Goal: Transaction & Acquisition: Purchase product/service

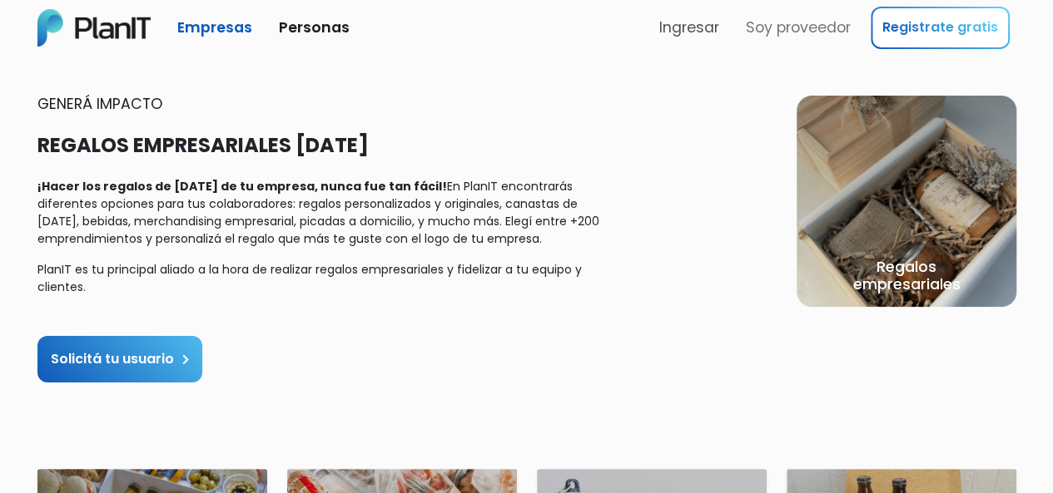
click at [670, 21] on link "Ingresar" at bounding box center [688, 27] width 73 height 35
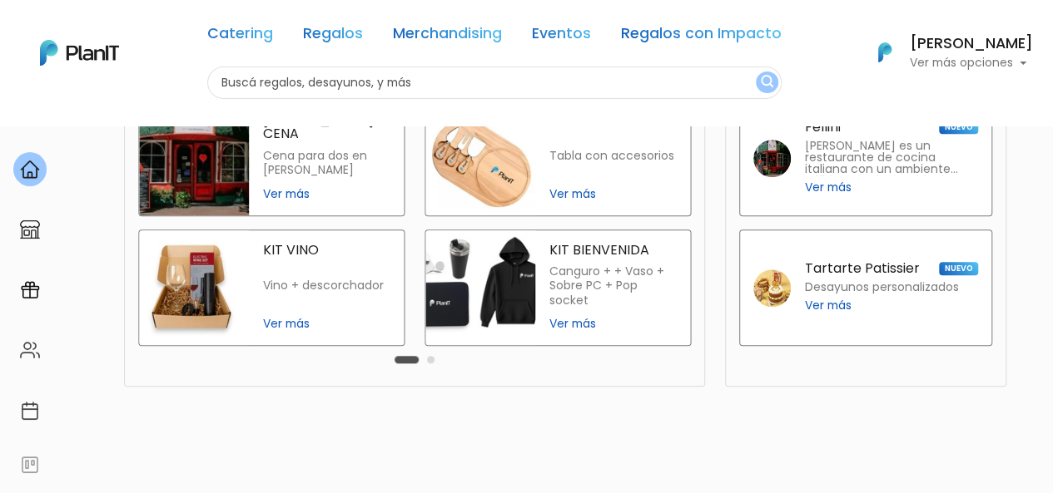
scroll to position [517, 0]
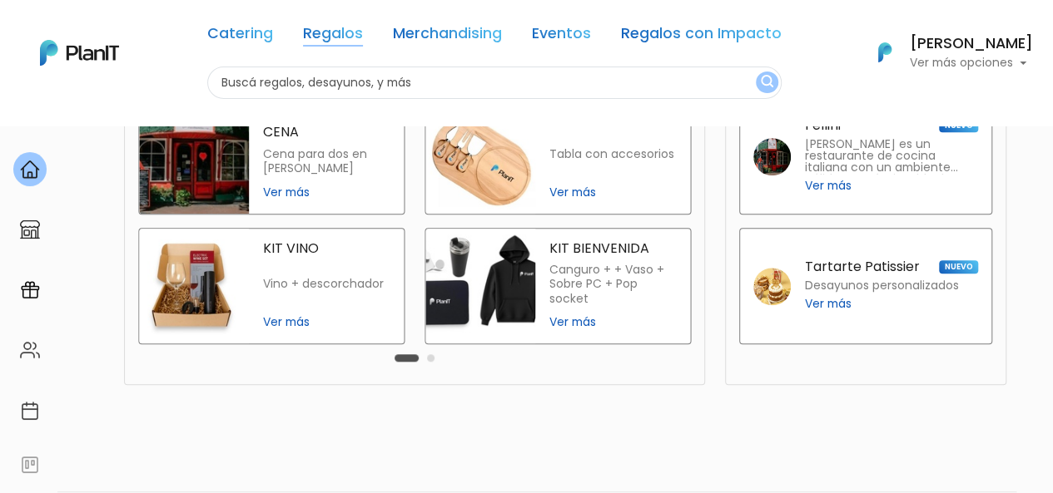
click at [313, 34] on link "Regalos" at bounding box center [333, 37] width 60 height 20
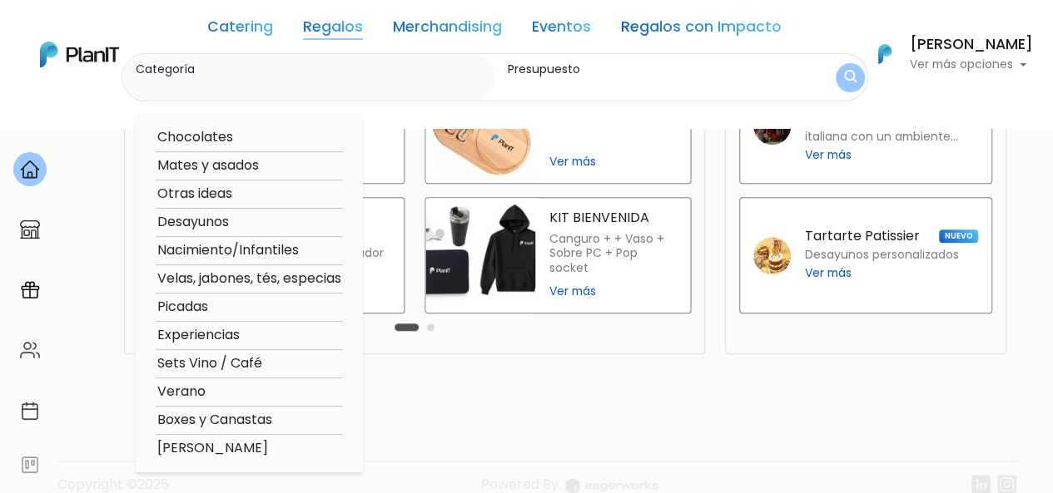
scroll to position [555, 0]
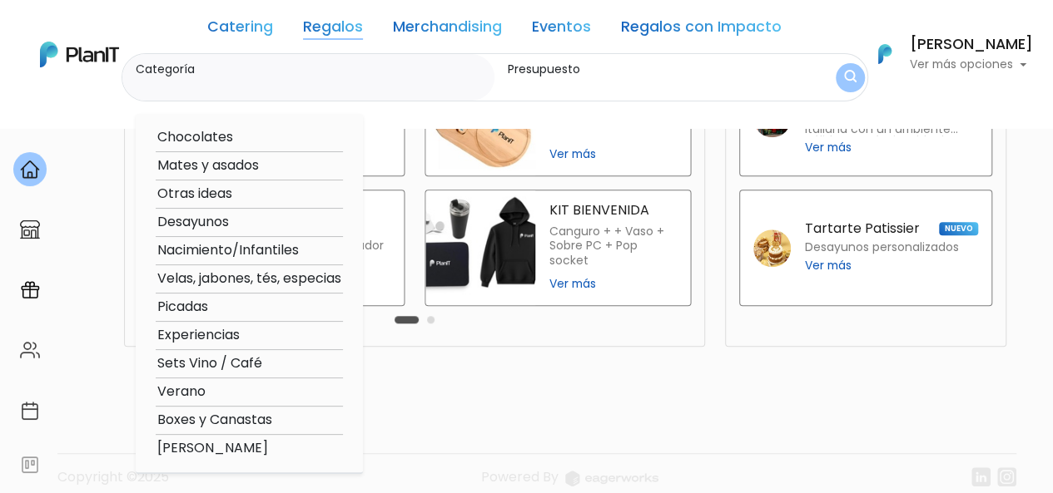
click at [221, 335] on option "Experiencias" at bounding box center [249, 335] width 187 height 21
type input "Experiencias"
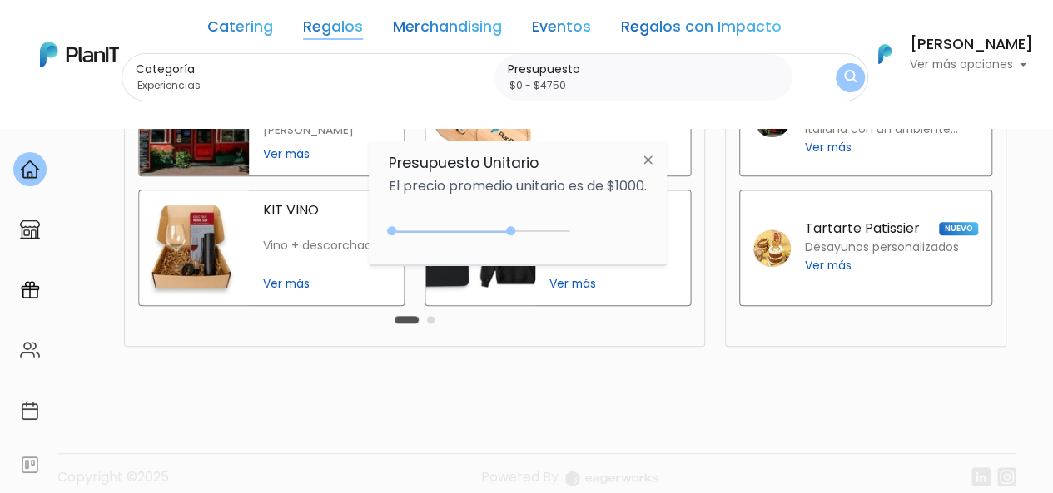
drag, startPoint x: 426, startPoint y: 230, endPoint x: 563, endPoint y: 211, distance: 137.9
click at [563, 211] on div "Presupuesto Unitario El precio promedio unitario es de $1000. $3400 $0 0 : 3400…" at bounding box center [518, 203] width 298 height 124
type input "$0 - $4800"
click at [615, 206] on div "Presupuesto Unitario El precio promedio unitario es de $1000. $4800 $0 0 : 4800…" at bounding box center [518, 203] width 298 height 124
click at [847, 79] on img "submit" at bounding box center [850, 78] width 12 height 16
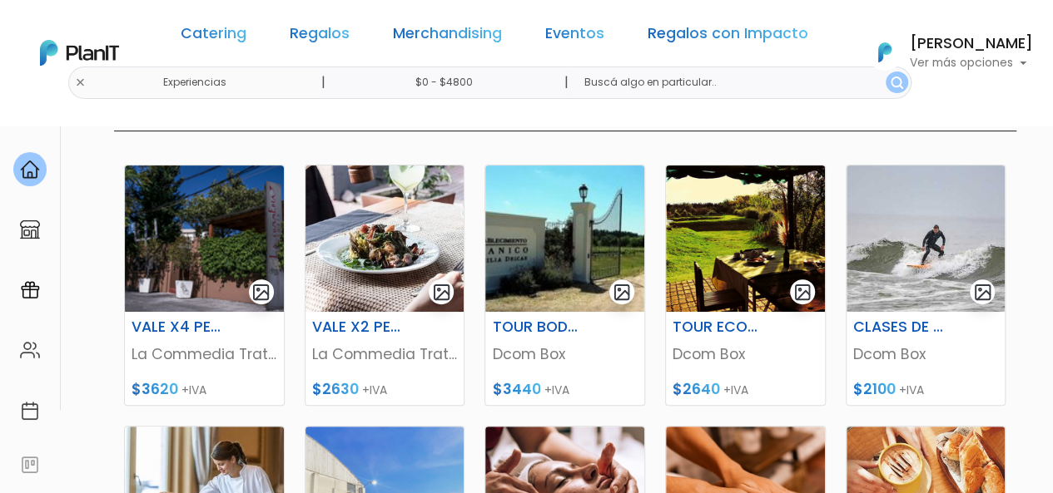
scroll to position [210, 0]
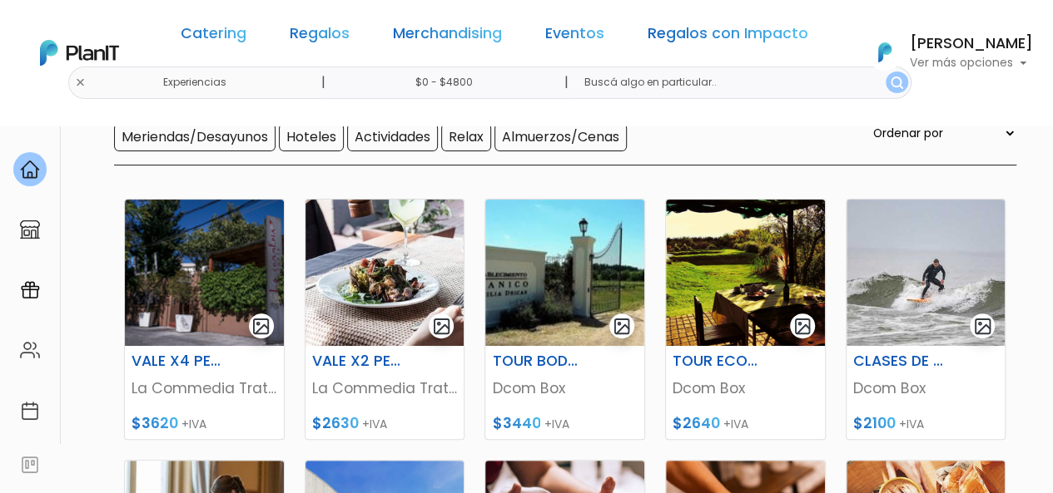
scroll to position [0, 0]
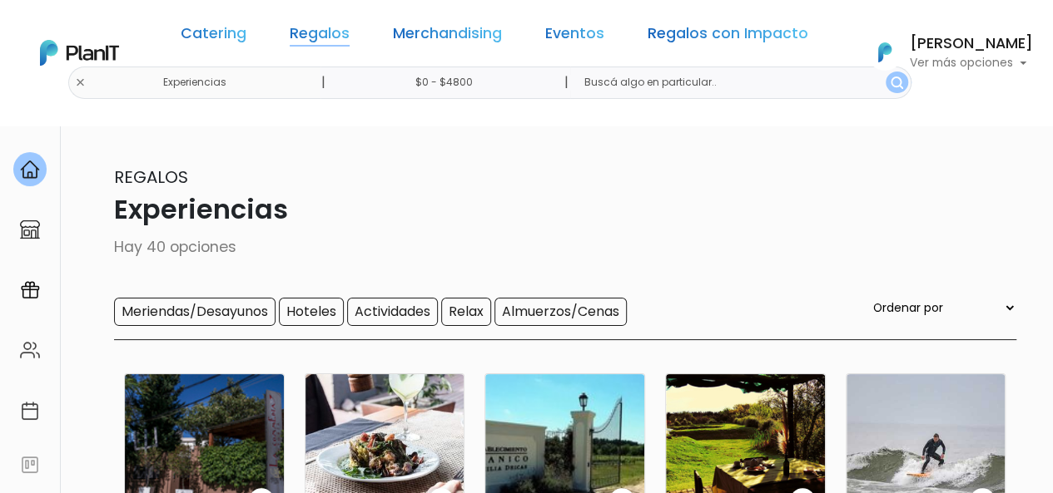
click at [336, 38] on link "Regalos" at bounding box center [320, 37] width 60 height 20
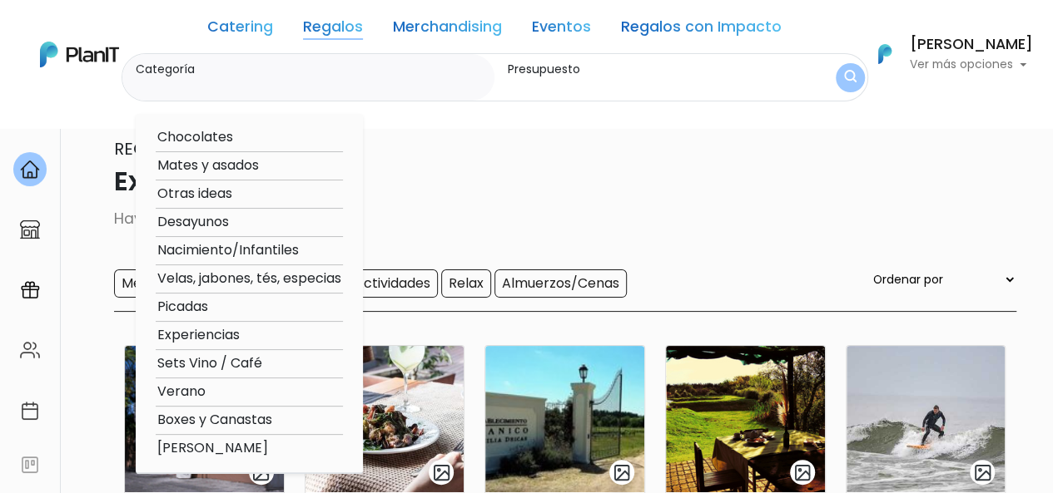
scroll to position [34, 0]
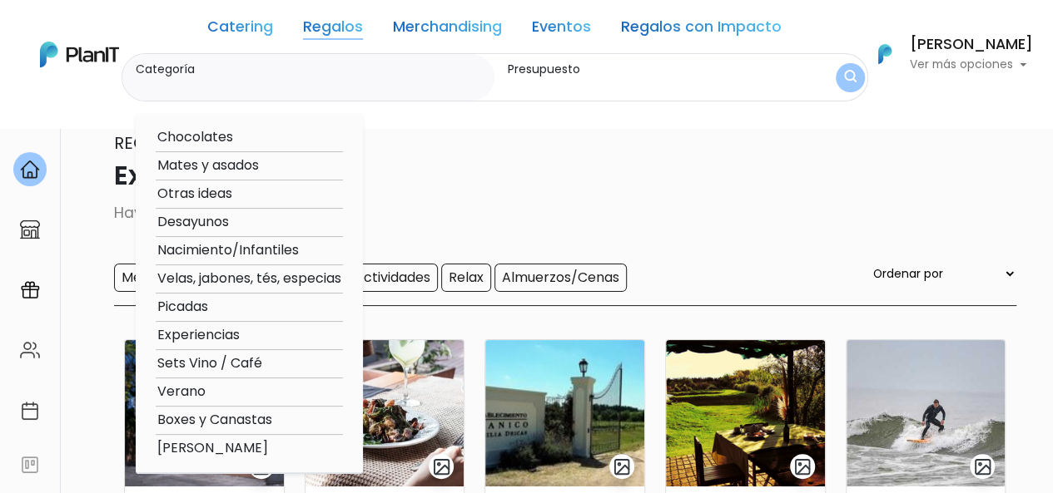
click at [200, 163] on option "Mates y asados" at bounding box center [249, 166] width 187 height 21
type input "Mates y asados"
type input "$0 - $4800"
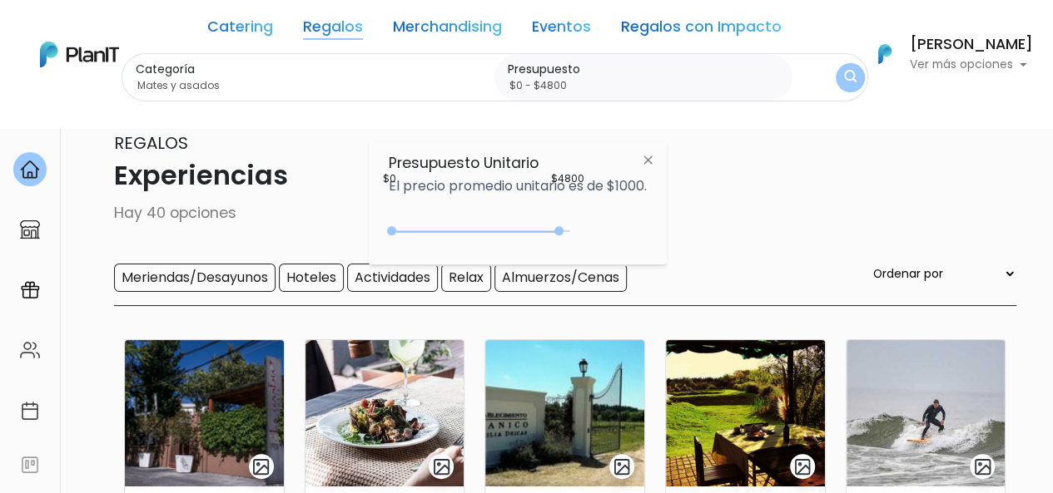
click at [841, 76] on button "submit" at bounding box center [849, 77] width 29 height 29
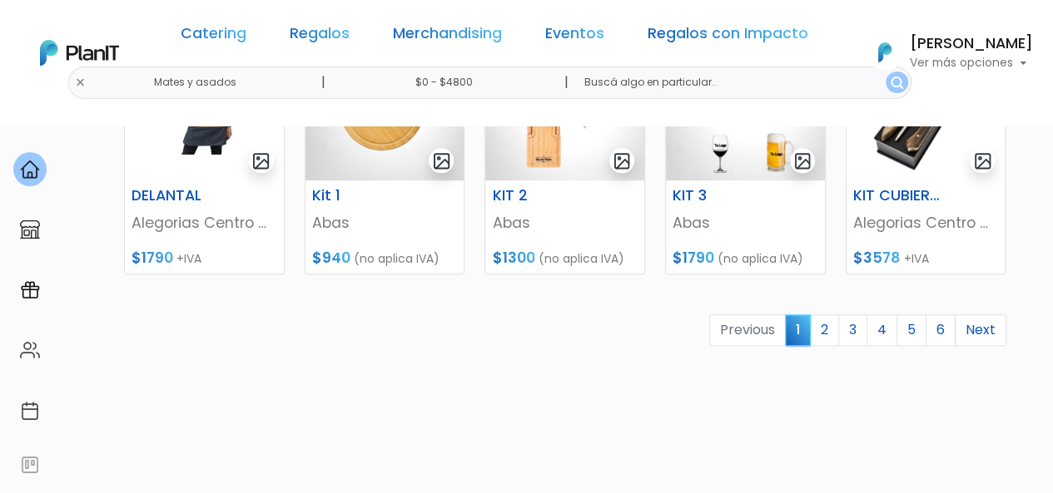
scroll to position [867, 0]
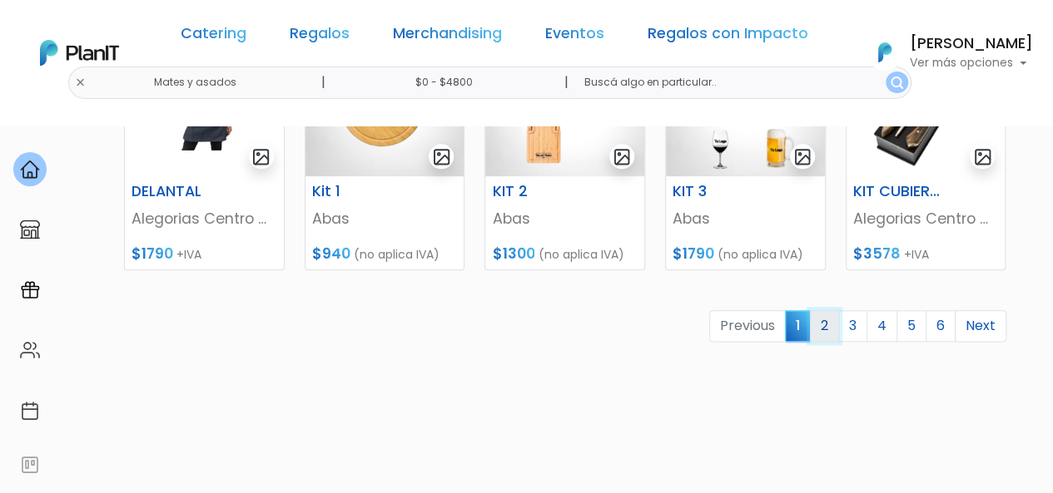
click at [824, 330] on link "2" at bounding box center [824, 326] width 29 height 32
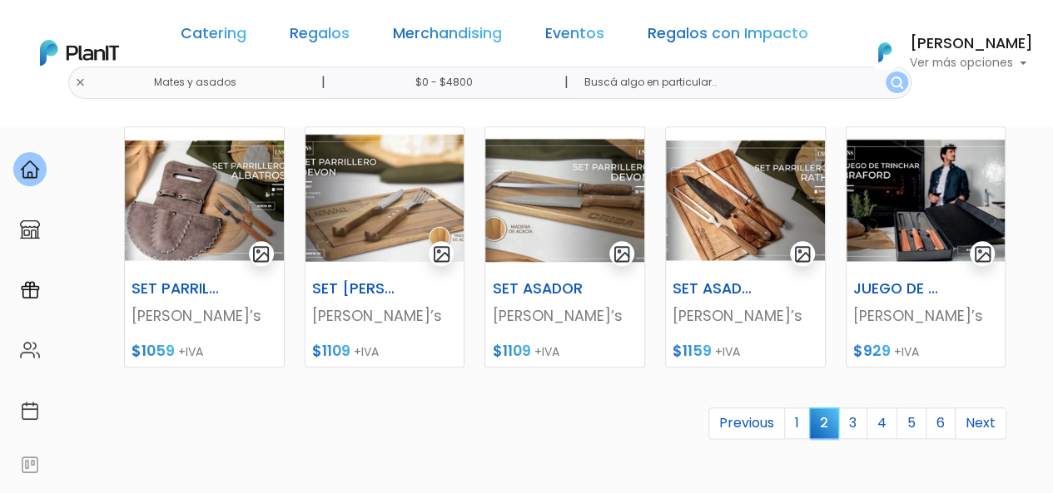
scroll to position [805, 0]
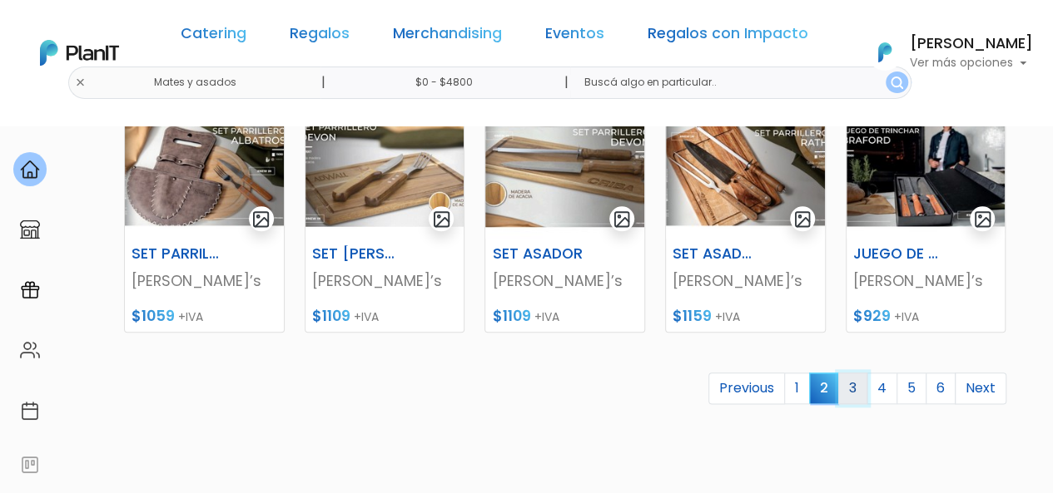
click at [850, 392] on link "3" at bounding box center [852, 389] width 29 height 32
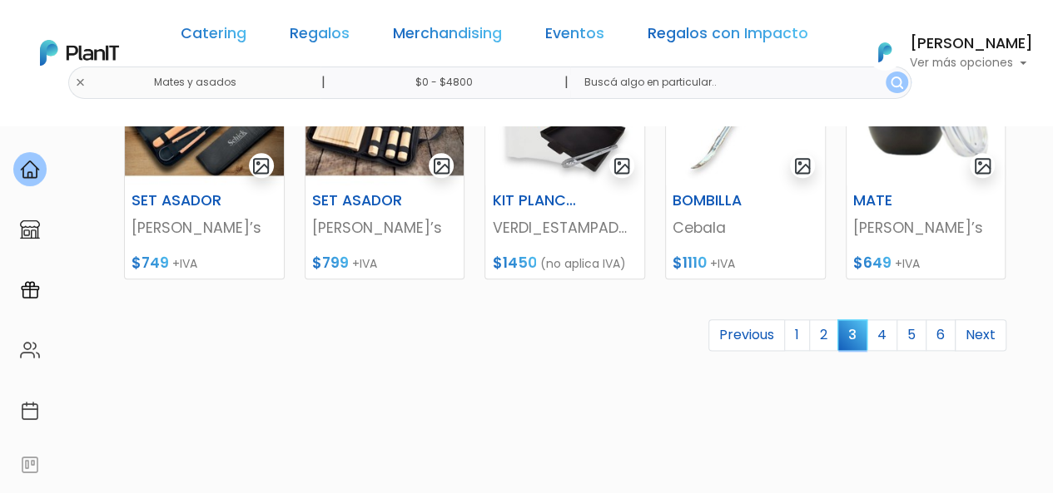
scroll to position [859, 0]
click at [888, 340] on link "4" at bounding box center [881, 335] width 31 height 32
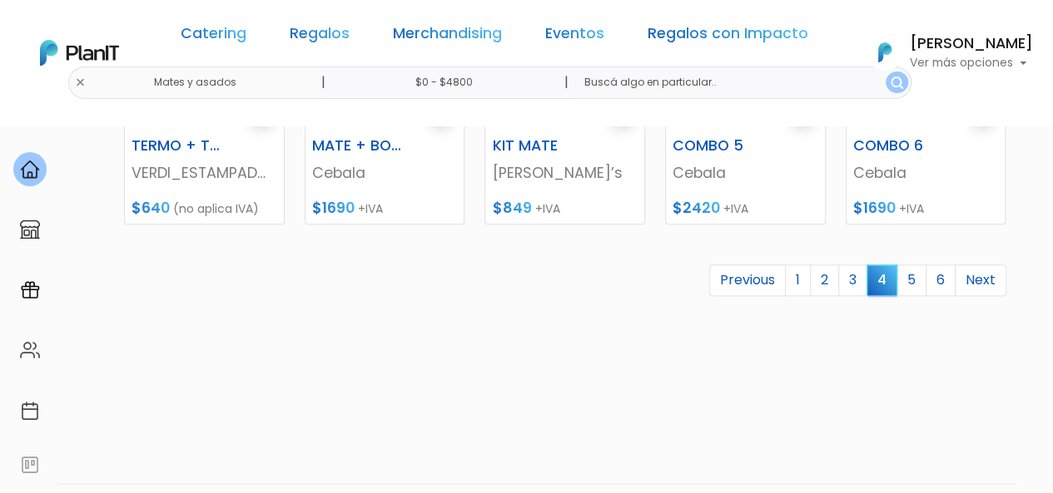
scroll to position [961, 0]
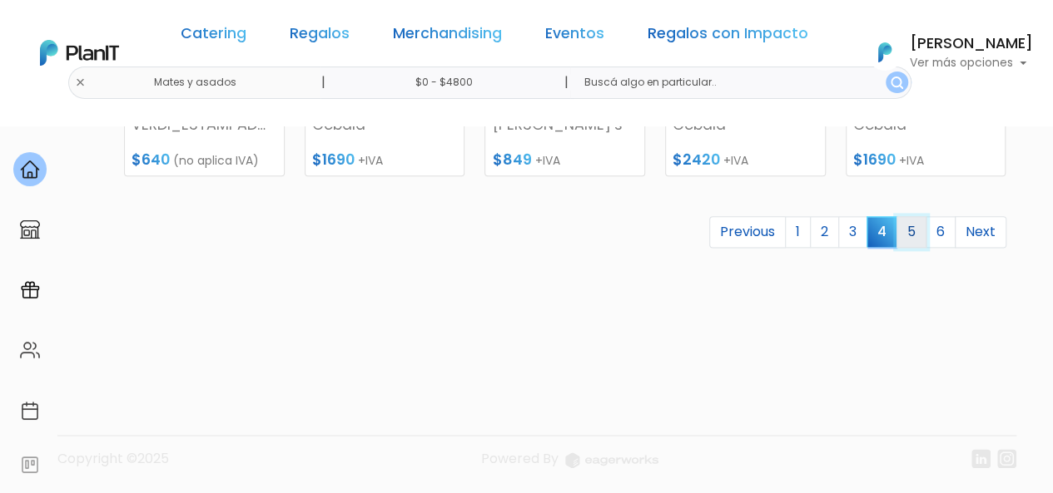
click at [919, 230] on link "5" at bounding box center [911, 232] width 30 height 32
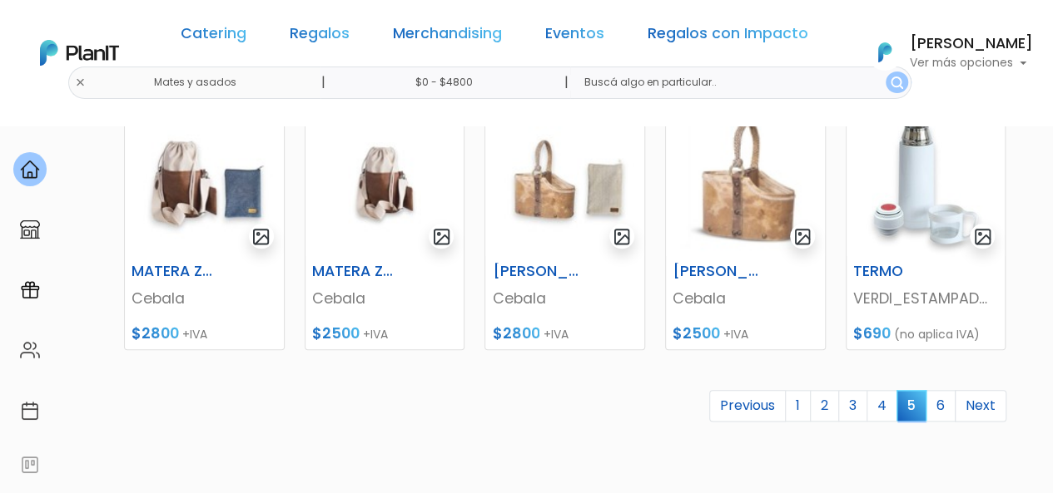
scroll to position [788, 0]
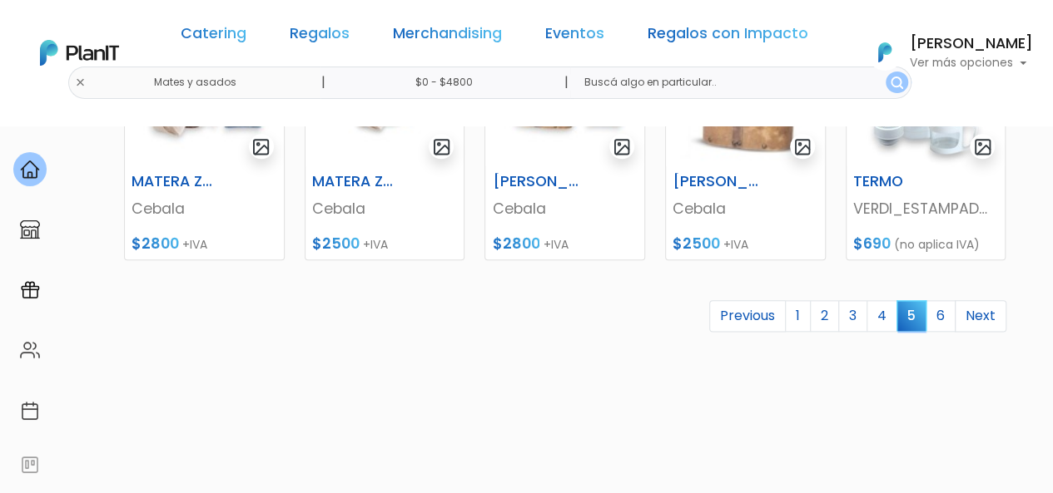
scroll to position [885, 0]
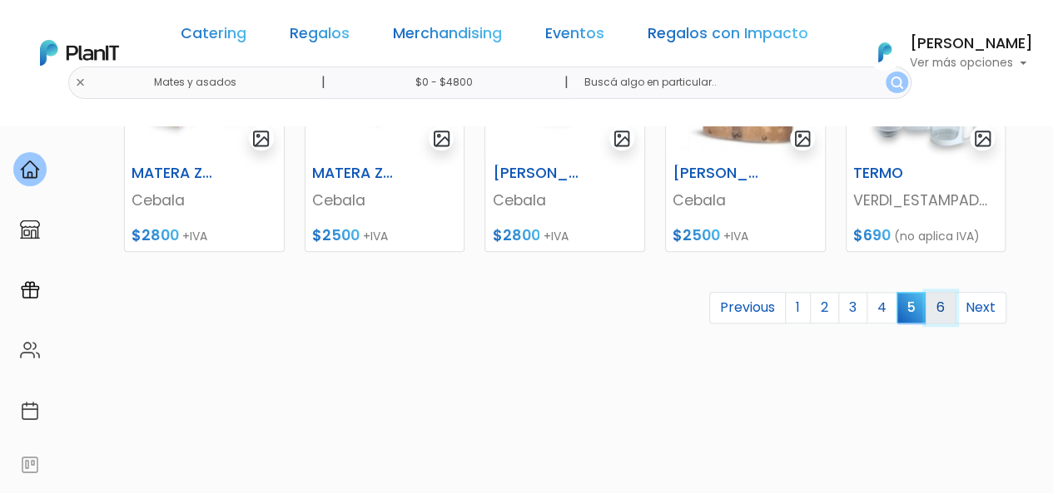
click at [944, 307] on link "6" at bounding box center [940, 308] width 30 height 32
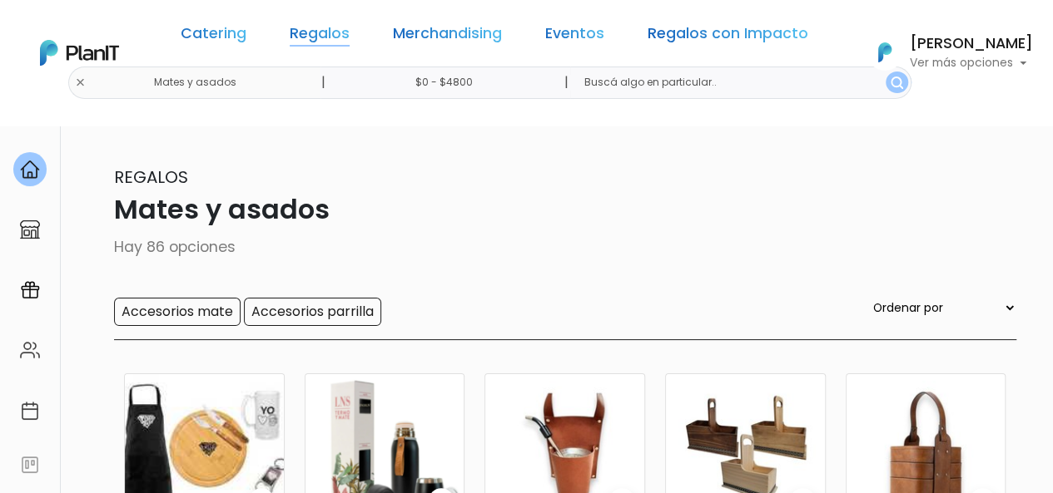
click at [323, 28] on link "Regalos" at bounding box center [320, 37] width 60 height 20
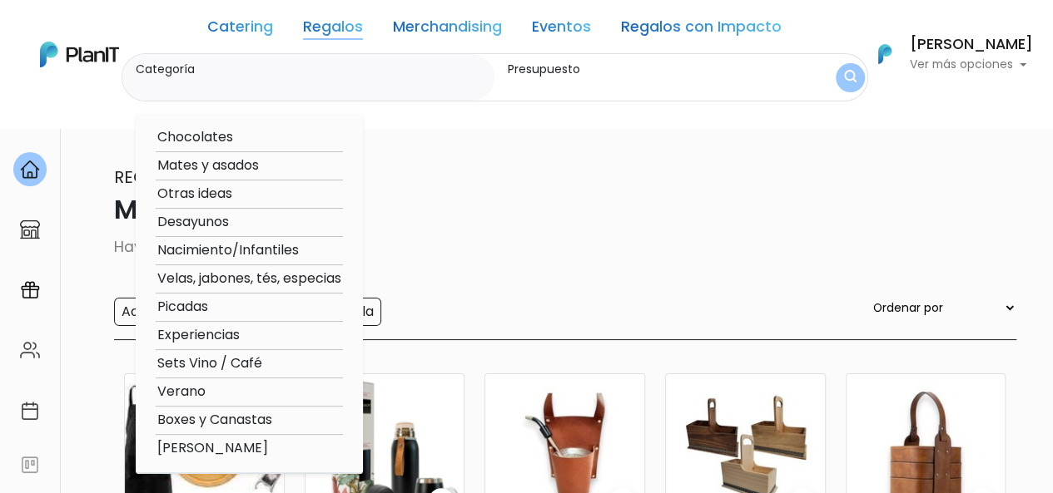
click at [478, 270] on div "Regalos Mates y asados Hay 86 opciones Accesorios mate Accesorios parrilla Orde…" at bounding box center [526, 253] width 979 height 176
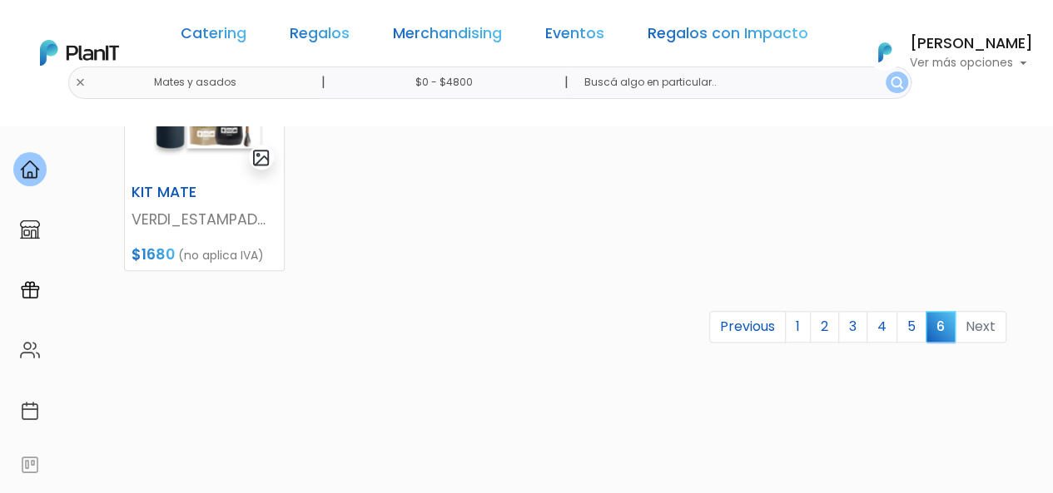
scroll to position [865, 0]
click at [802, 325] on link "1" at bounding box center [798, 328] width 26 height 32
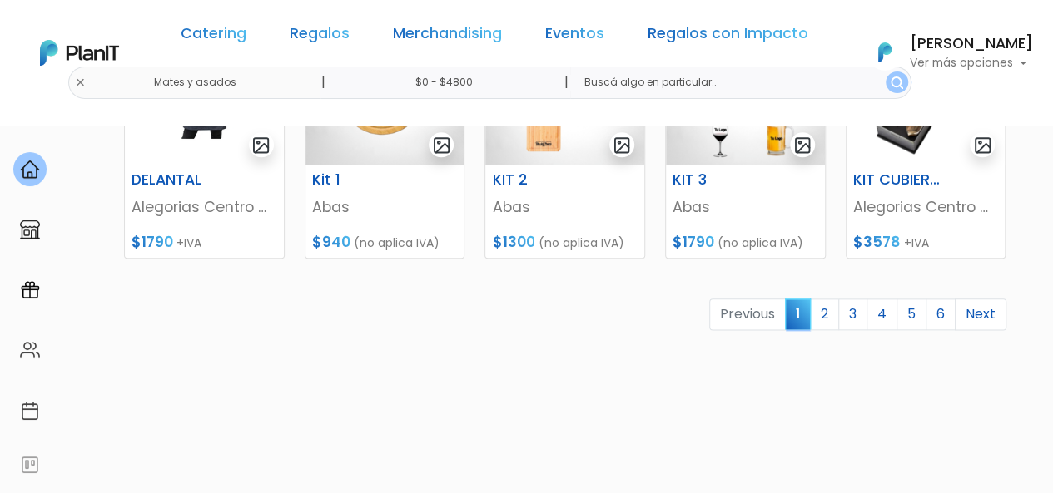
scroll to position [885, 0]
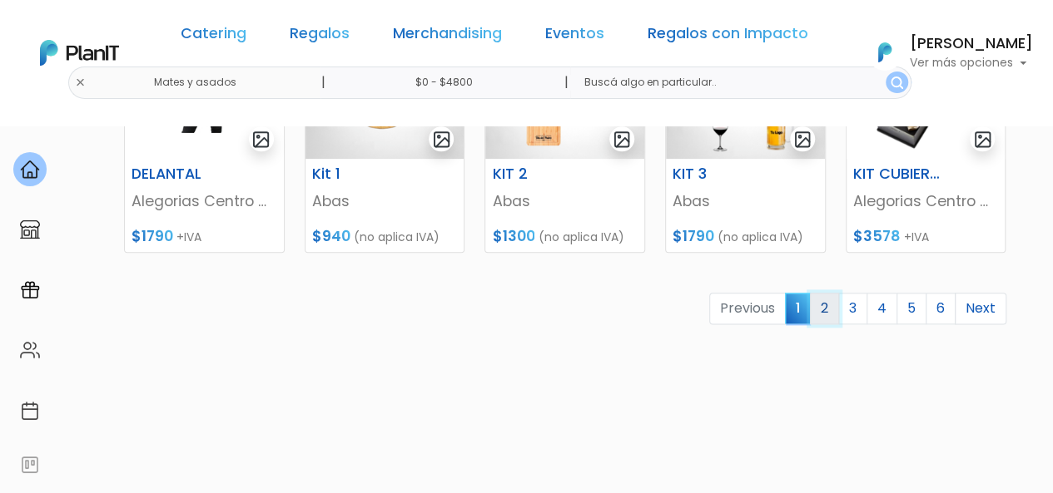
click at [823, 315] on link "2" at bounding box center [824, 309] width 29 height 32
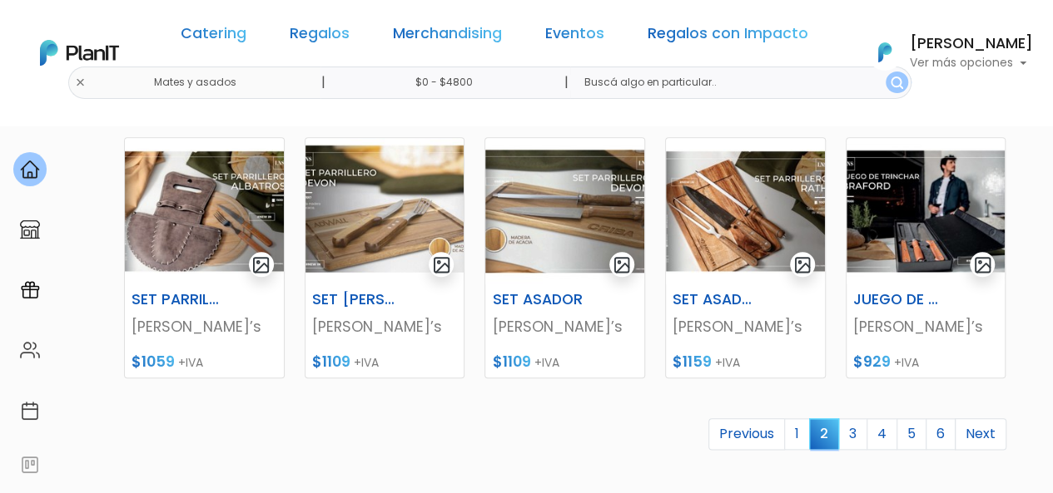
scroll to position [947, 0]
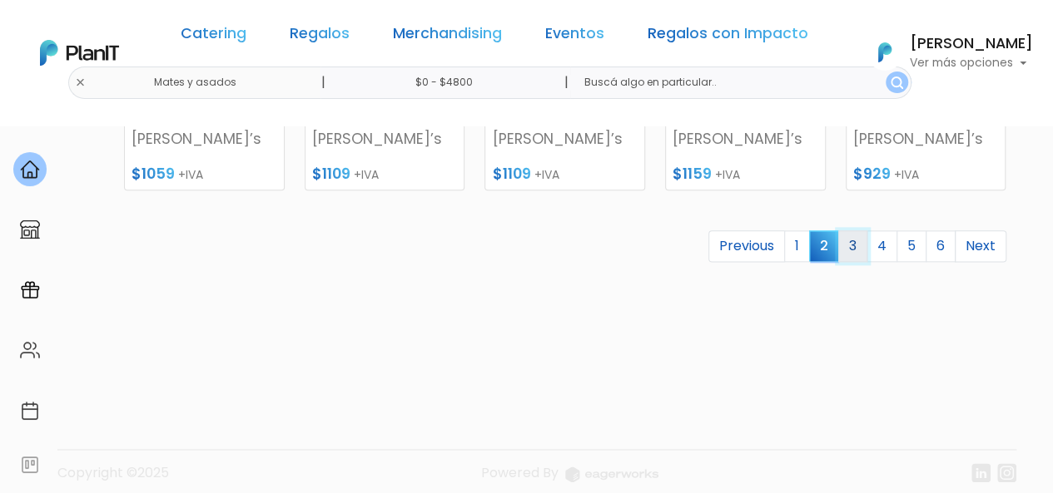
click at [854, 249] on link "3" at bounding box center [852, 246] width 29 height 32
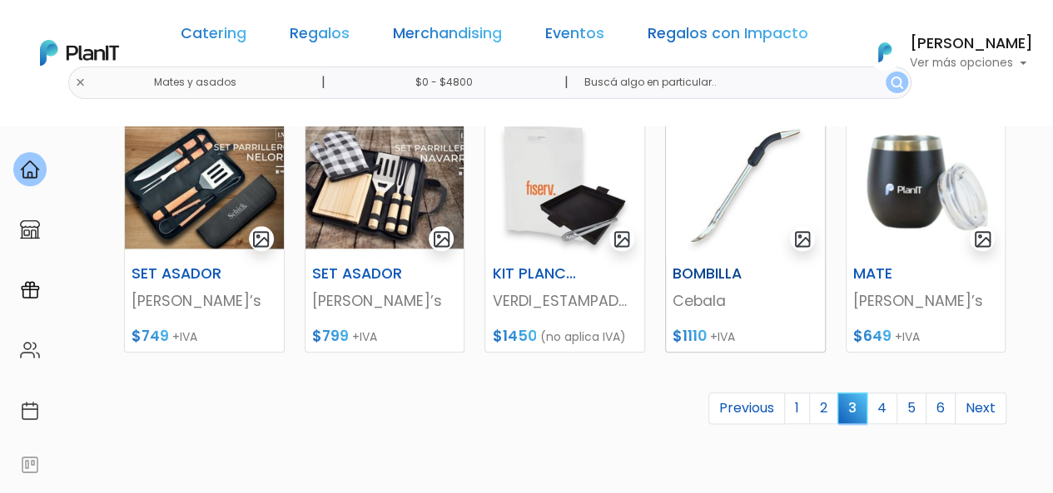
scroll to position [786, 0]
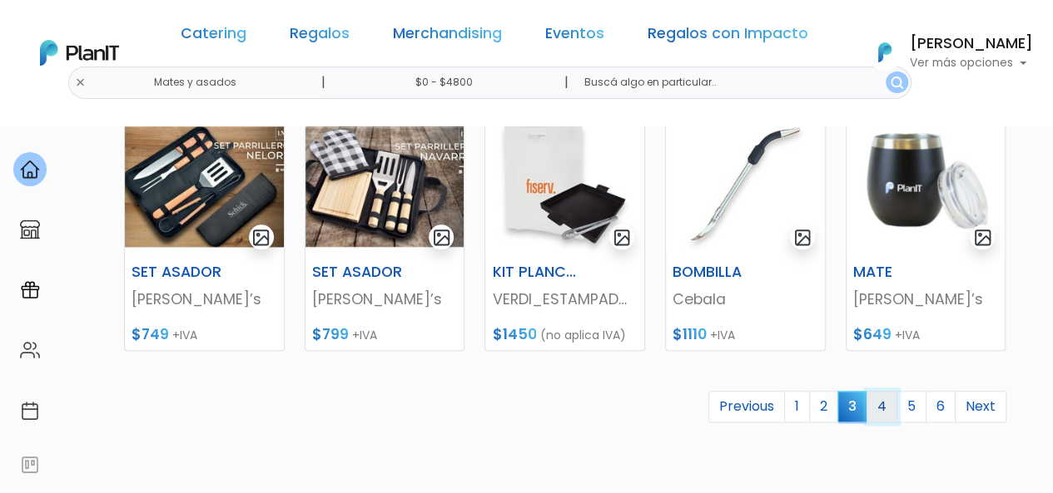
click at [890, 404] on link "4" at bounding box center [881, 407] width 31 height 32
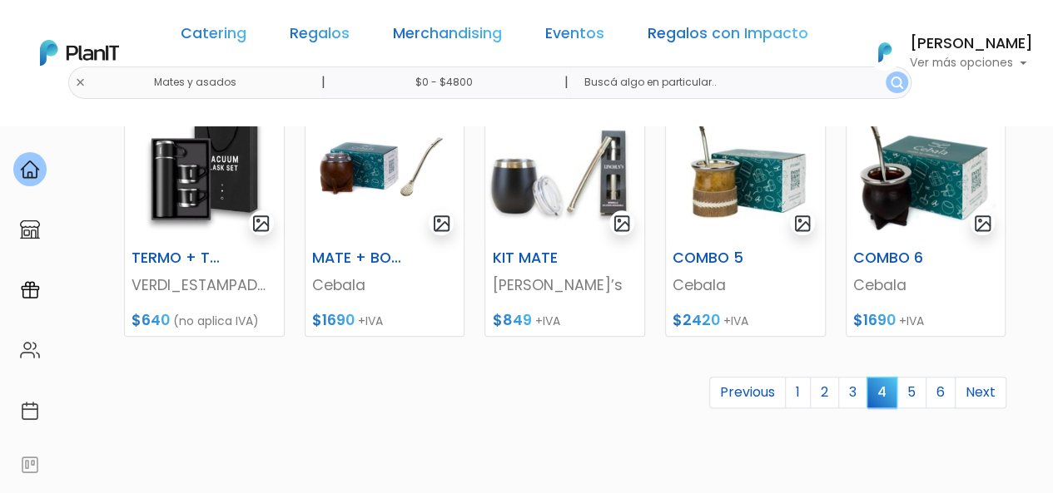
scroll to position [833, 0]
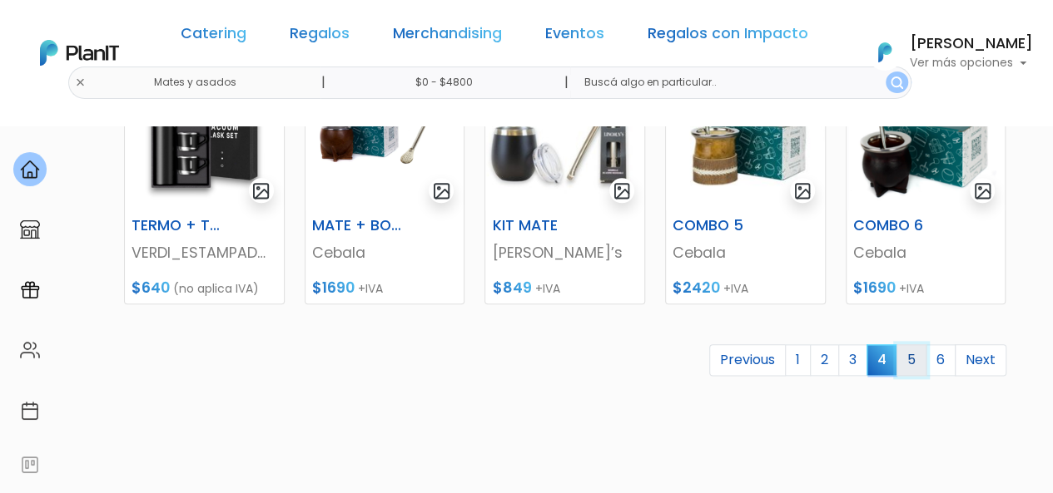
click at [908, 358] on link "5" at bounding box center [911, 360] width 30 height 32
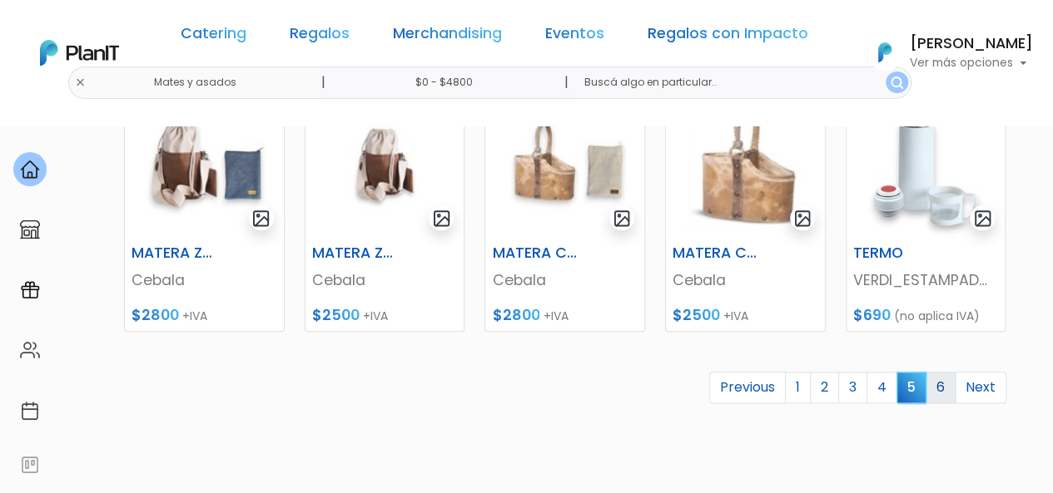
scroll to position [823, 0]
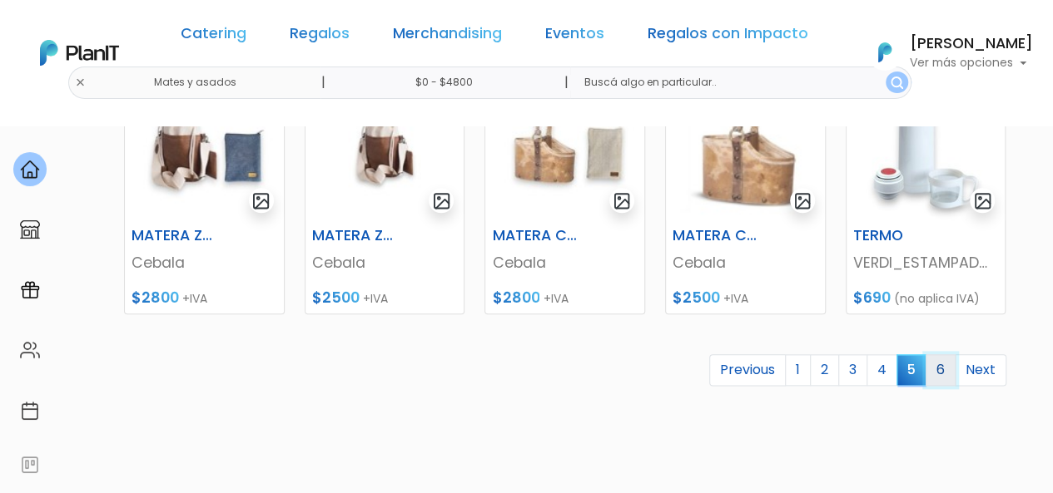
click at [939, 360] on link "6" at bounding box center [940, 370] width 30 height 32
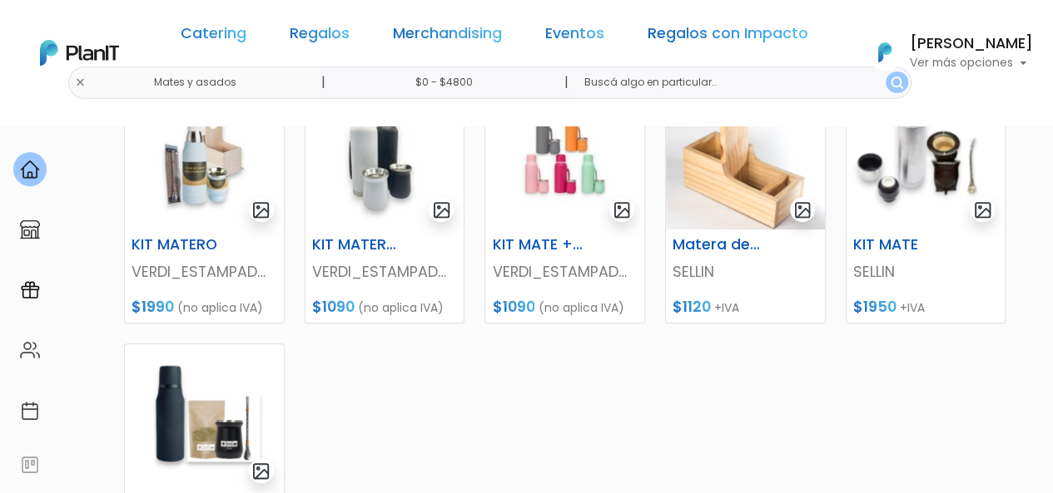
scroll to position [630, 0]
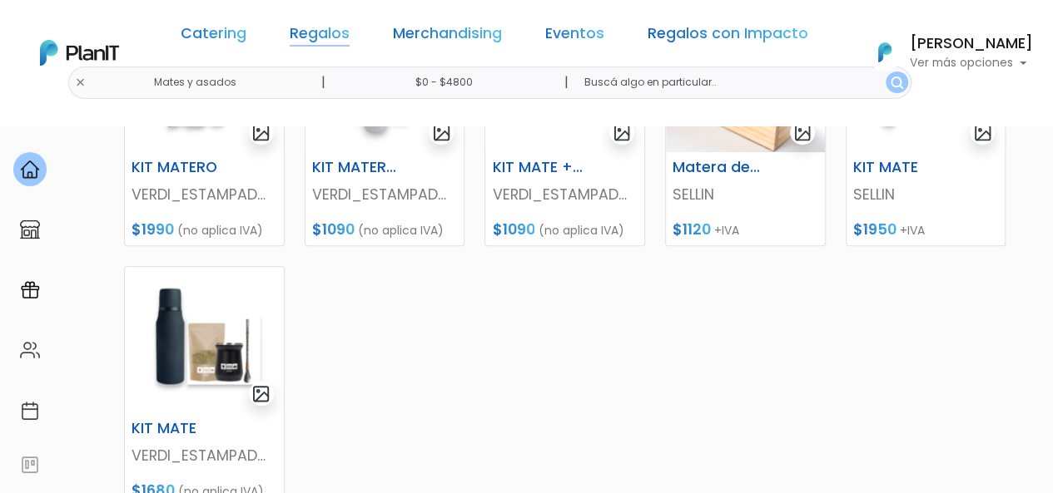
click at [336, 36] on link "Regalos" at bounding box center [320, 37] width 60 height 20
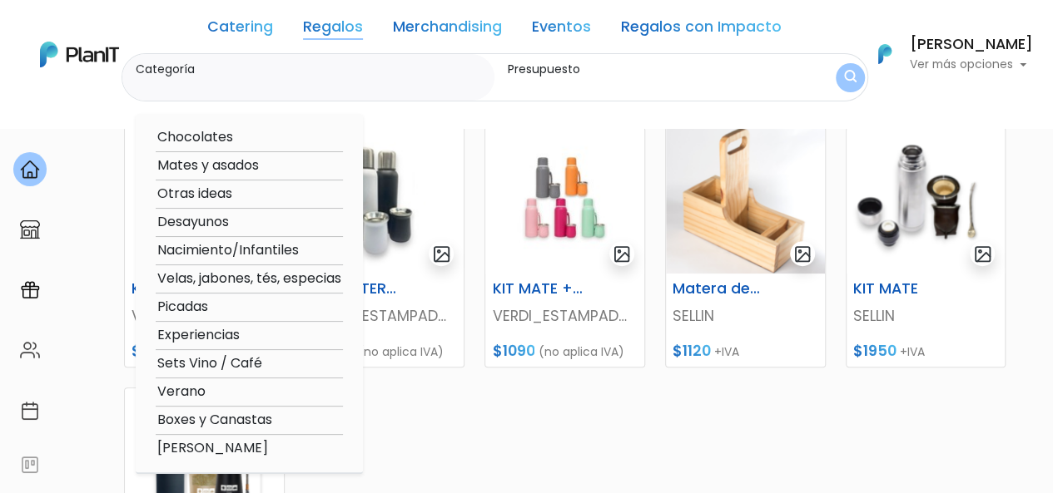
scroll to position [508, 0]
click at [211, 196] on option "Otras ideas" at bounding box center [249, 194] width 187 height 21
type input "Otras ideas"
type input "$0 - $4800"
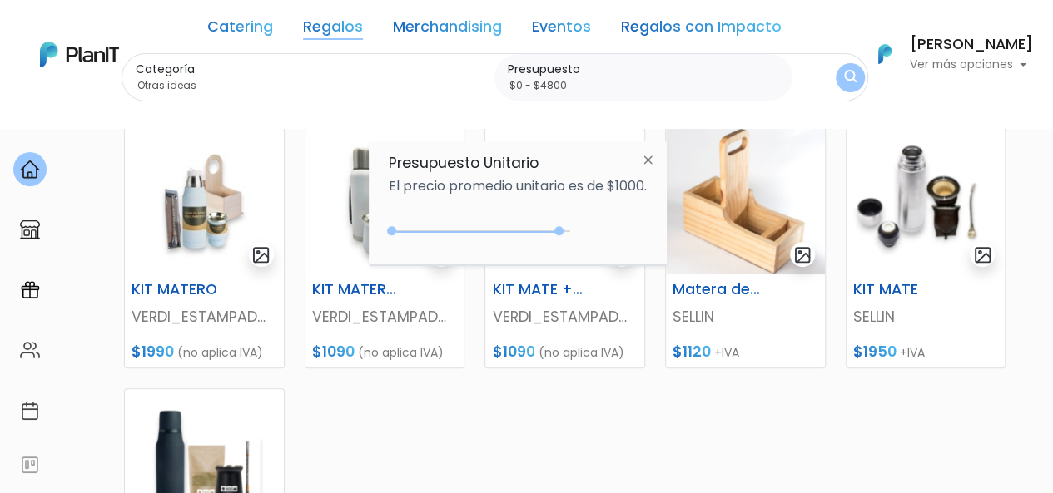
click at [850, 79] on img "submit" at bounding box center [850, 78] width 12 height 16
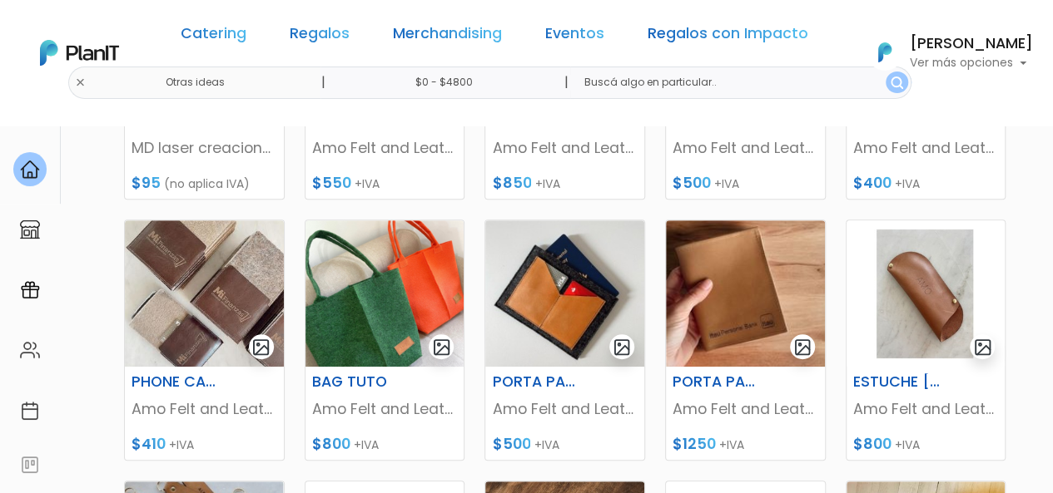
scroll to position [422, 0]
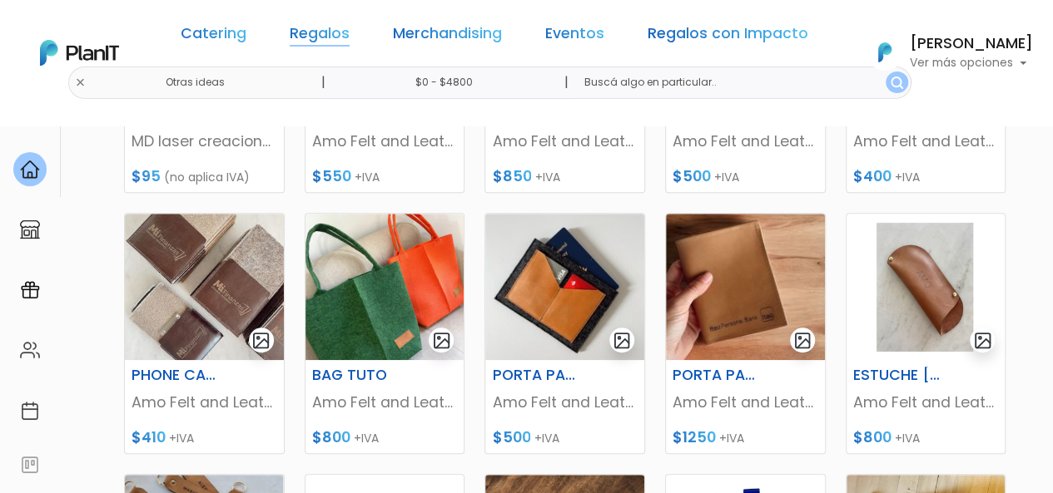
click at [349, 29] on link "Regalos" at bounding box center [320, 37] width 60 height 20
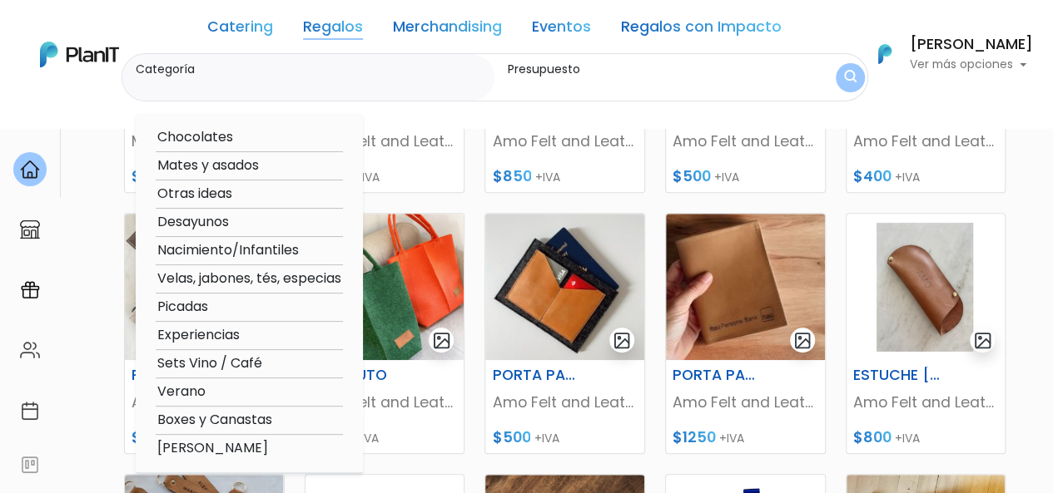
click at [181, 391] on option "Verano" at bounding box center [249, 392] width 187 height 21
type input "Verano"
type input "$0 - $4800"
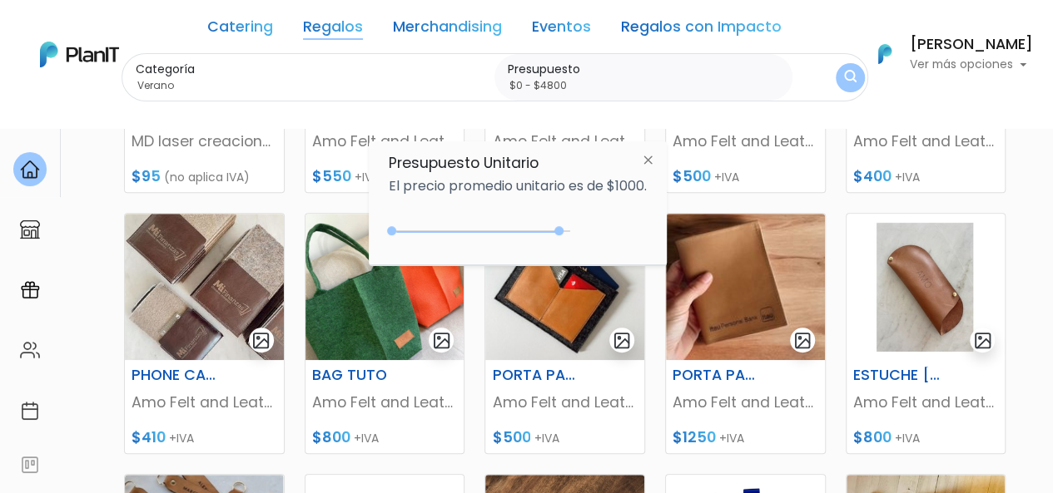
click at [849, 77] on img "submit" at bounding box center [850, 78] width 12 height 16
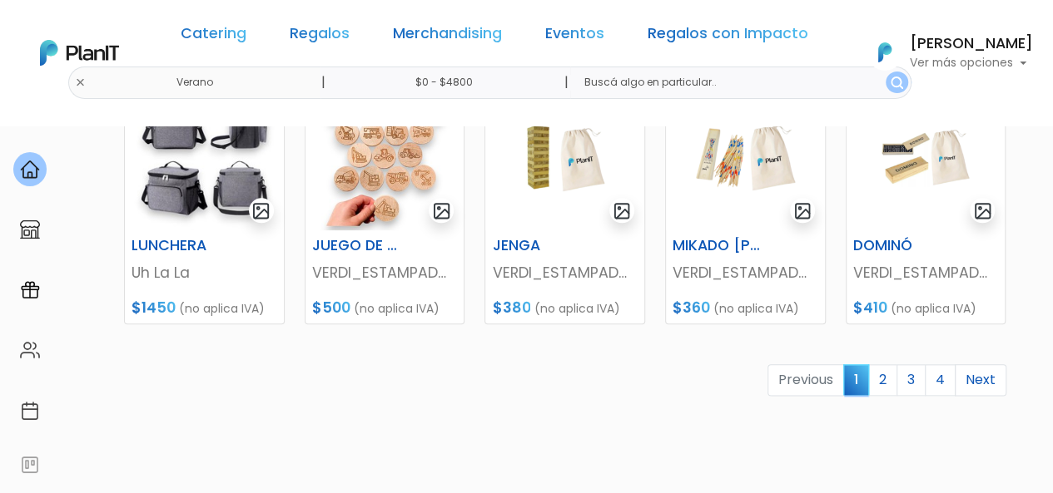
scroll to position [824, 0]
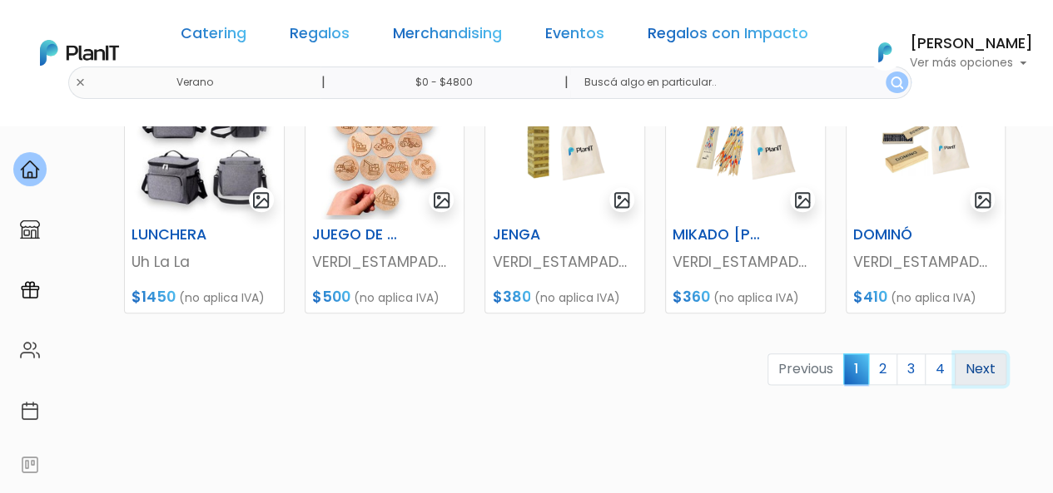
click at [992, 370] on link "Next" at bounding box center [980, 370] width 52 height 32
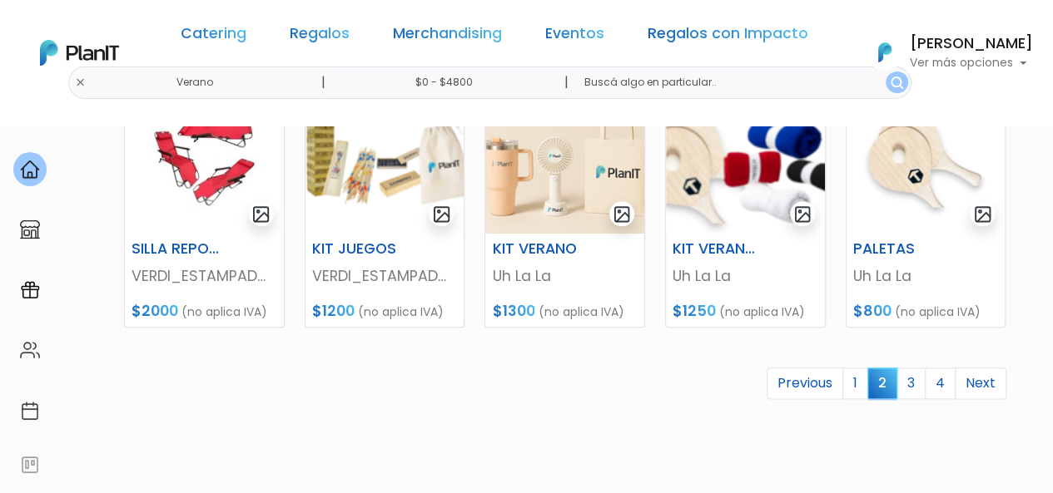
scroll to position [821, 0]
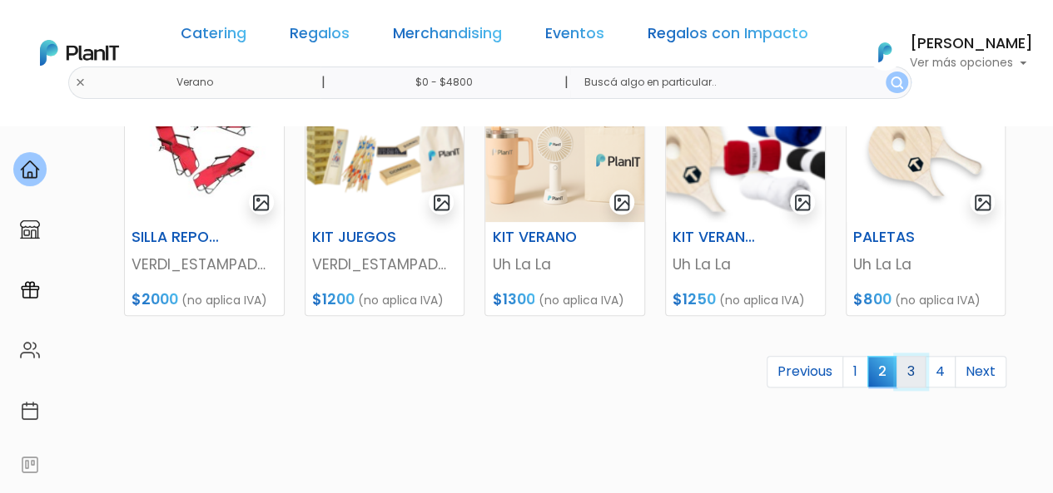
click at [911, 374] on link "3" at bounding box center [910, 372] width 29 height 32
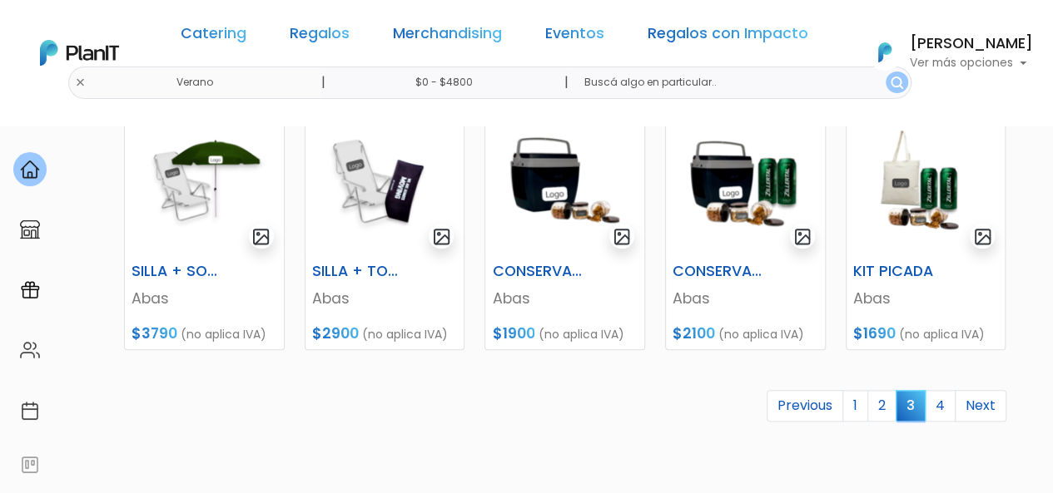
scroll to position [790, 0]
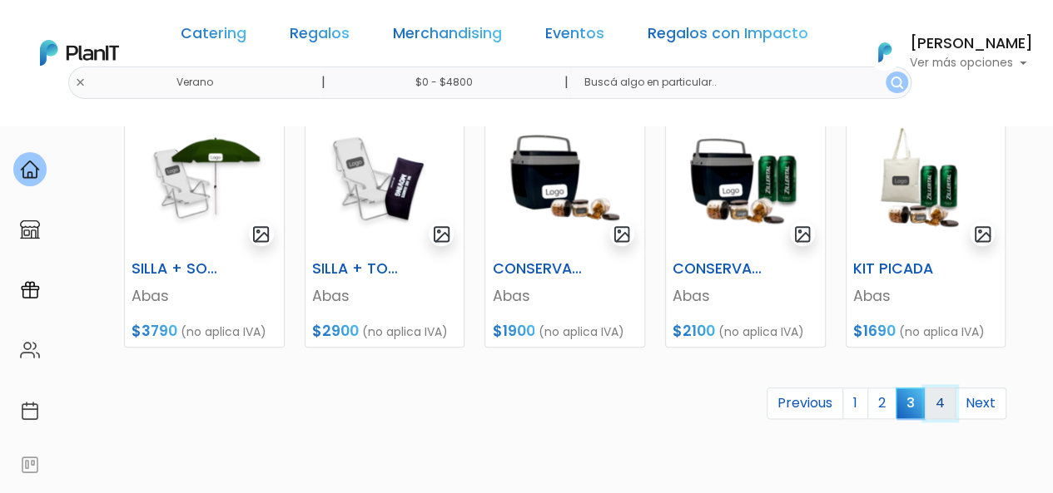
click at [944, 404] on link "4" at bounding box center [939, 404] width 31 height 32
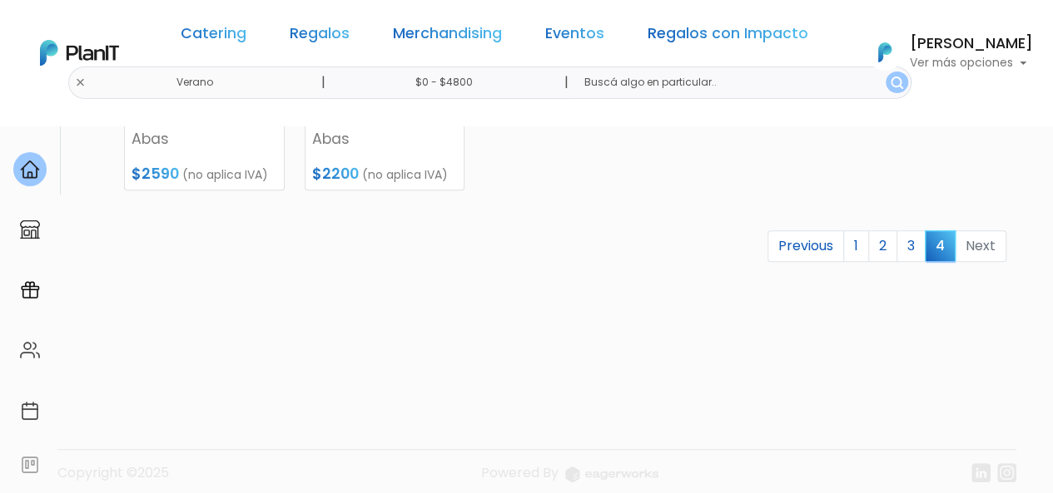
scroll to position [439, 0]
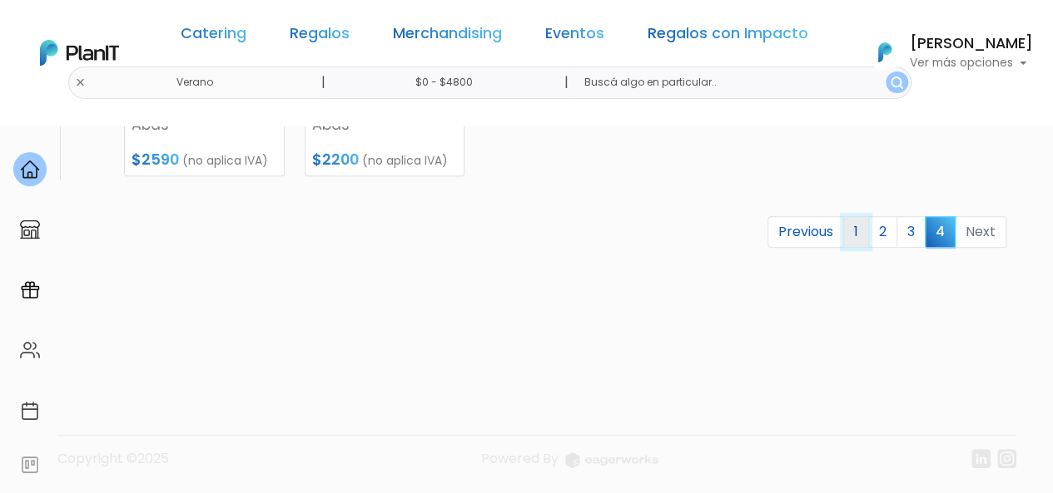
click at [857, 227] on link "1" at bounding box center [856, 232] width 26 height 32
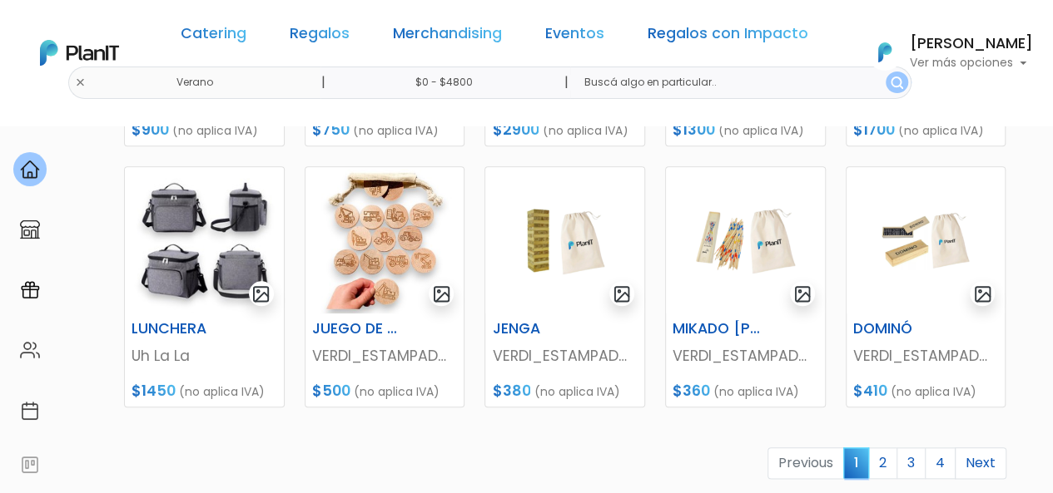
scroll to position [747, 0]
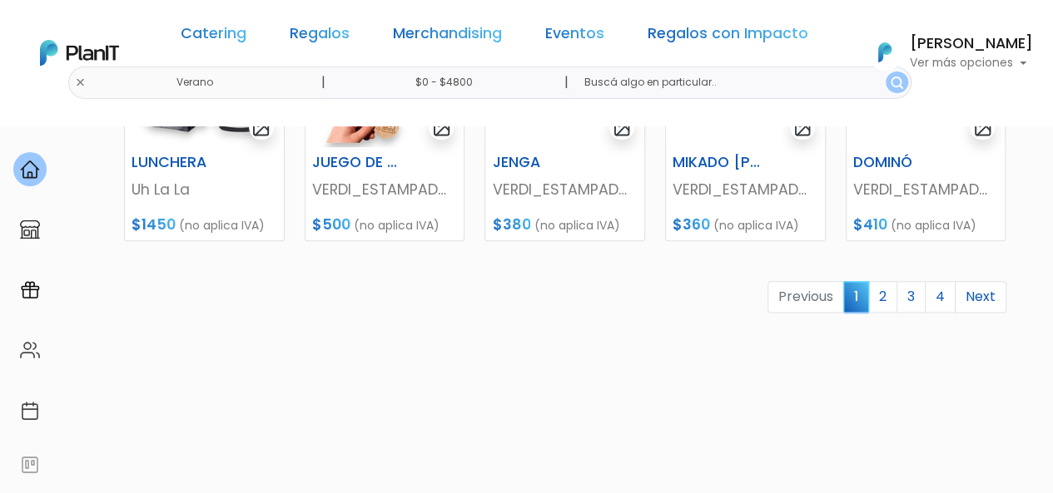
scroll to position [900, 0]
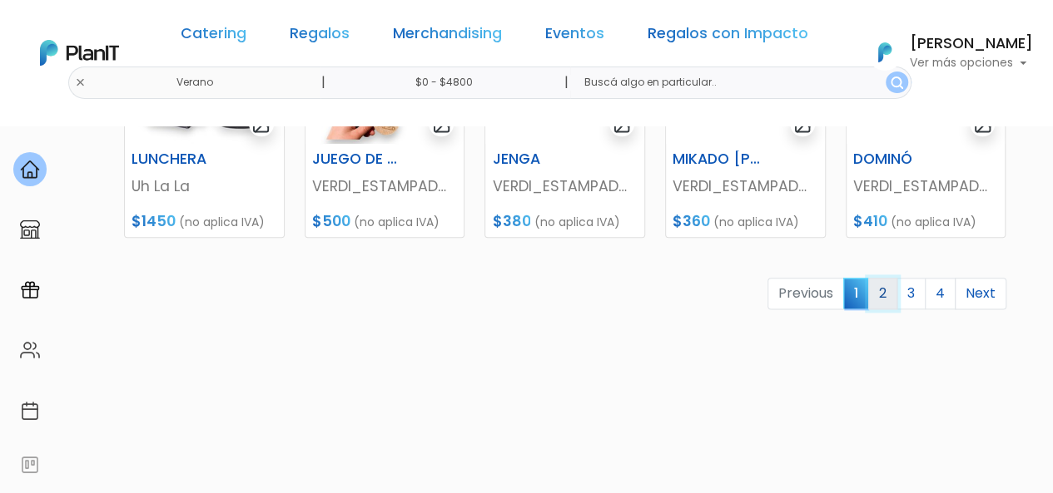
click at [881, 294] on link "2" at bounding box center [882, 294] width 29 height 32
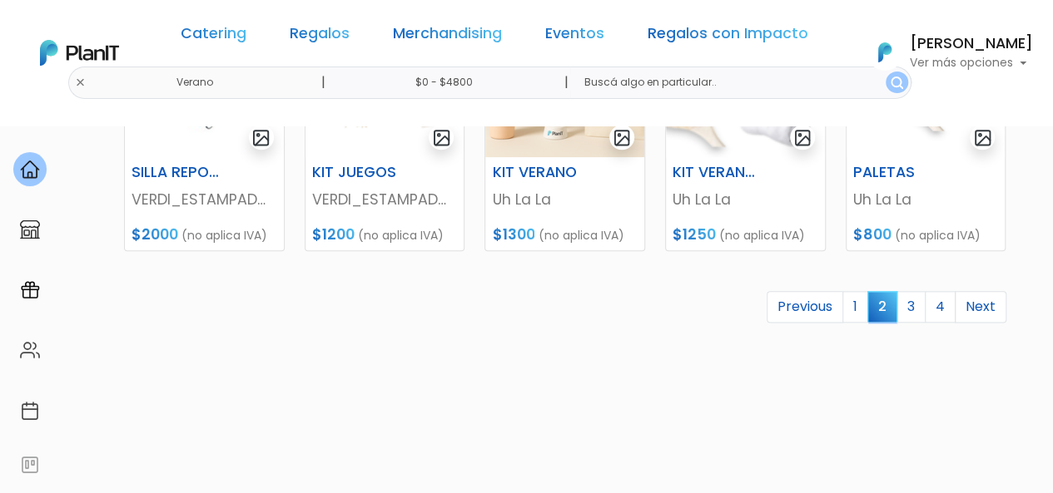
scroll to position [890, 0]
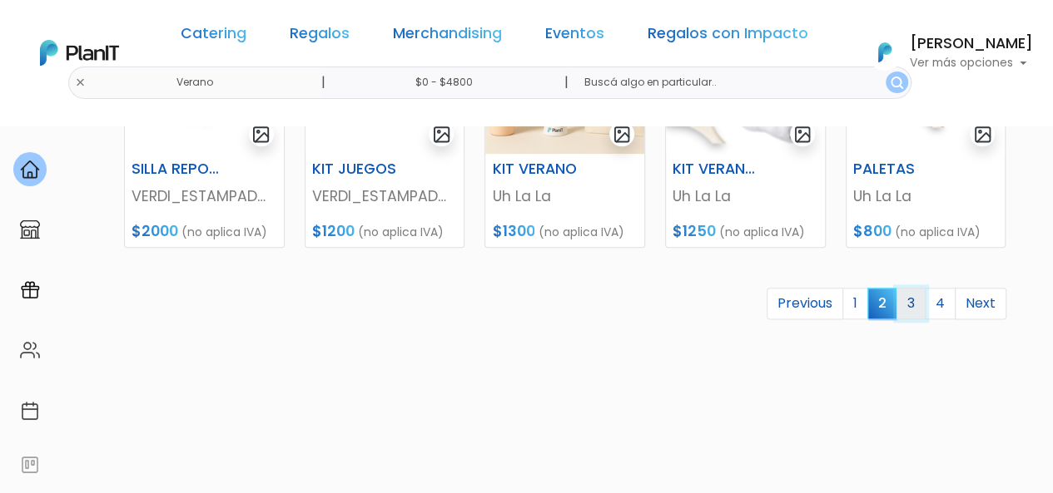
click at [916, 306] on link "3" at bounding box center [910, 304] width 29 height 32
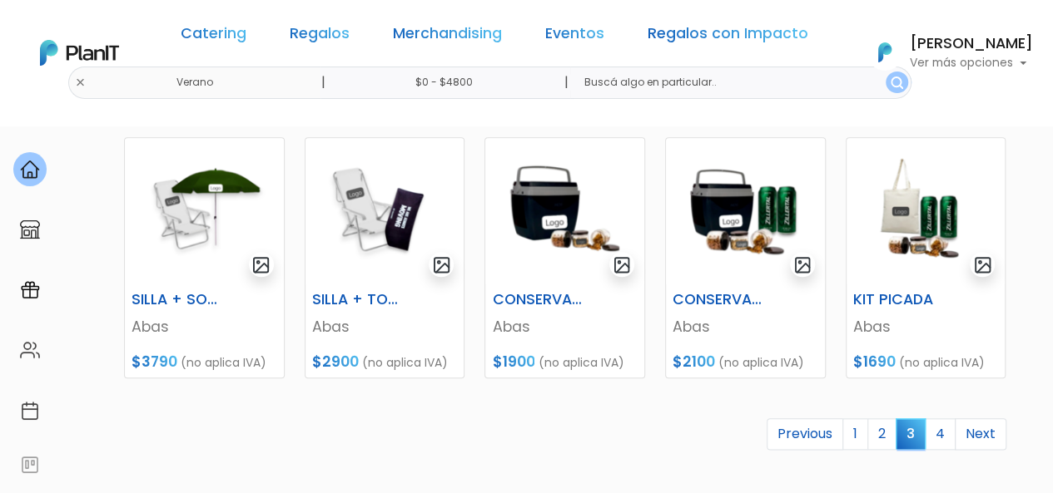
scroll to position [761, 0]
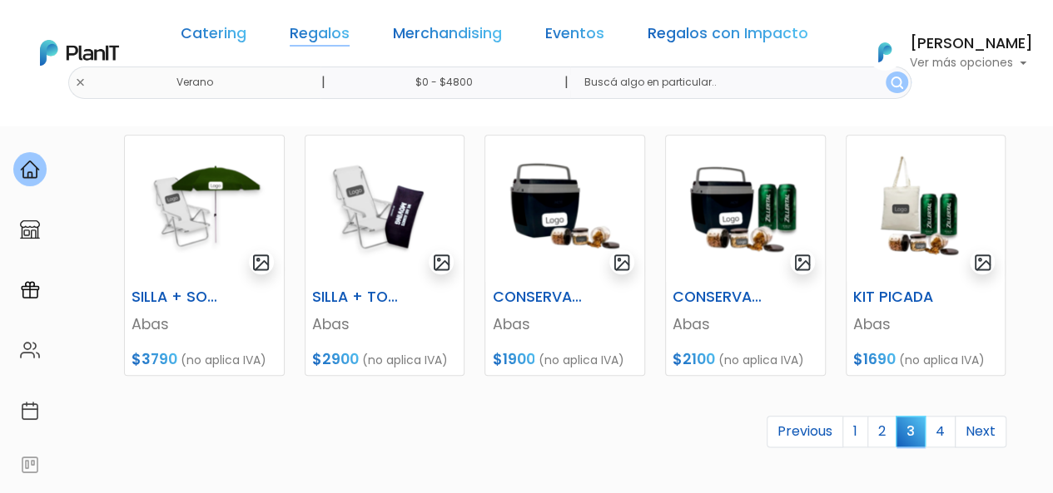
click at [336, 35] on link "Regalos" at bounding box center [320, 37] width 60 height 20
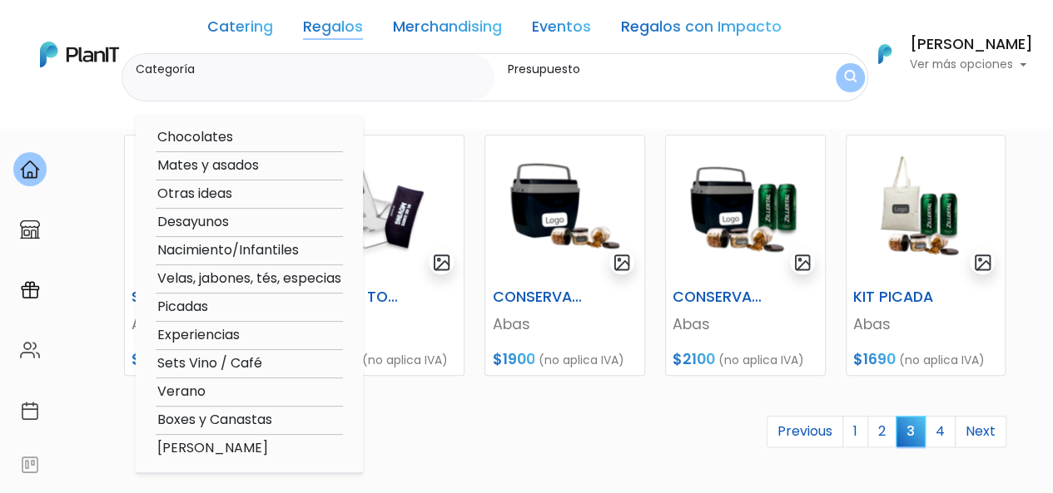
click at [189, 358] on option "Sets Vino / Café" at bounding box center [249, 364] width 187 height 21
type input "Sets Vino / Café"
type input "$0 - $4800"
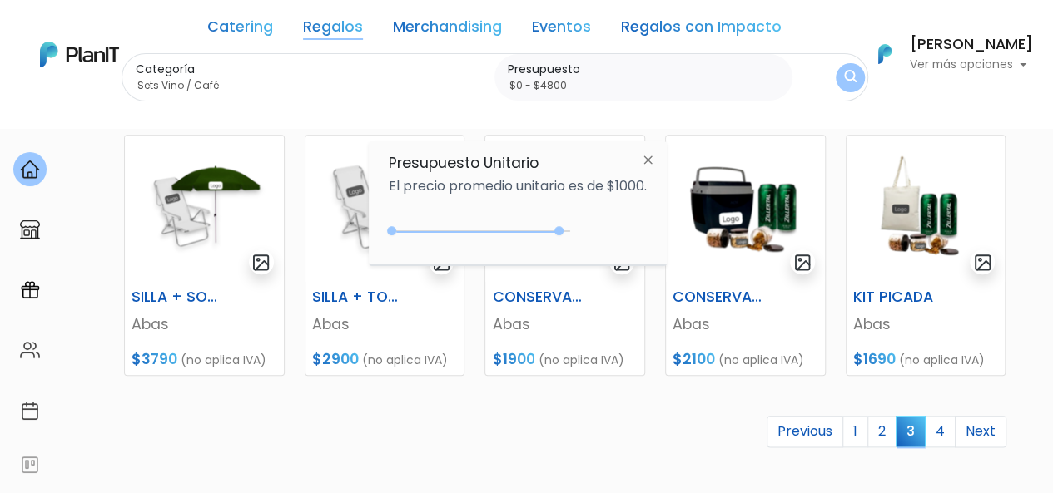
click at [850, 76] on img "submit" at bounding box center [850, 78] width 12 height 16
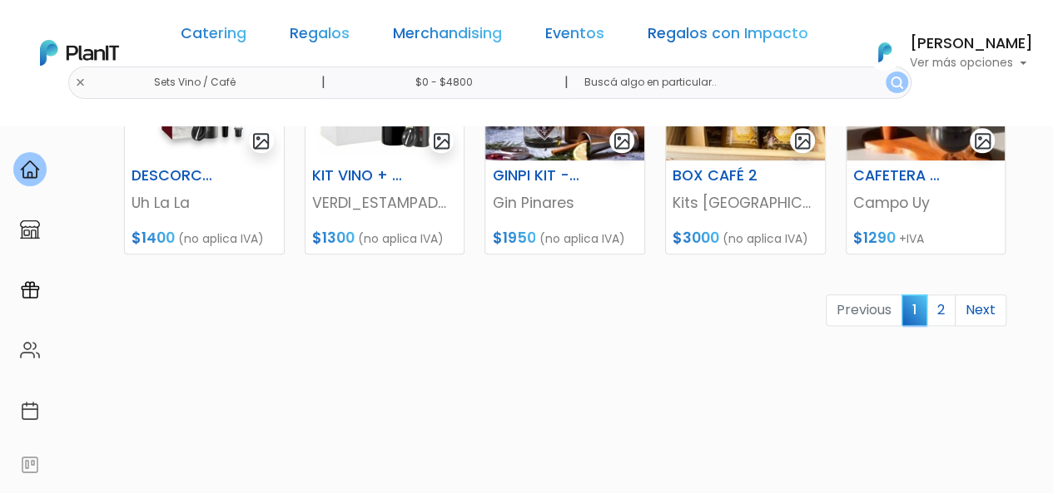
scroll to position [882, 0]
click at [938, 309] on link "2" at bounding box center [940, 311] width 29 height 32
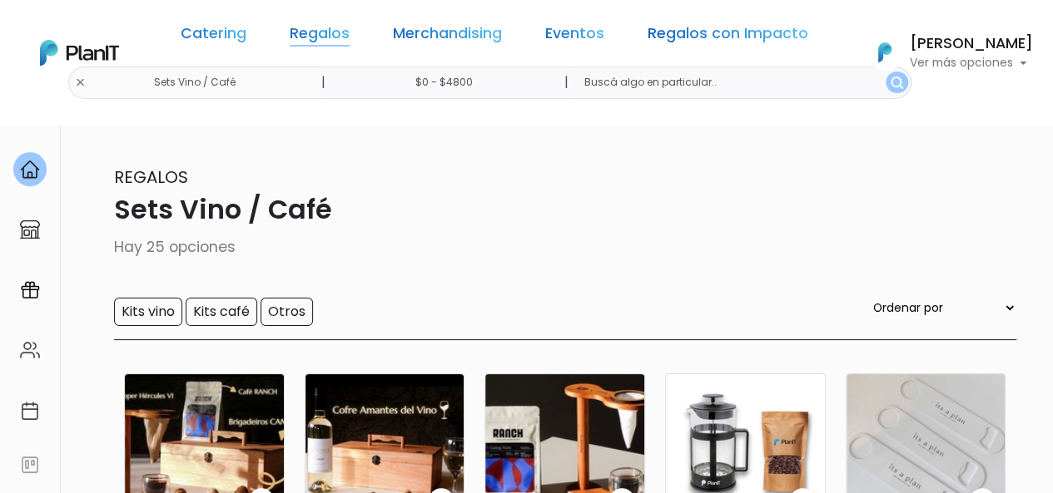
click at [342, 32] on link "Regalos" at bounding box center [320, 37] width 60 height 20
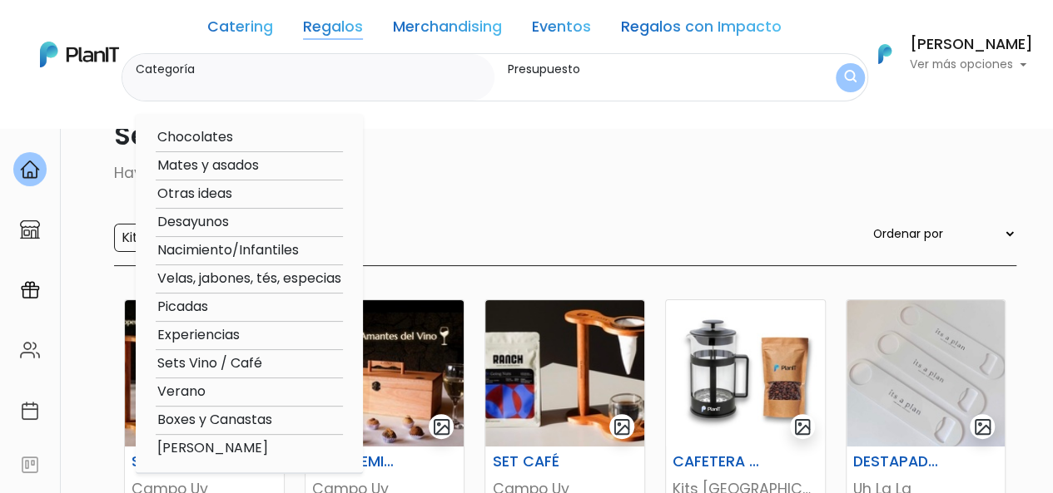
scroll to position [73, 0]
click at [237, 419] on option "Boxes y Canastas" at bounding box center [249, 420] width 187 height 21
type input "Boxes y Canastas"
type input "$0 - $4800"
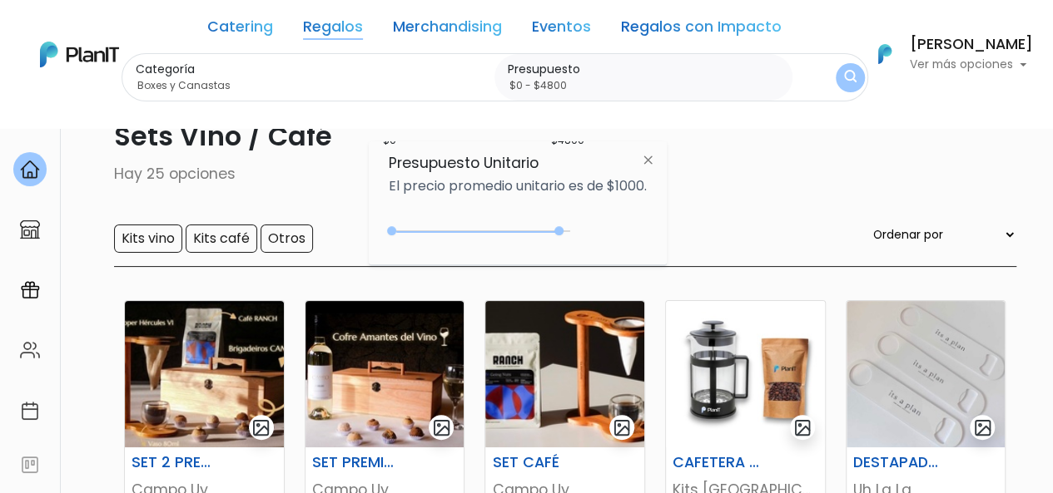
click at [849, 76] on img "submit" at bounding box center [850, 78] width 12 height 16
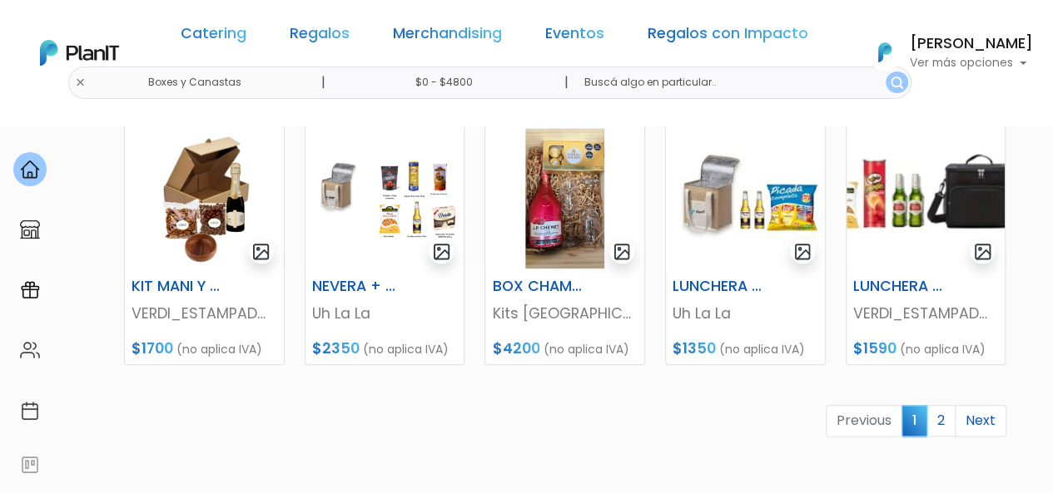
scroll to position [773, 0]
click at [333, 29] on link "Regalos" at bounding box center [320, 37] width 60 height 20
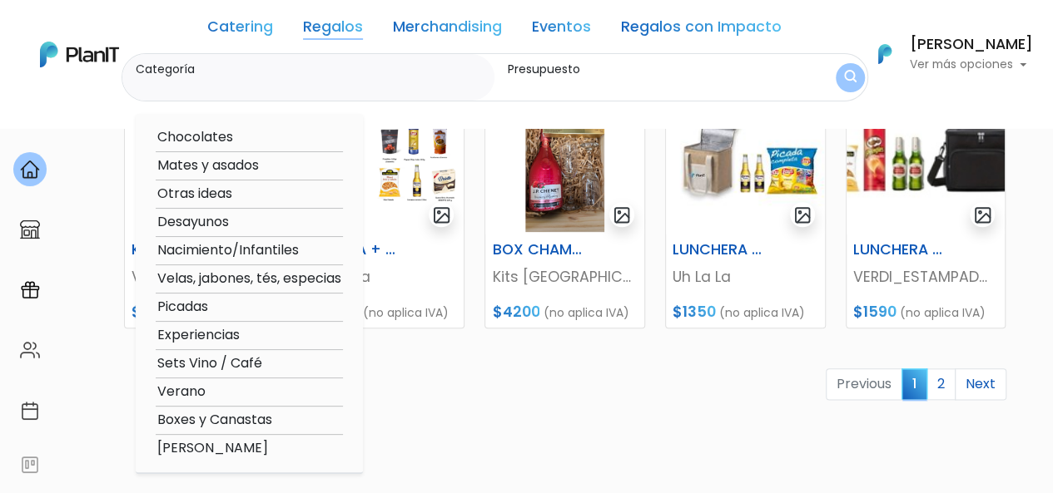
scroll to position [810, 0]
click at [186, 337] on option "Experiencias" at bounding box center [249, 335] width 187 height 21
type input "Experiencias"
type input "$0 - $4800"
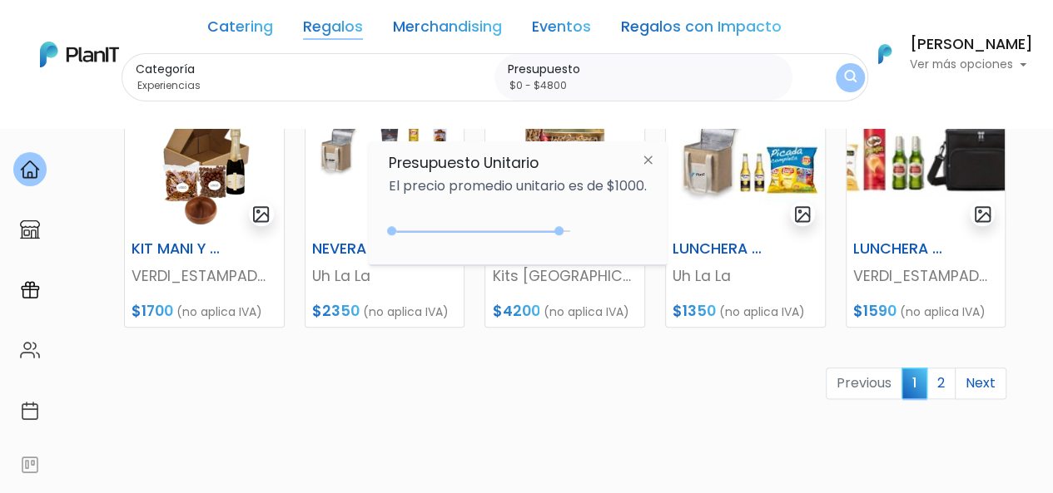
click at [844, 77] on img "submit" at bounding box center [850, 78] width 12 height 16
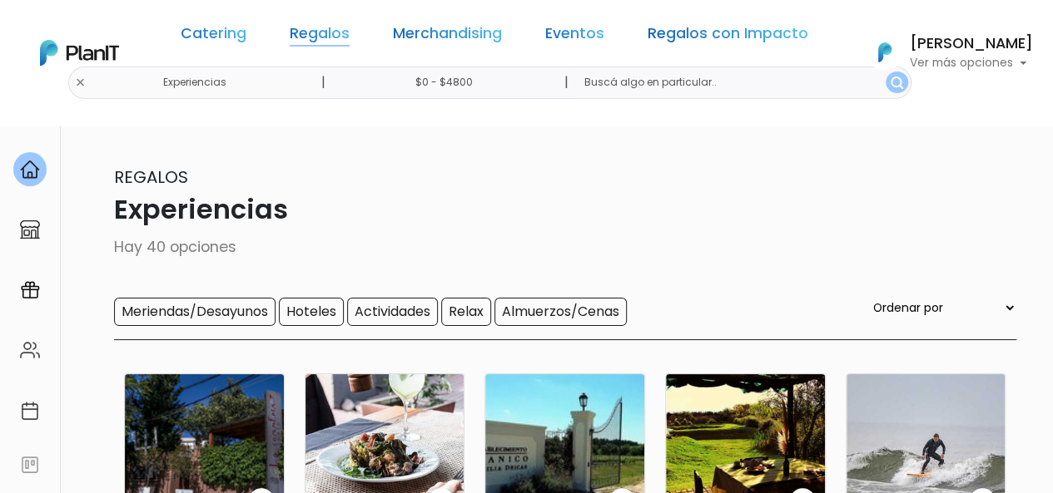
click at [346, 38] on link "Regalos" at bounding box center [320, 37] width 60 height 20
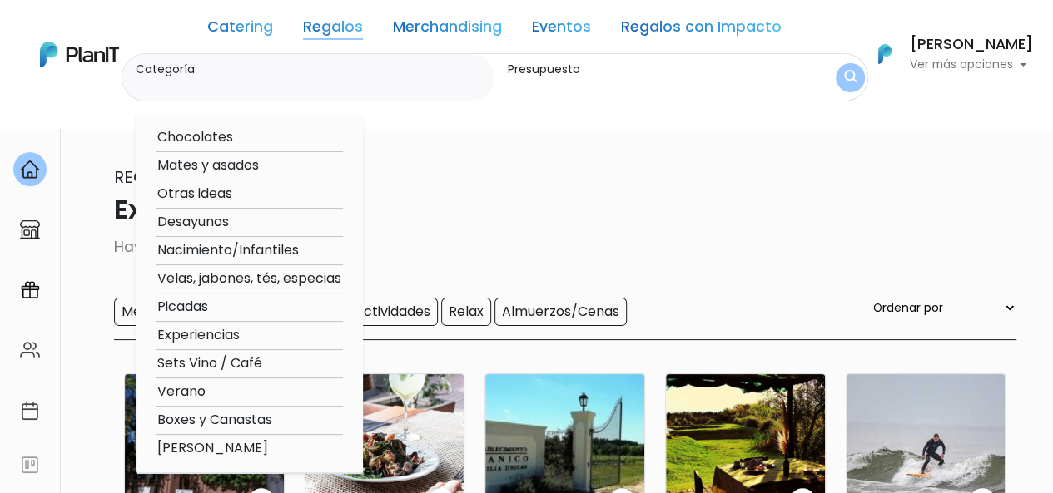
click at [181, 388] on option "Verano" at bounding box center [249, 392] width 187 height 21
type input "Verano"
type input "$0 - $4800"
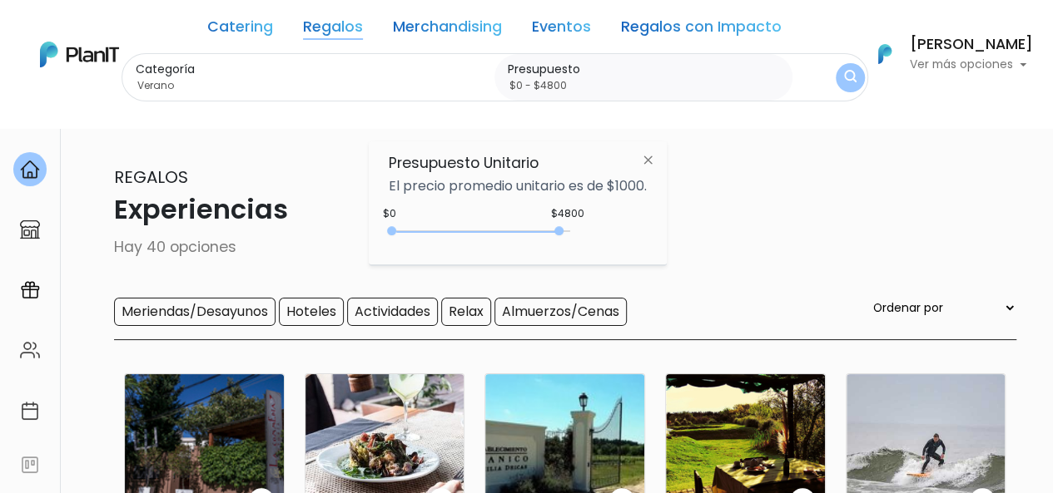
click at [844, 77] on img "submit" at bounding box center [850, 78] width 12 height 16
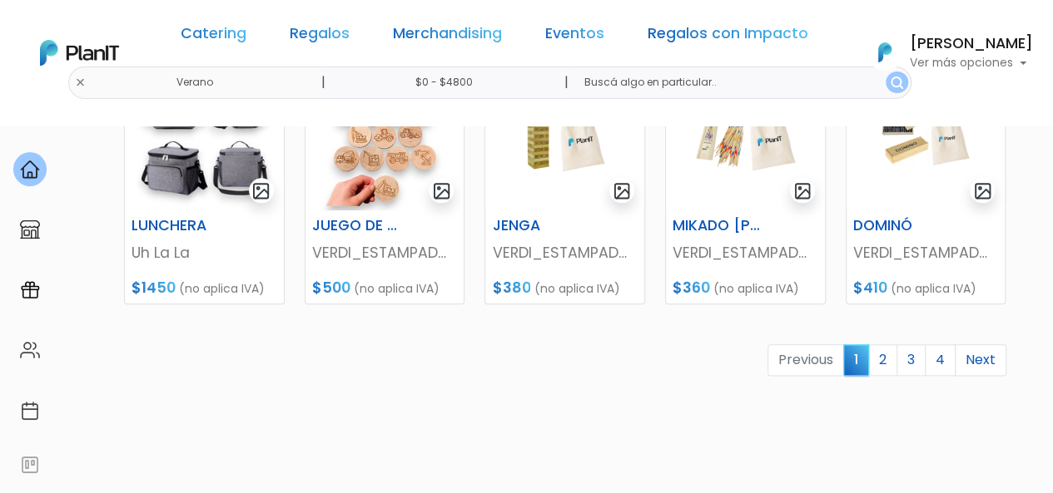
scroll to position [834, 0]
click at [875, 360] on link "2" at bounding box center [882, 360] width 29 height 32
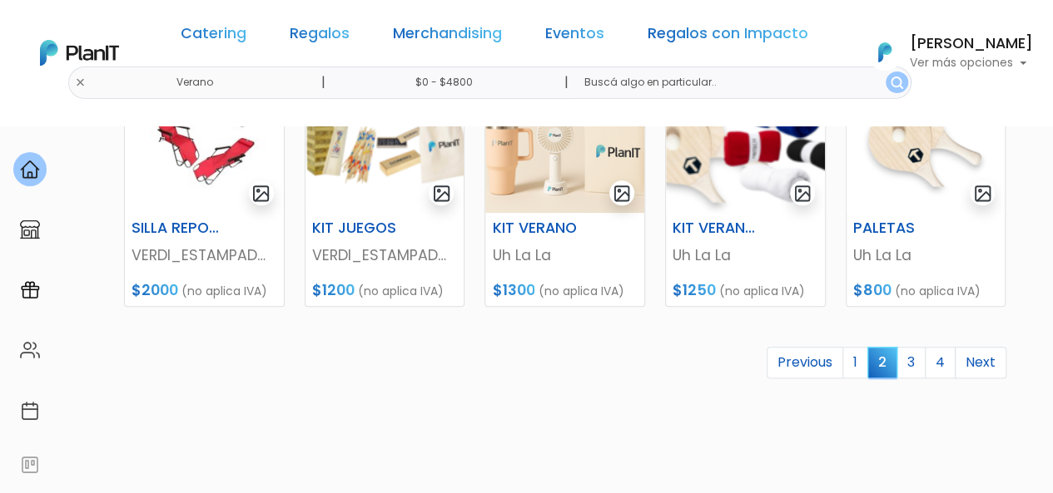
scroll to position [831, 0]
click at [917, 359] on link "3" at bounding box center [910, 362] width 29 height 32
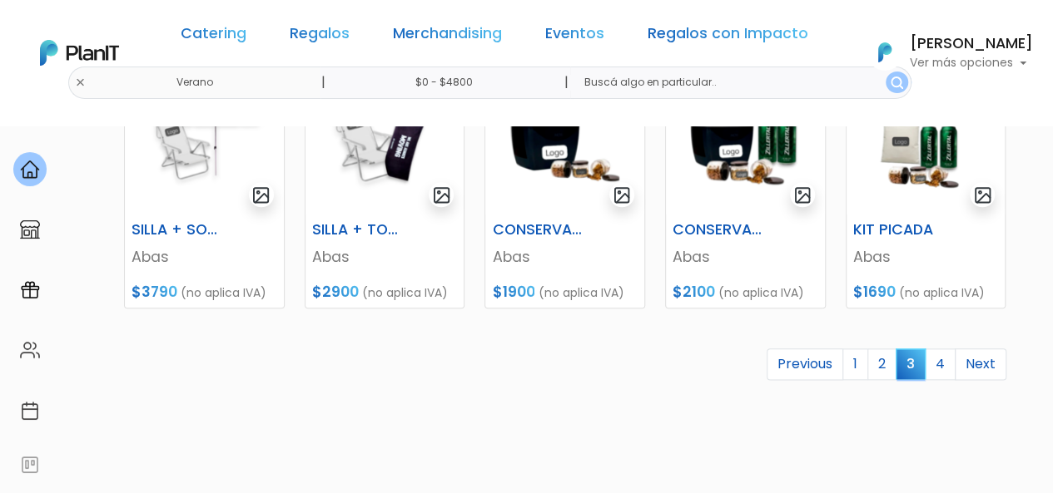
scroll to position [827, 0]
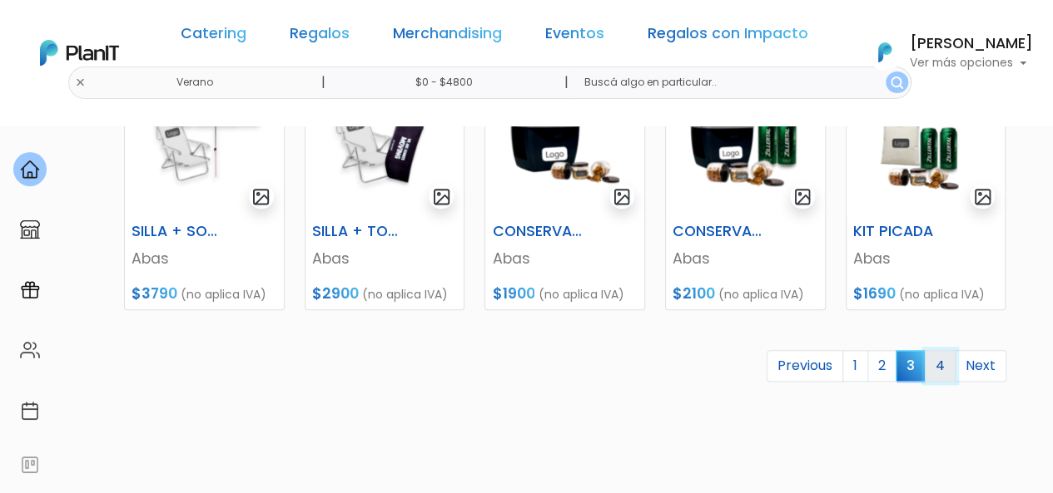
click at [944, 369] on link "4" at bounding box center [939, 366] width 31 height 32
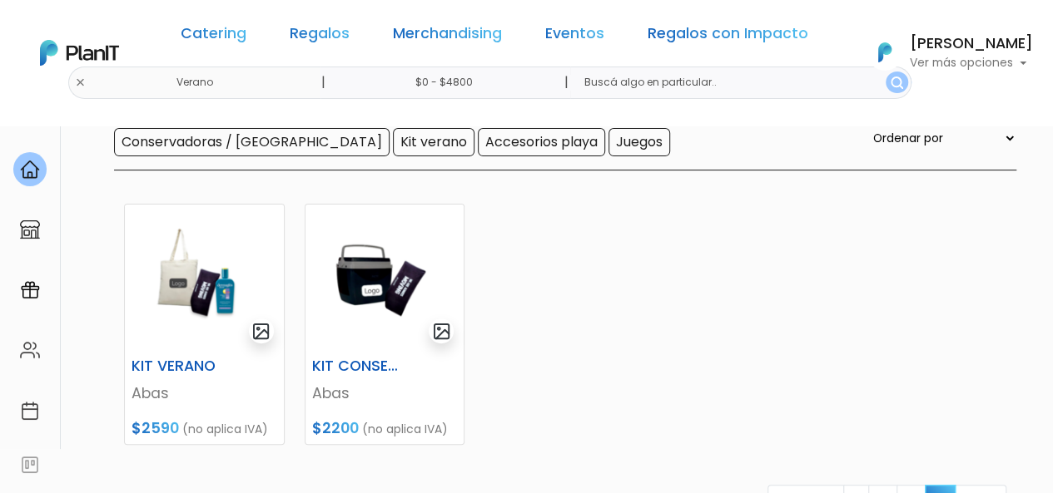
scroll to position [439, 0]
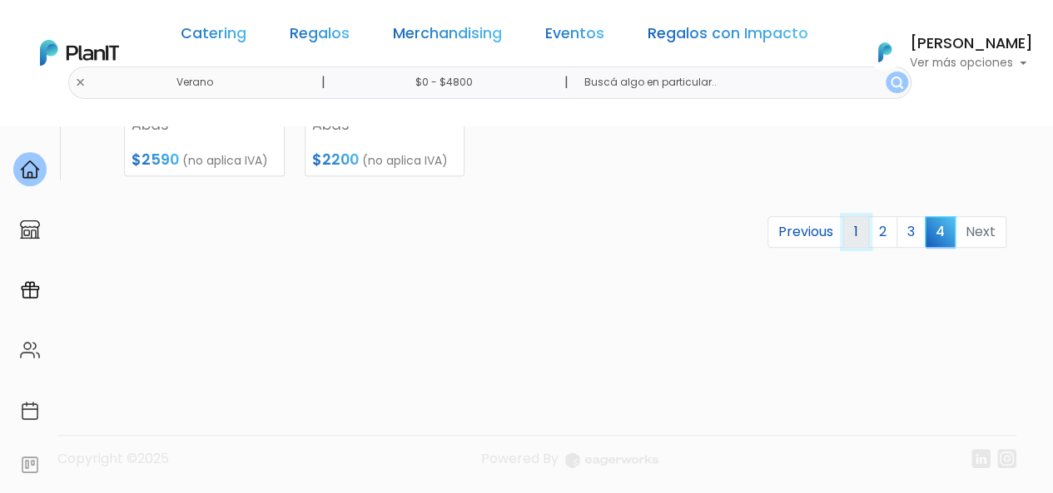
click at [855, 234] on link "1" at bounding box center [856, 232] width 26 height 32
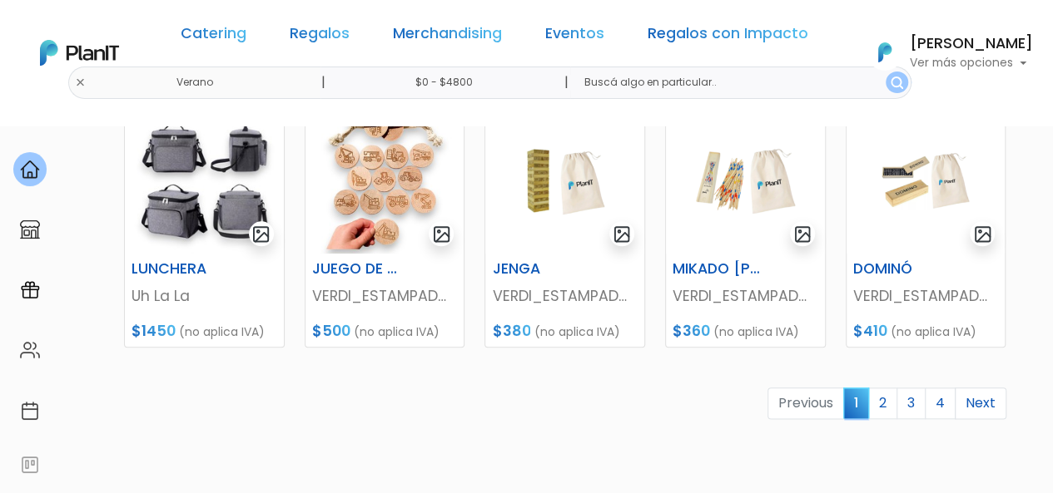
scroll to position [792, 0]
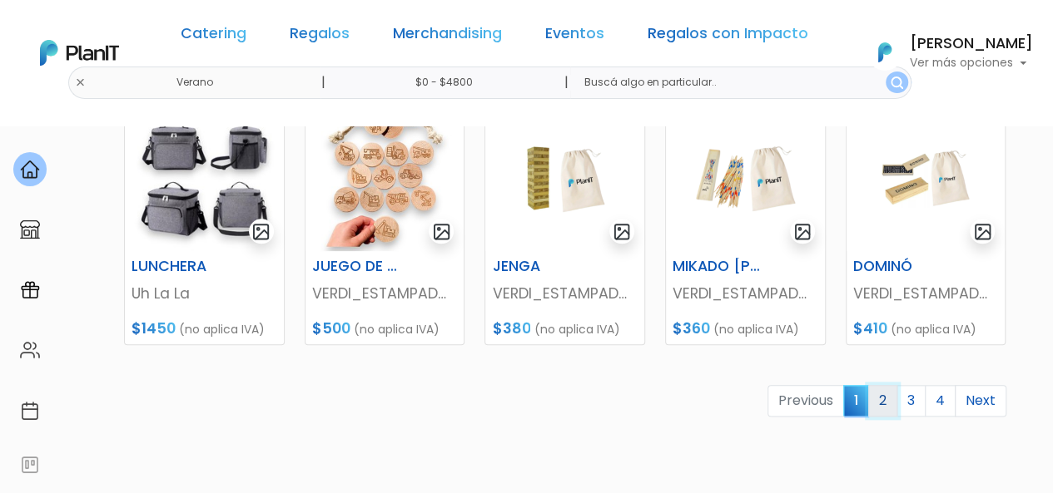
click at [884, 392] on link "2" at bounding box center [882, 401] width 29 height 32
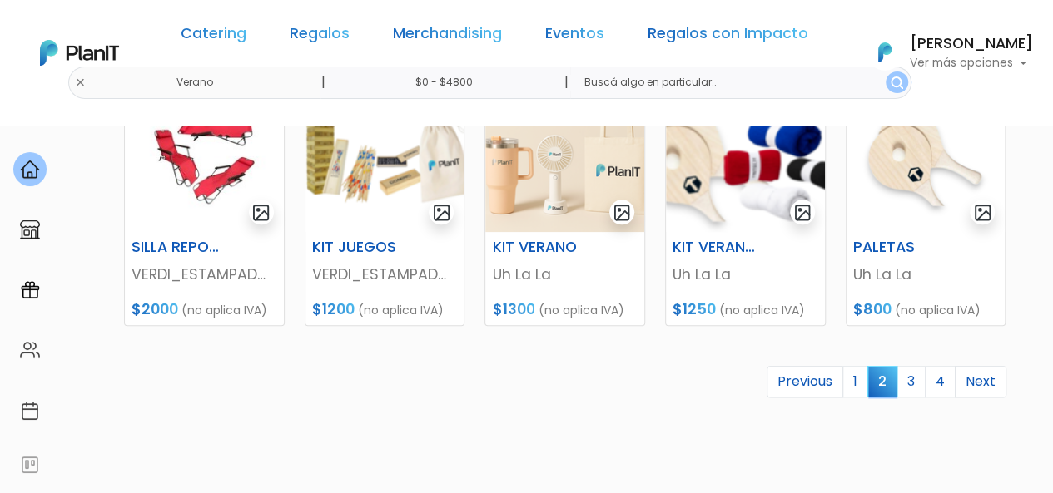
scroll to position [810, 0]
click at [914, 377] on link "3" at bounding box center [910, 383] width 29 height 32
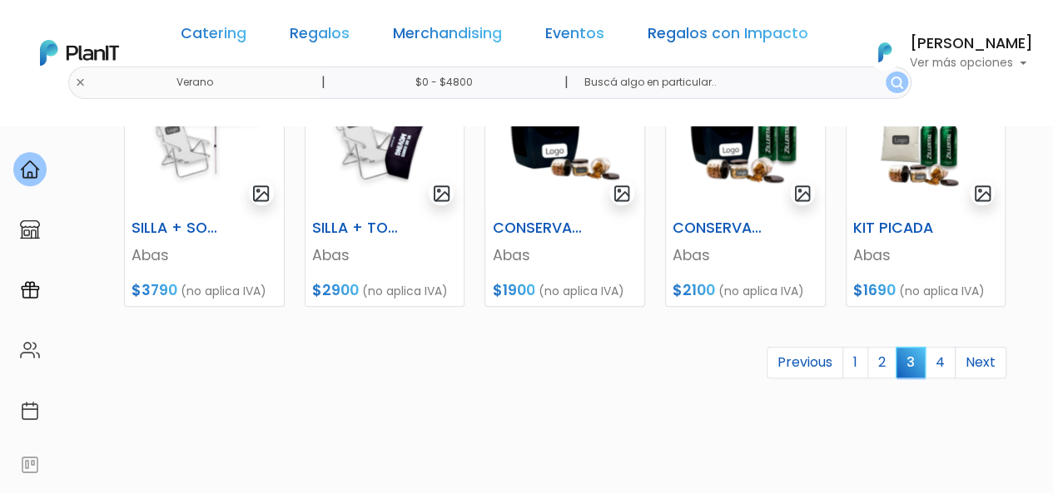
scroll to position [831, 0]
click at [943, 363] on link "4" at bounding box center [939, 362] width 31 height 32
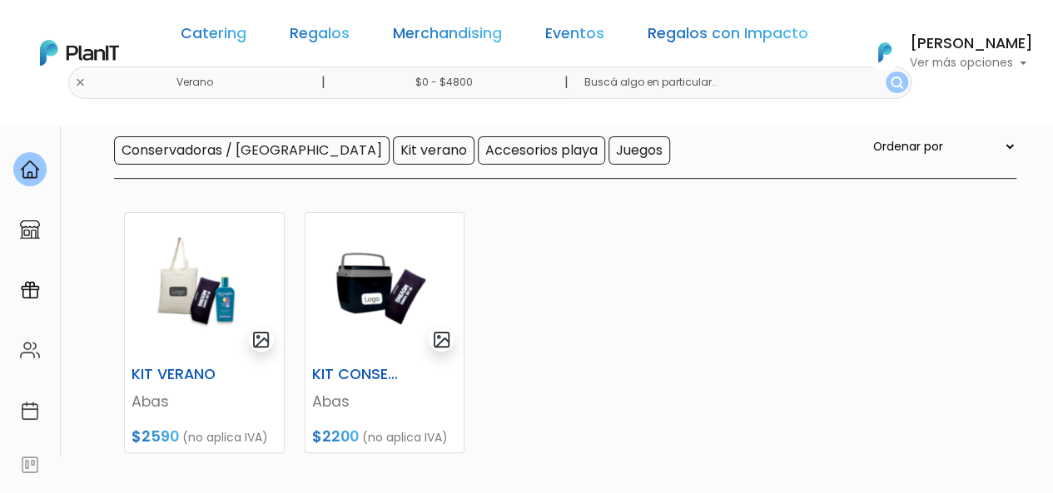
scroll to position [166, 0]
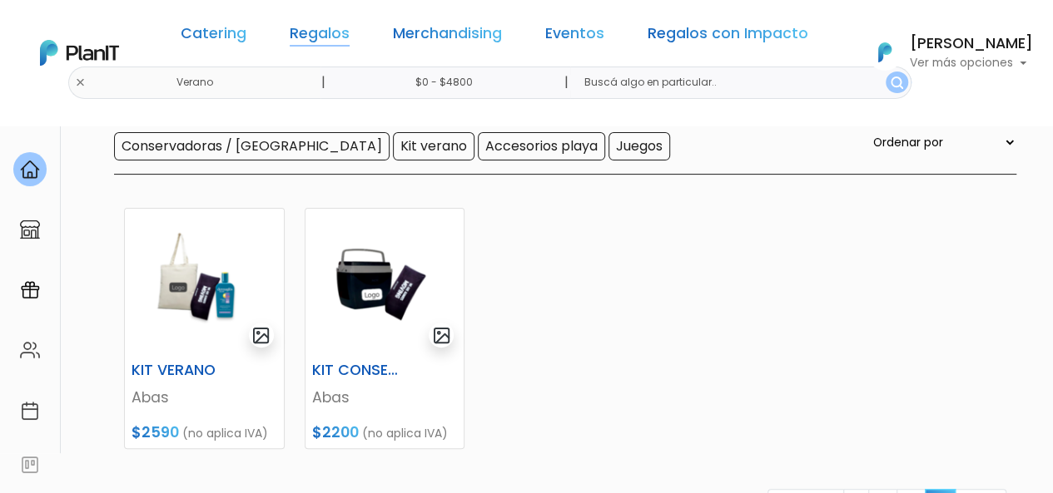
click at [346, 42] on link "Regalos" at bounding box center [320, 37] width 60 height 20
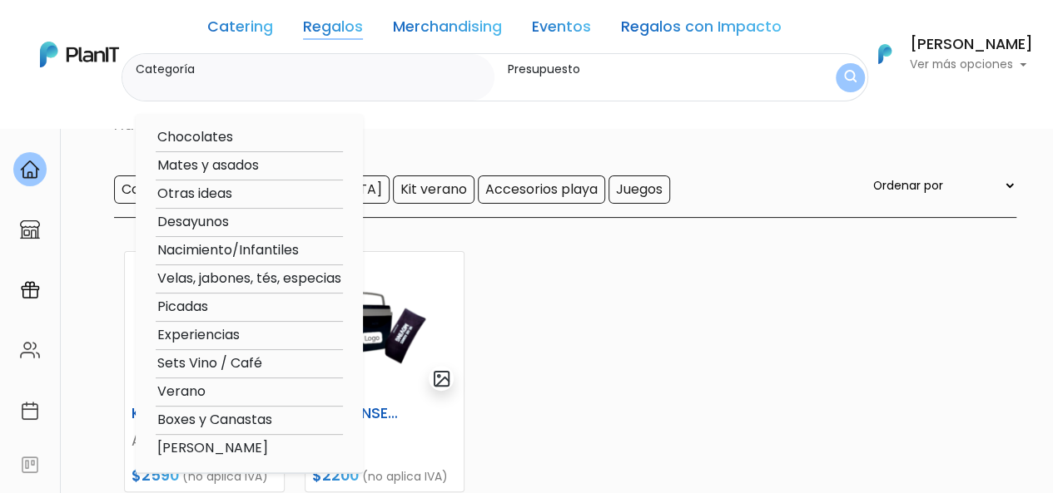
scroll to position [112, 0]
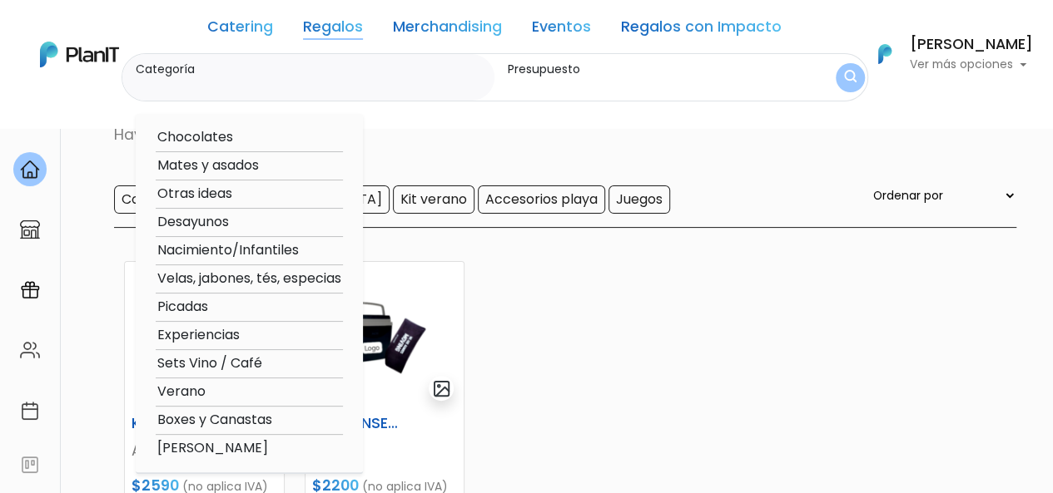
click at [241, 419] on option "Boxes y Canastas" at bounding box center [249, 420] width 187 height 21
type input "Boxes y Canastas"
type input "$0 - $4800"
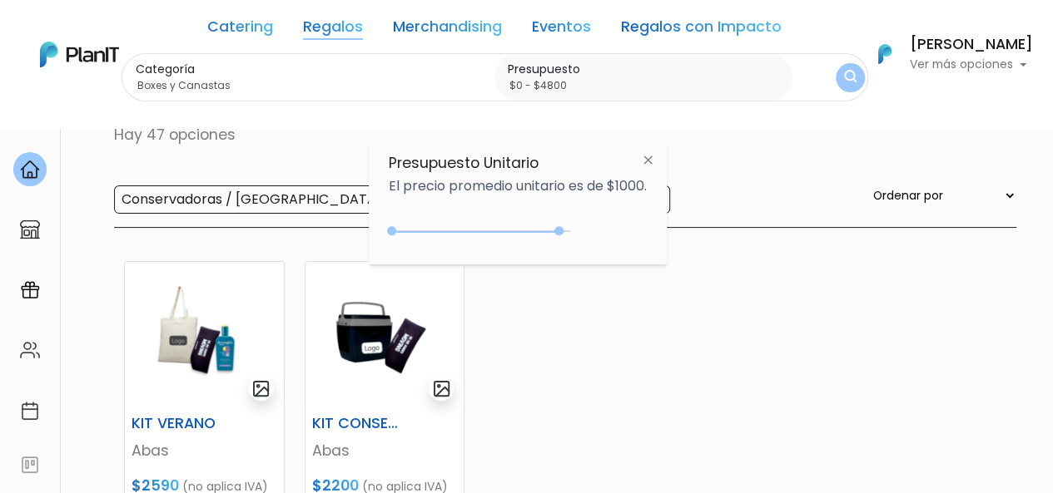
click at [840, 82] on button "submit" at bounding box center [849, 77] width 29 height 29
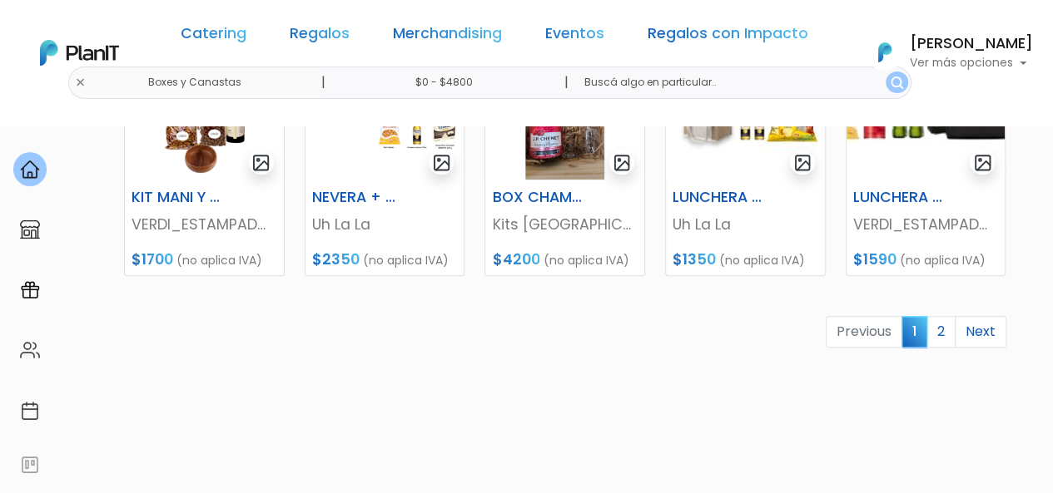
scroll to position [862, 0]
click at [943, 324] on link "2" at bounding box center [940, 331] width 29 height 32
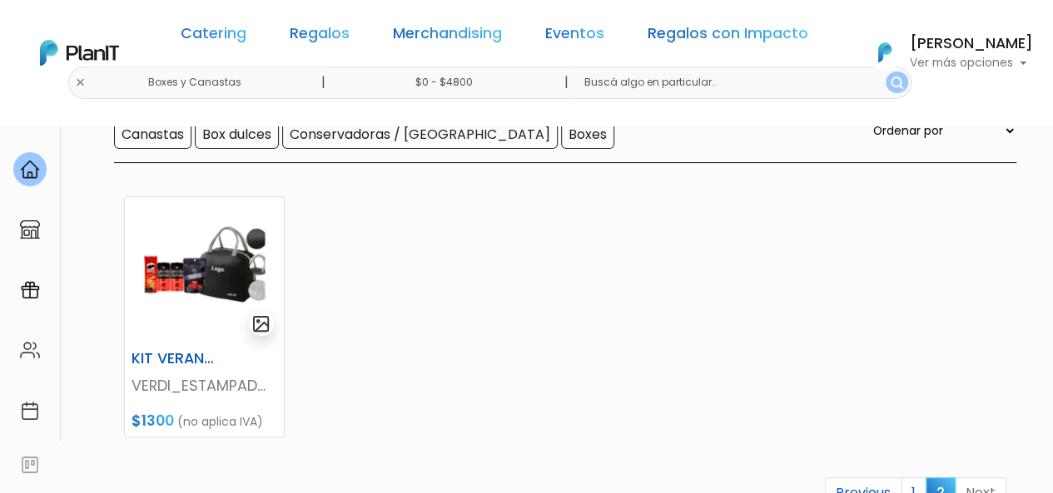
scroll to position [185, 0]
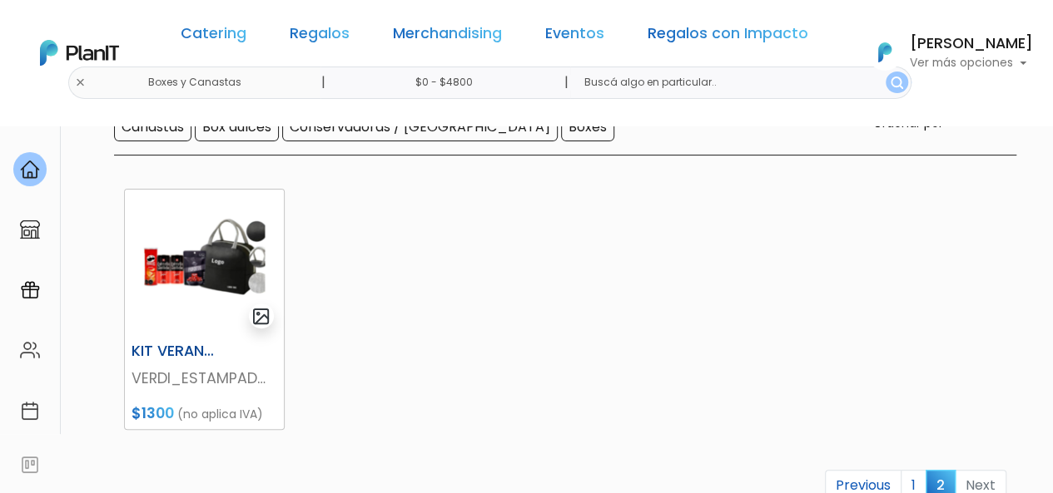
click at [213, 284] on img at bounding box center [204, 263] width 159 height 146
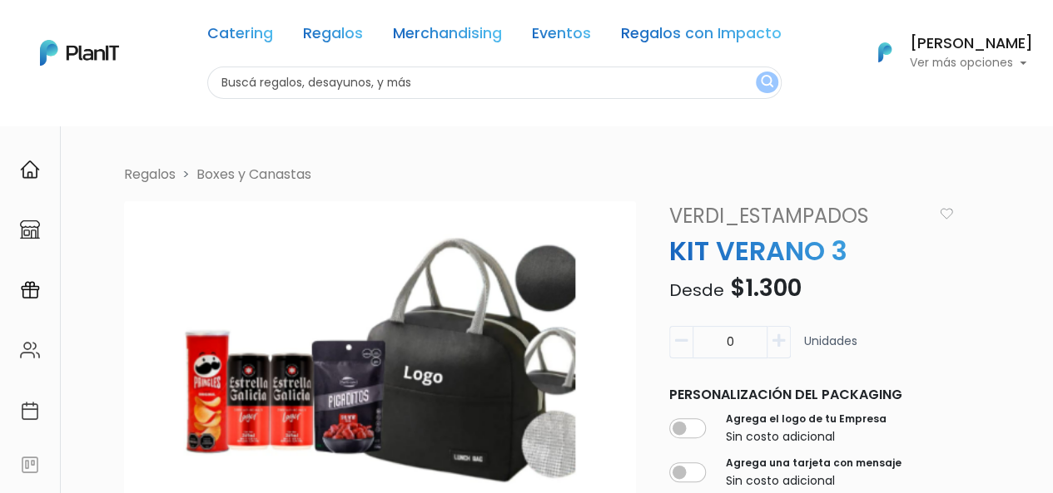
click at [782, 336] on icon "button" at bounding box center [778, 341] width 12 height 15
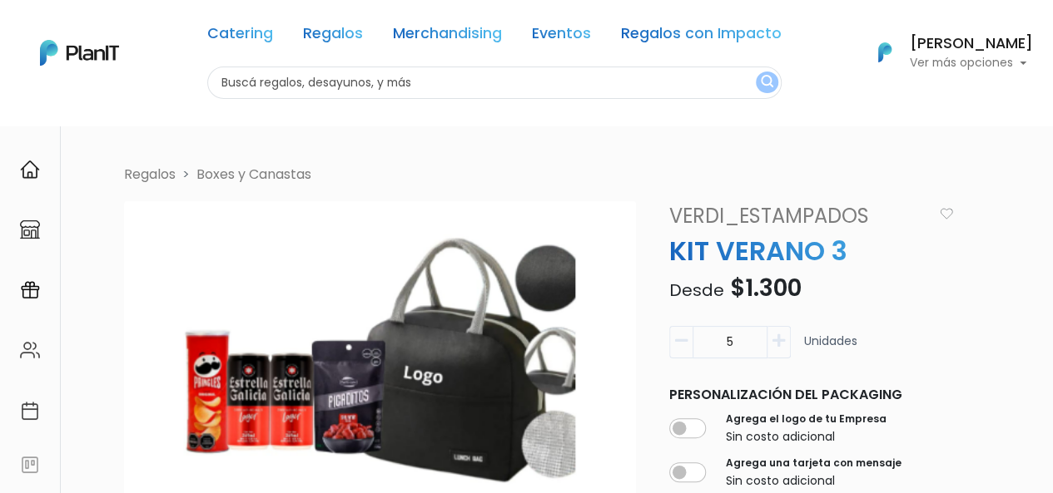
click at [782, 336] on icon "button" at bounding box center [778, 341] width 12 height 15
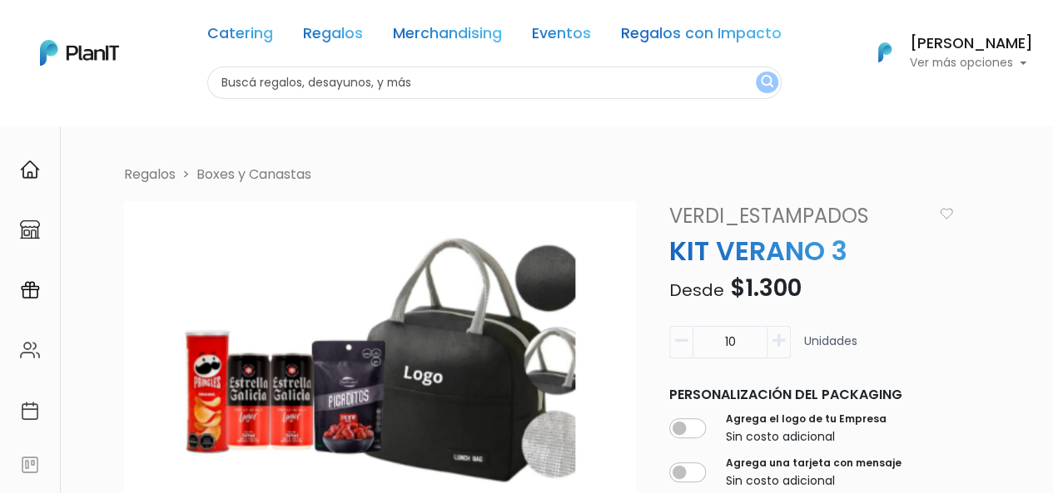
click at [782, 336] on icon "button" at bounding box center [778, 341] width 12 height 15
click at [729, 340] on input "11" at bounding box center [729, 342] width 75 height 32
type input "120"
click at [893, 336] on div "120 Unidades" at bounding box center [811, 349] width 284 height 46
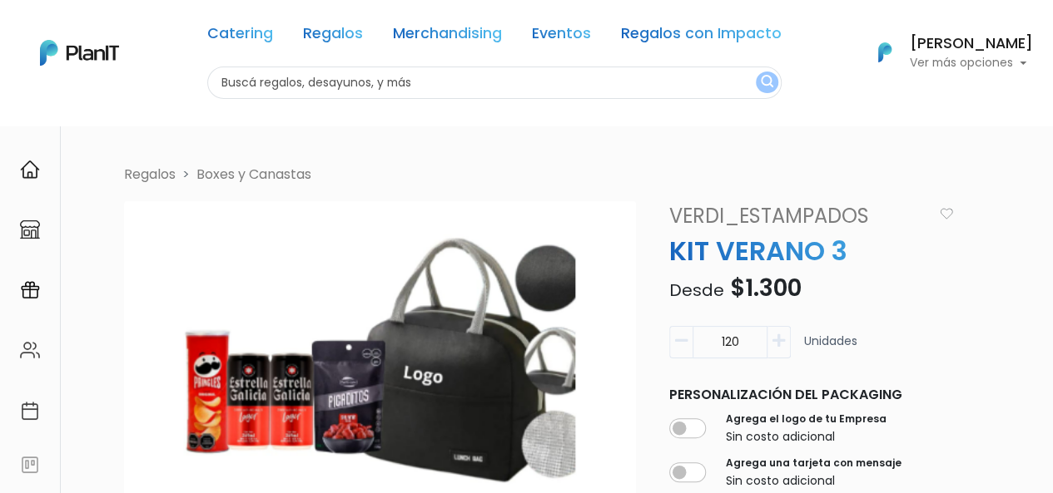
scroll to position [253, 0]
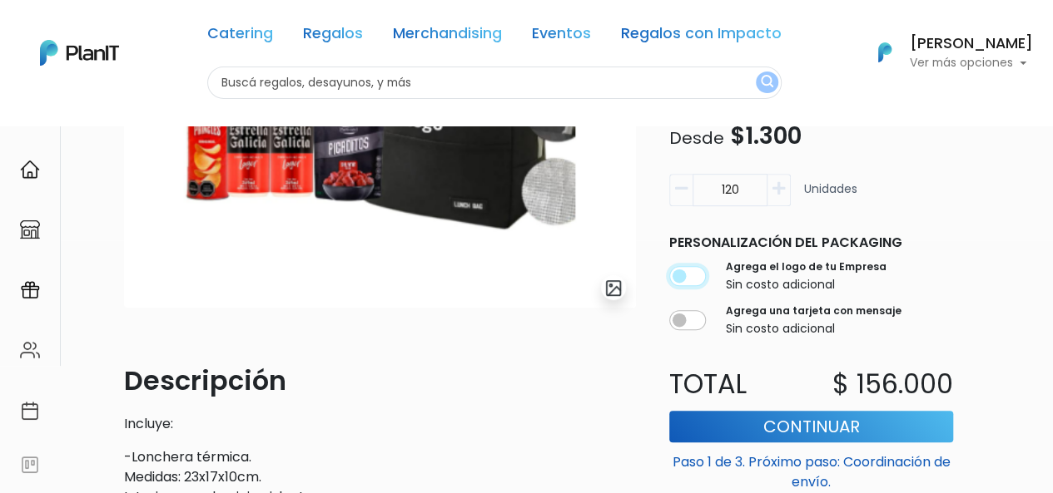
click at [696, 278] on input "checkbox" at bounding box center [687, 277] width 37 height 20
checkbox input "true"
click at [696, 322] on input "checkbox" at bounding box center [687, 320] width 37 height 20
checkbox input "true"
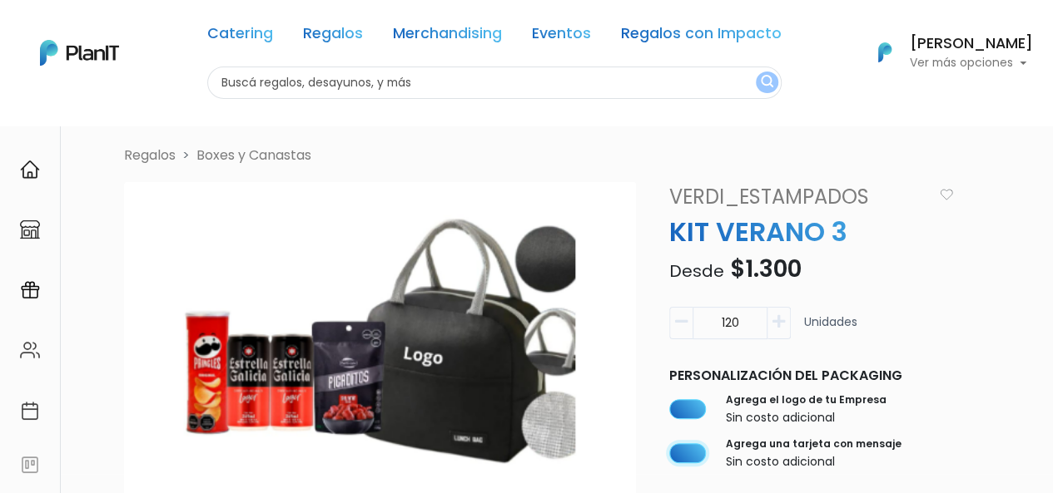
scroll to position [0, 0]
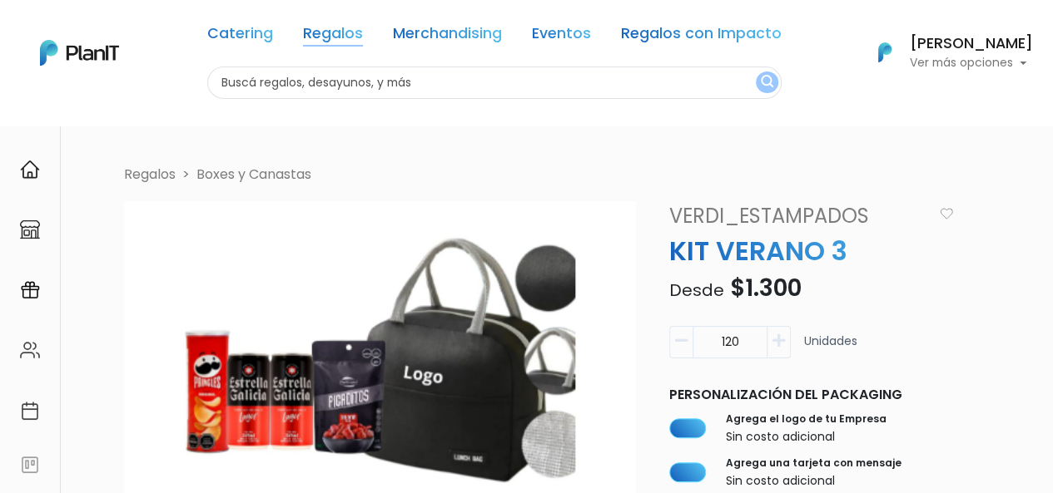
click at [330, 28] on link "Regalos" at bounding box center [333, 37] width 60 height 20
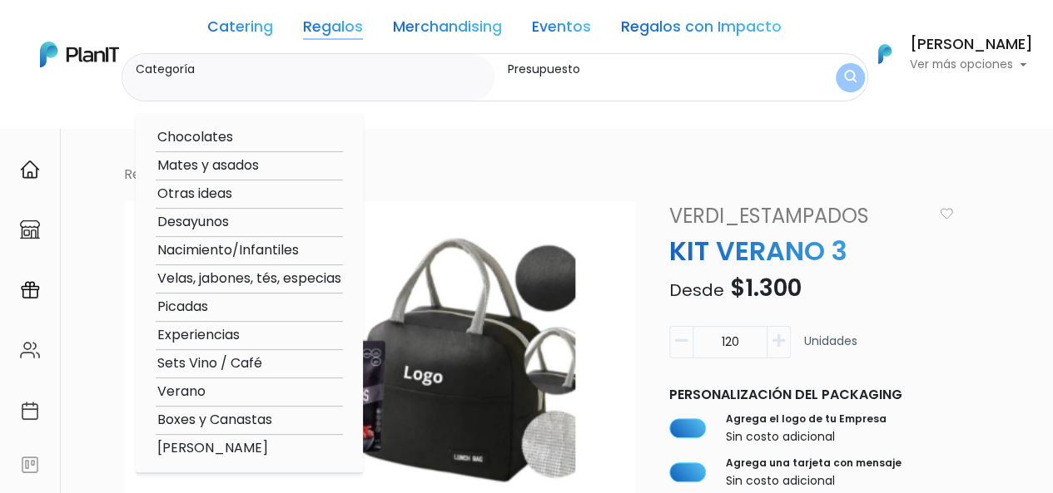
click at [193, 389] on option "Verano" at bounding box center [249, 392] width 187 height 21
type input "Verano"
type input "$0 - $1000"
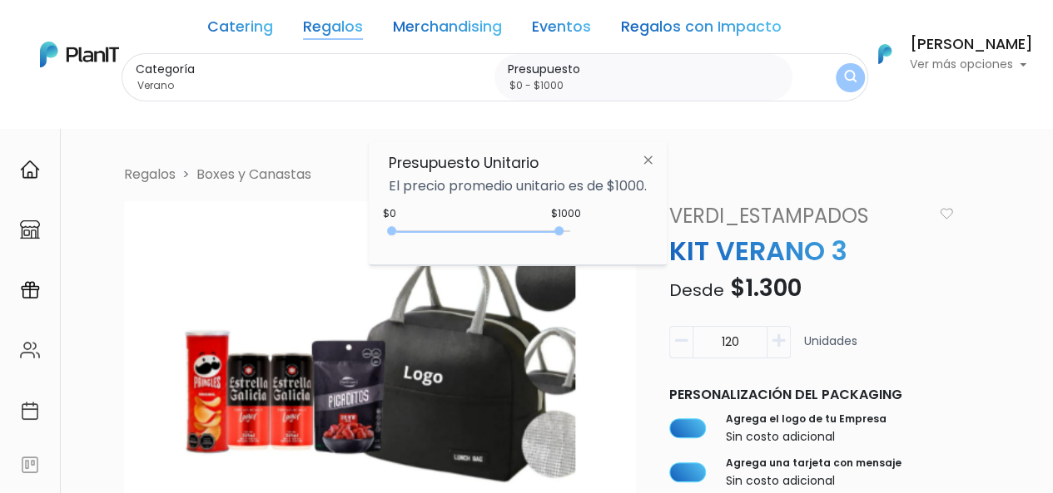
click at [850, 82] on img "submit" at bounding box center [850, 78] width 12 height 16
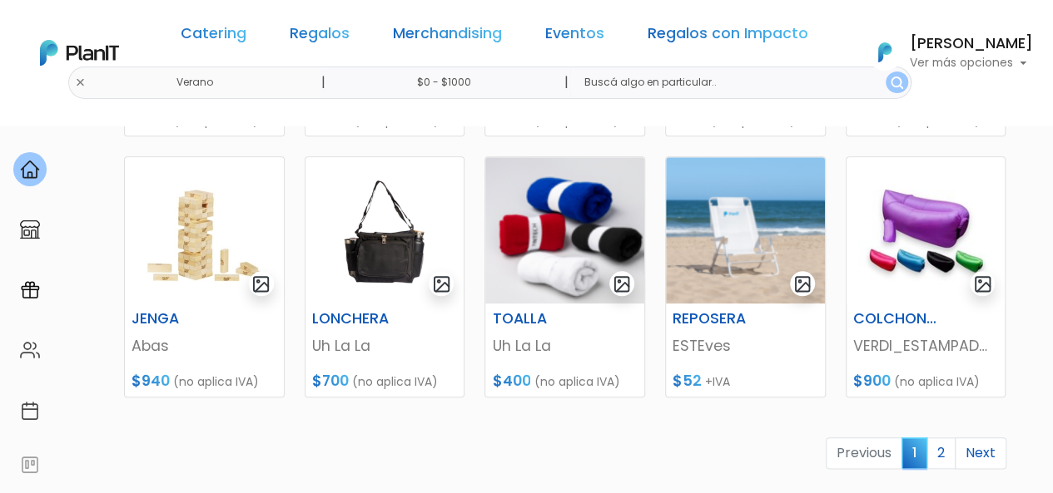
scroll to position [740, 0]
click at [538, 311] on h6 "TOALLA" at bounding box center [537, 318] width 110 height 17
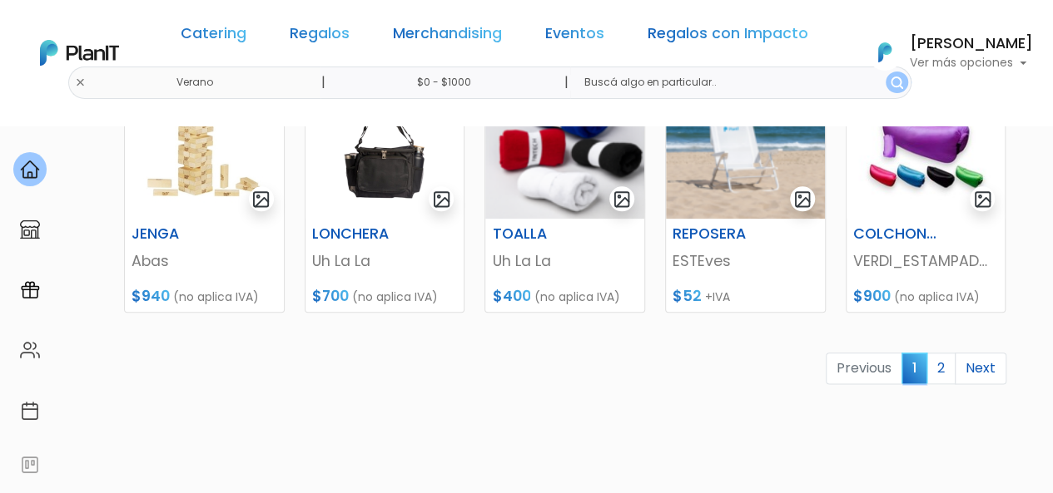
scroll to position [826, 0]
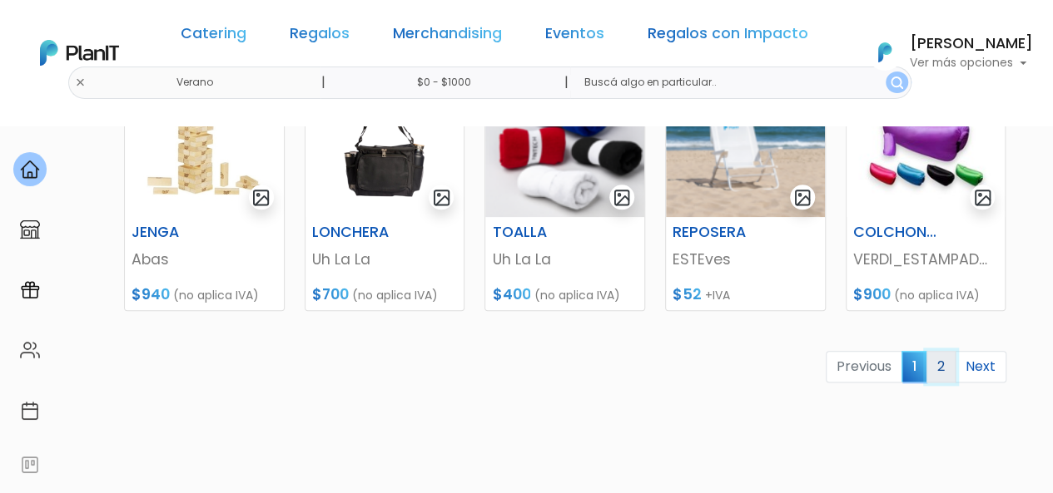
click at [944, 372] on link "2" at bounding box center [940, 367] width 29 height 32
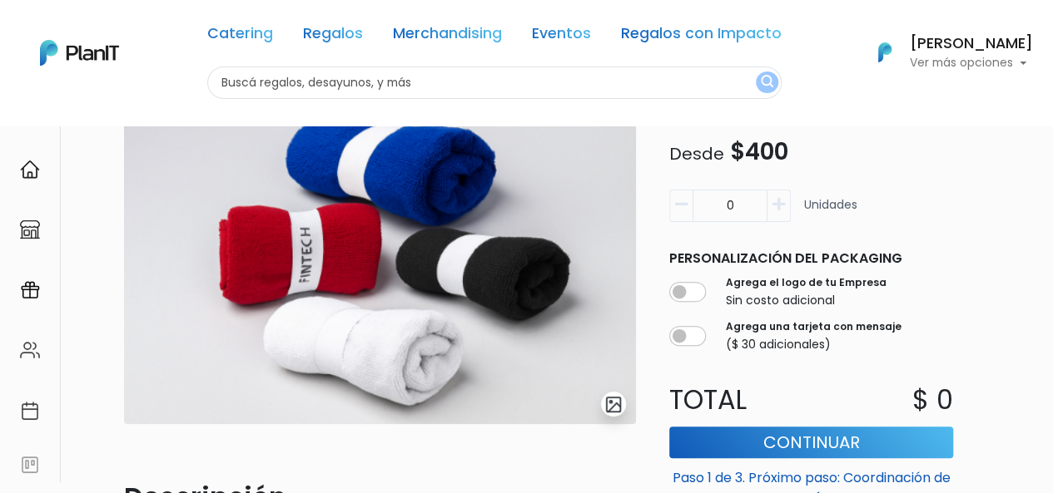
scroll to position [116, 0]
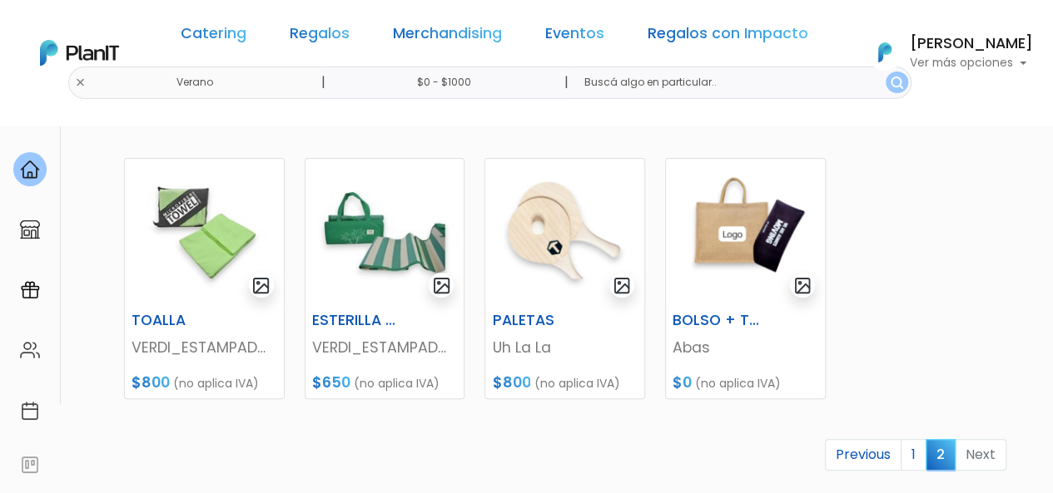
scroll to position [215, 0]
click at [748, 257] on img at bounding box center [745, 233] width 159 height 146
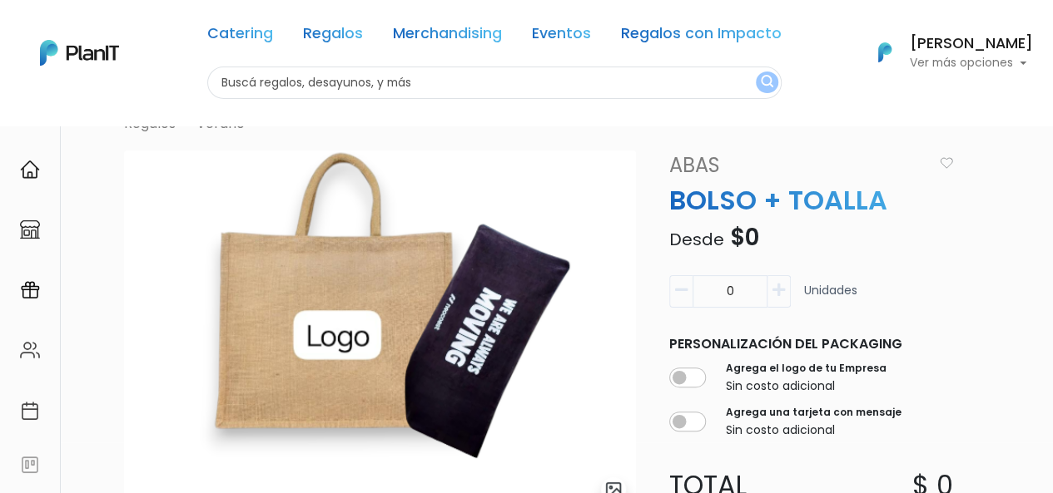
scroll to position [50, 0]
click at [332, 42] on link "Regalos" at bounding box center [333, 37] width 60 height 20
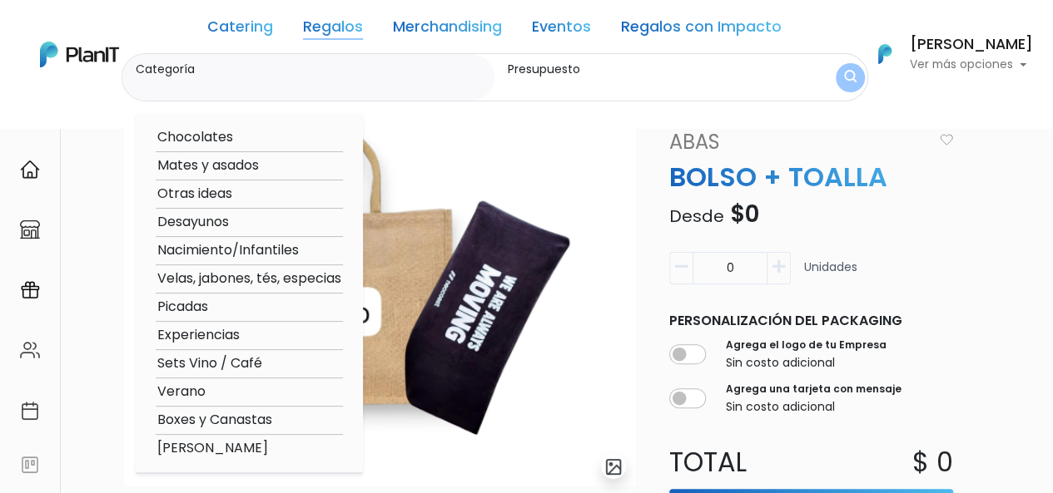
scroll to position [76, 0]
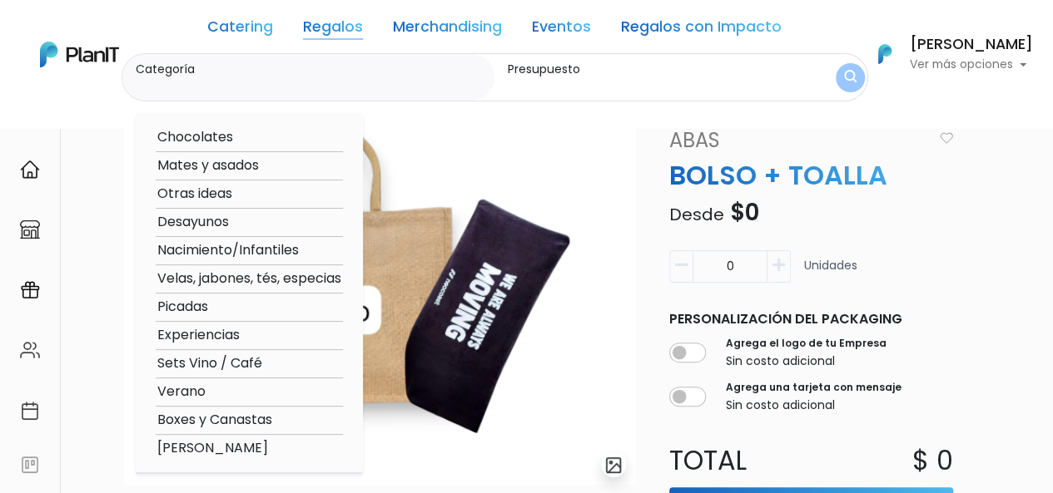
click at [197, 306] on option "Picadas" at bounding box center [249, 307] width 187 height 21
type input "Picadas"
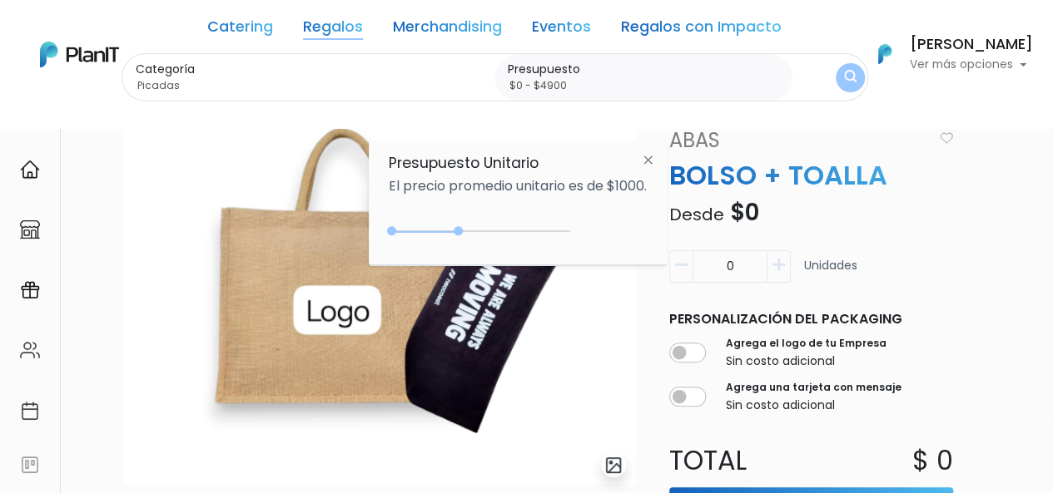
type input "$0 - $4950"
drag, startPoint x: 431, startPoint y: 230, endPoint x: 568, endPoint y: 222, distance: 137.6
click at [568, 222] on div "$4950 $0 0 : 4950 0 4950 0,4950" at bounding box center [518, 234] width 258 height 33
click at [851, 75] on img "submit" at bounding box center [849, 78] width 12 height 16
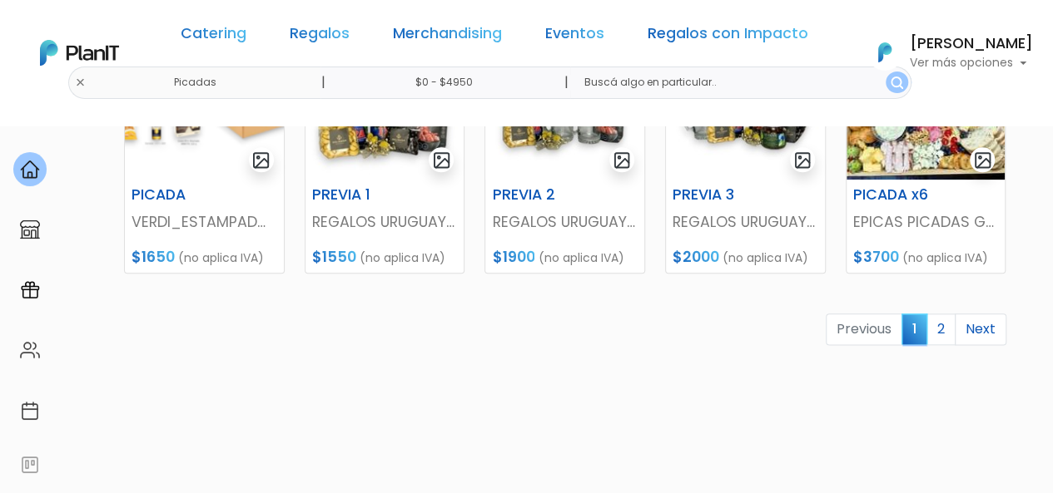
scroll to position [863, 0]
click at [940, 337] on link "2" at bounding box center [940, 331] width 29 height 32
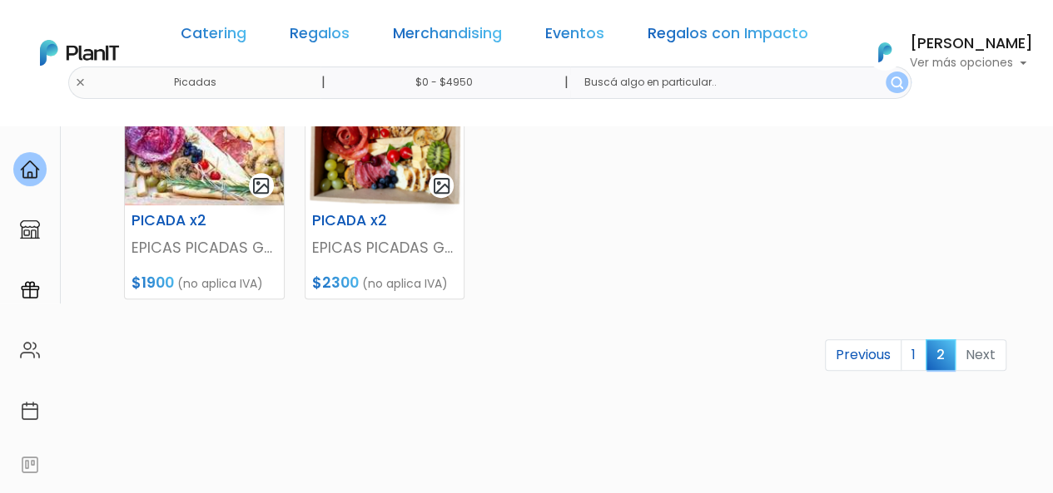
scroll to position [317, 0]
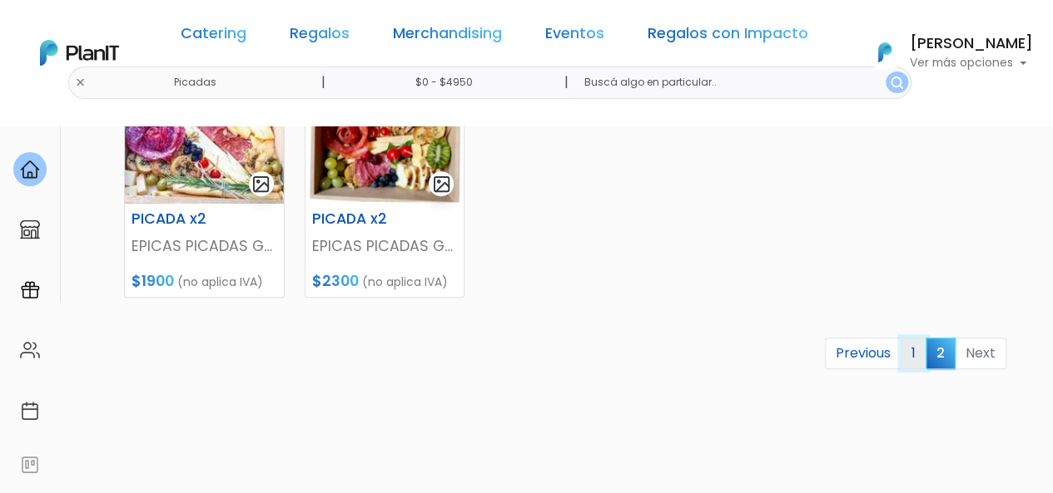
click at [920, 352] on link "1" at bounding box center [913, 354] width 26 height 32
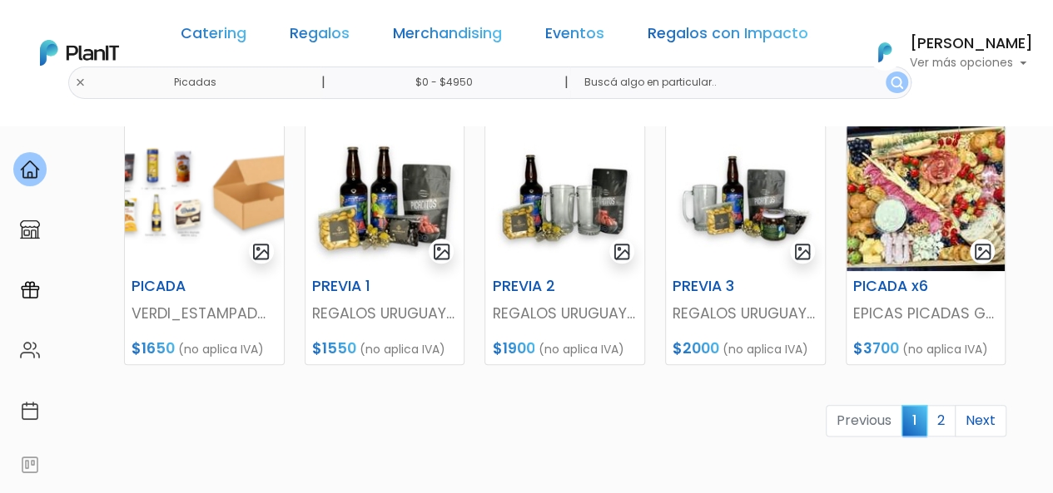
scroll to position [772, 0]
click at [328, 34] on link "Regalos" at bounding box center [320, 37] width 60 height 20
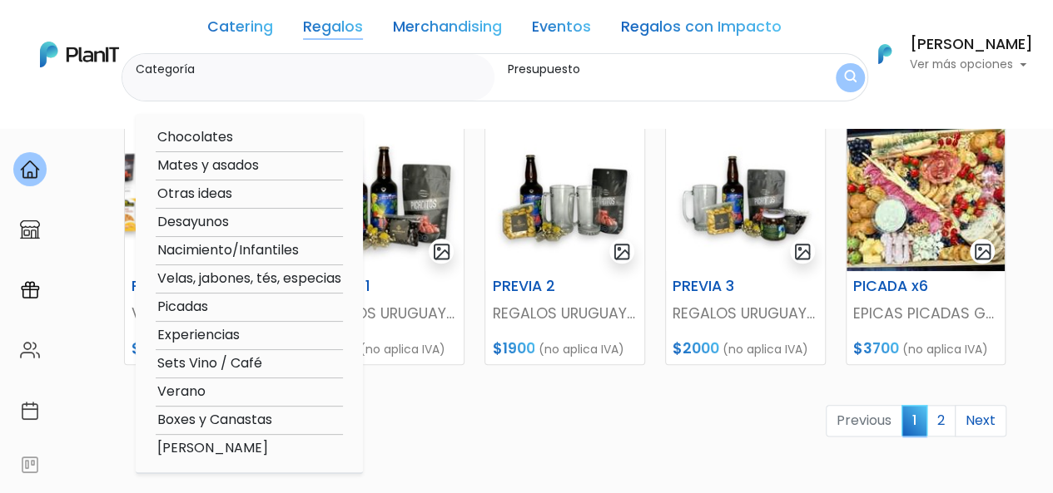
click at [219, 194] on option "Otras ideas" at bounding box center [249, 194] width 187 height 21
type input "Otras ideas"
type input "$0 - $4950"
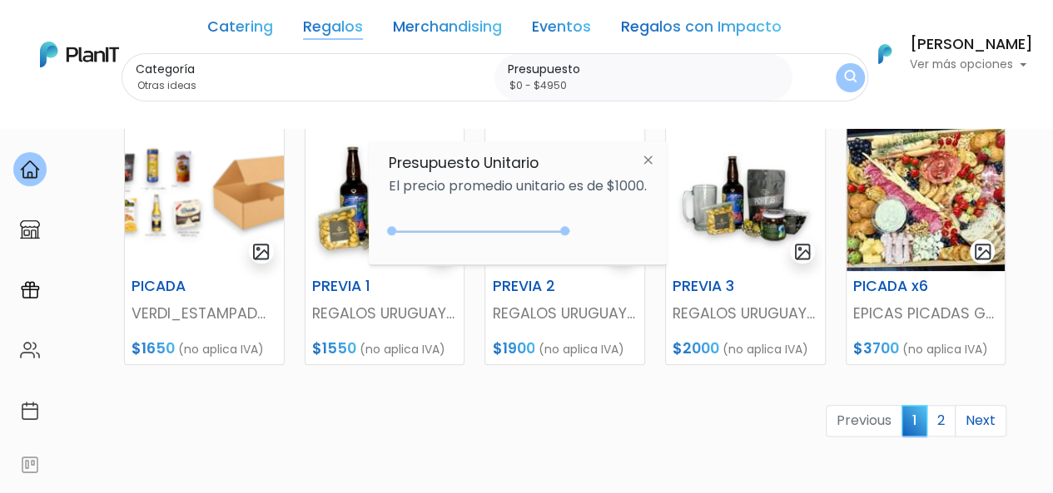
click at [848, 72] on img "submit" at bounding box center [850, 78] width 12 height 16
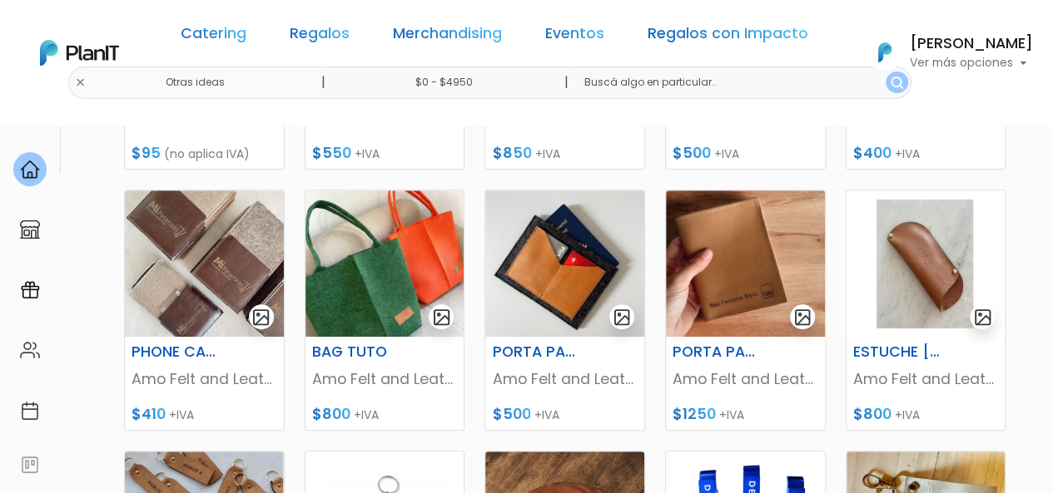
scroll to position [444, 0]
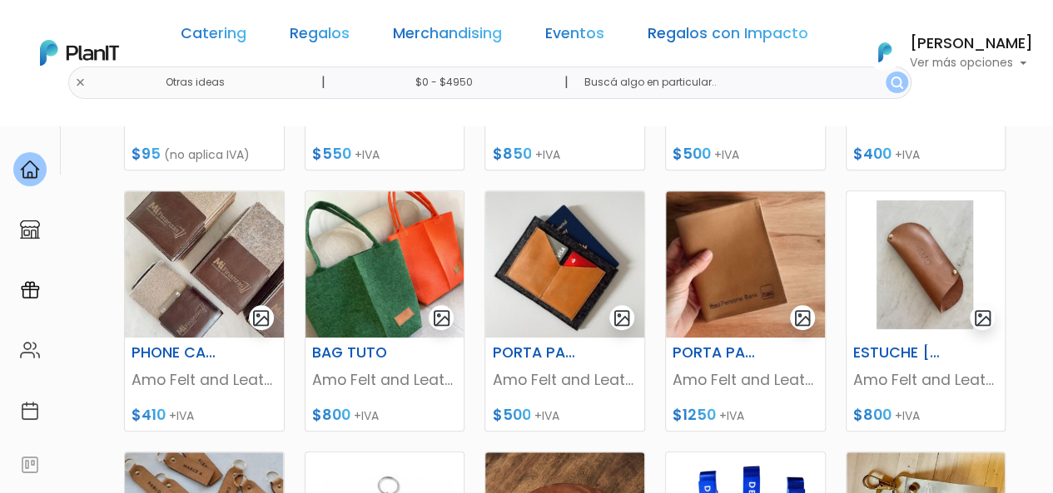
click at [951, 191] on div "ESTUCHE [PERSON_NAME] Amo Felt and Leather $800 +IVA" at bounding box center [925, 311] width 161 height 241
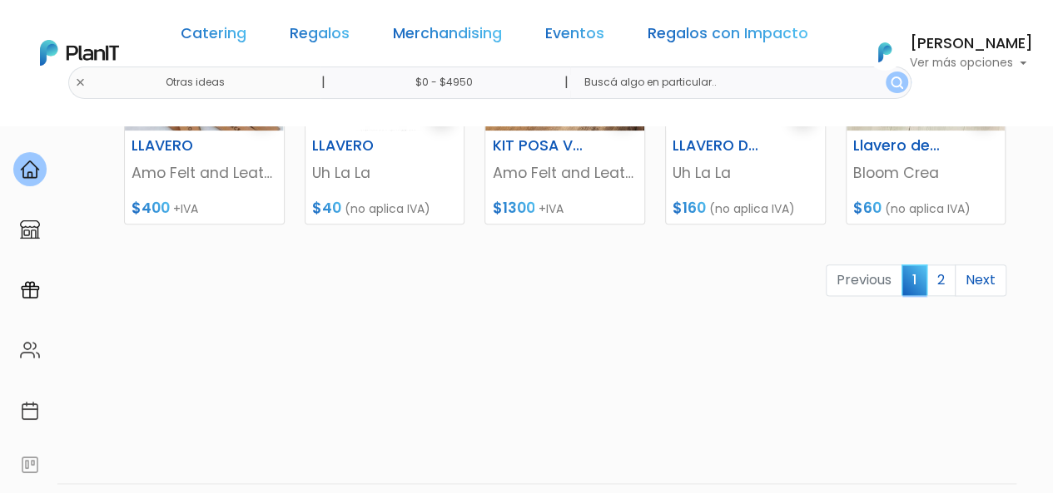
scroll to position [912, 0]
click at [941, 279] on link "2" at bounding box center [940, 281] width 29 height 32
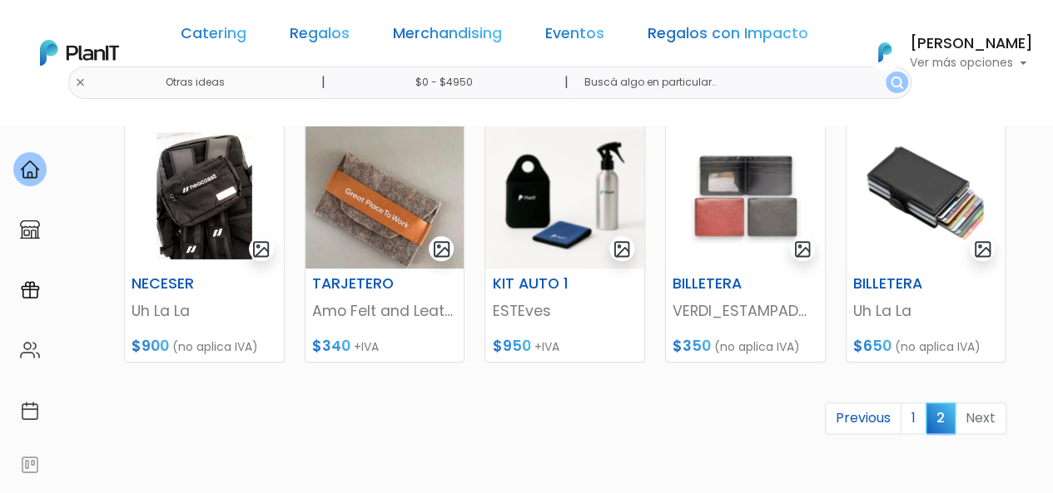
scroll to position [774, 0]
click at [321, 28] on link "Regalos" at bounding box center [320, 37] width 60 height 20
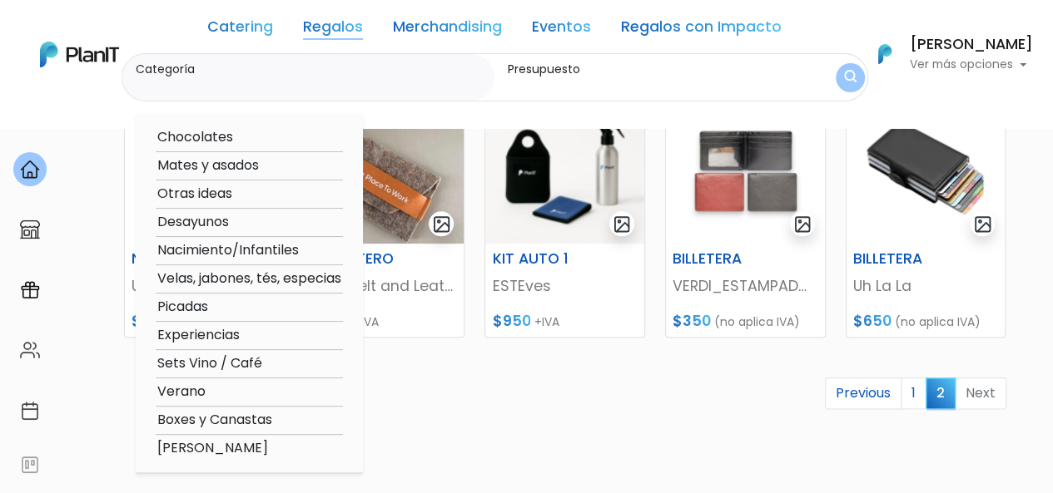
scroll to position [800, 0]
click at [203, 420] on option "Boxes y Canastas" at bounding box center [249, 420] width 187 height 21
type input "Boxes y Canastas"
type input "$0 - $4950"
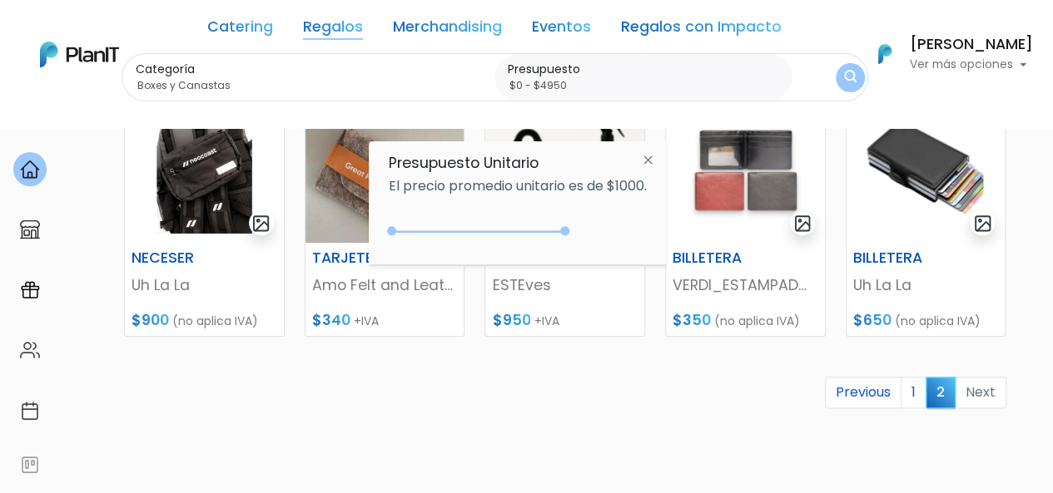
click at [844, 84] on img "submit" at bounding box center [850, 78] width 12 height 16
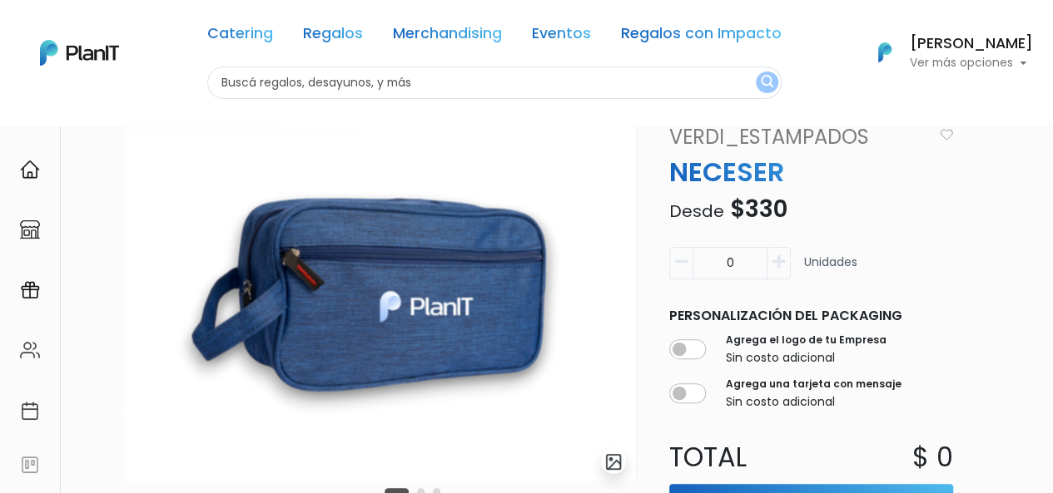
scroll to position [77, 0]
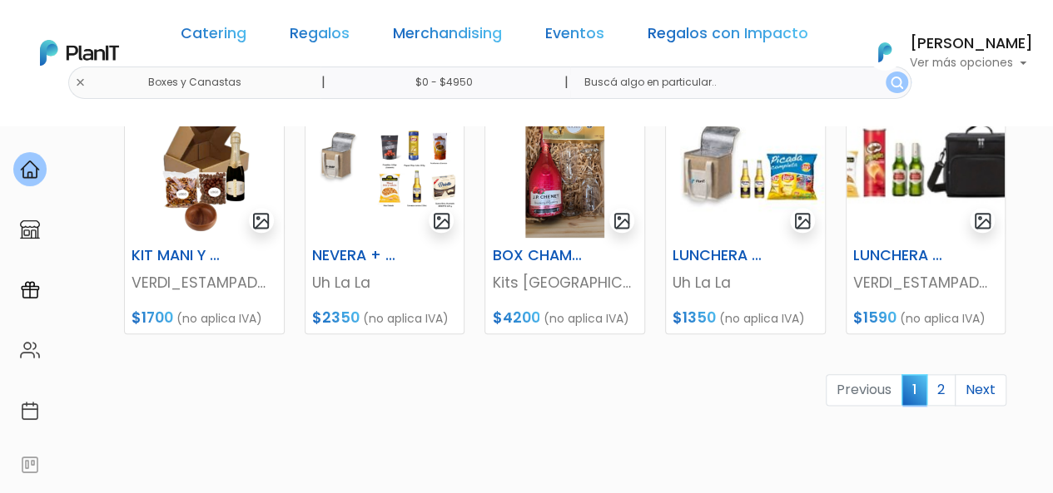
scroll to position [815, 0]
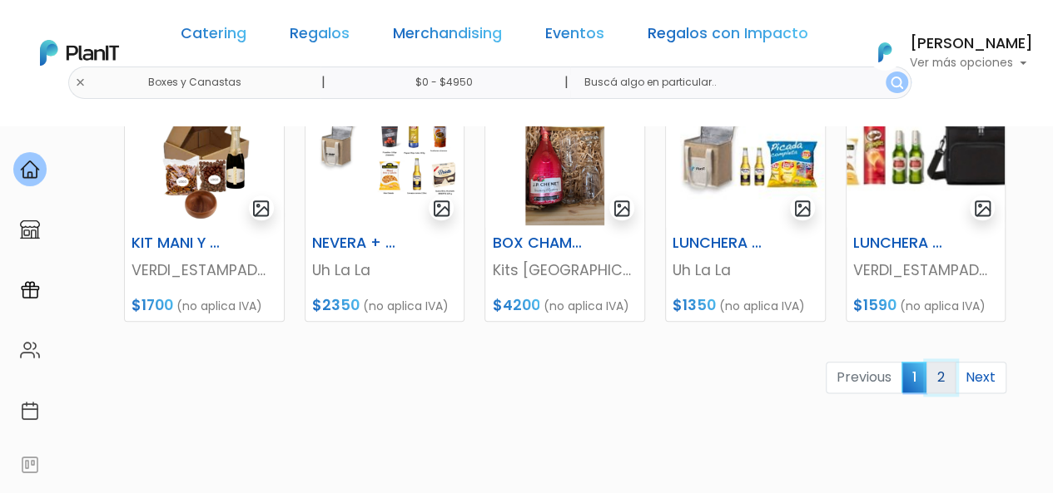
click at [939, 379] on link "2" at bounding box center [940, 378] width 29 height 32
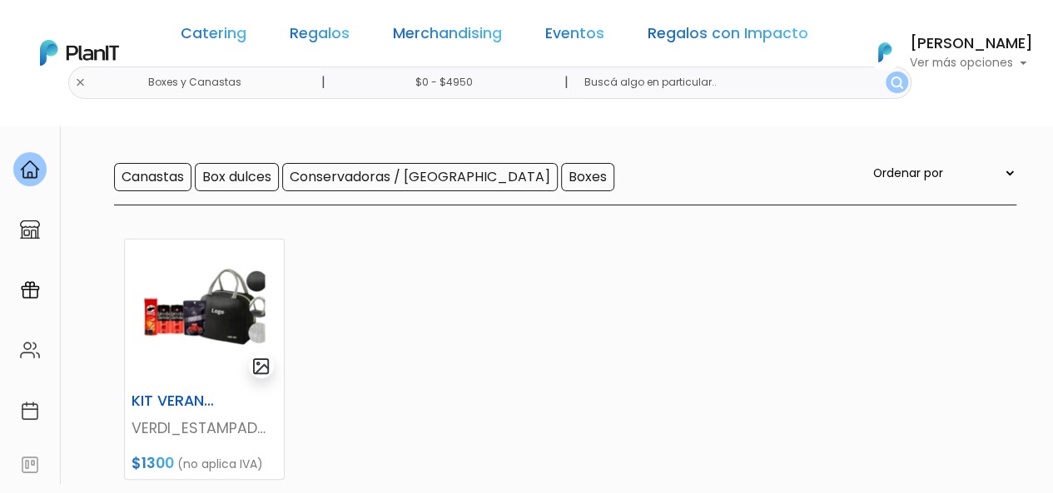
scroll to position [140, 0]
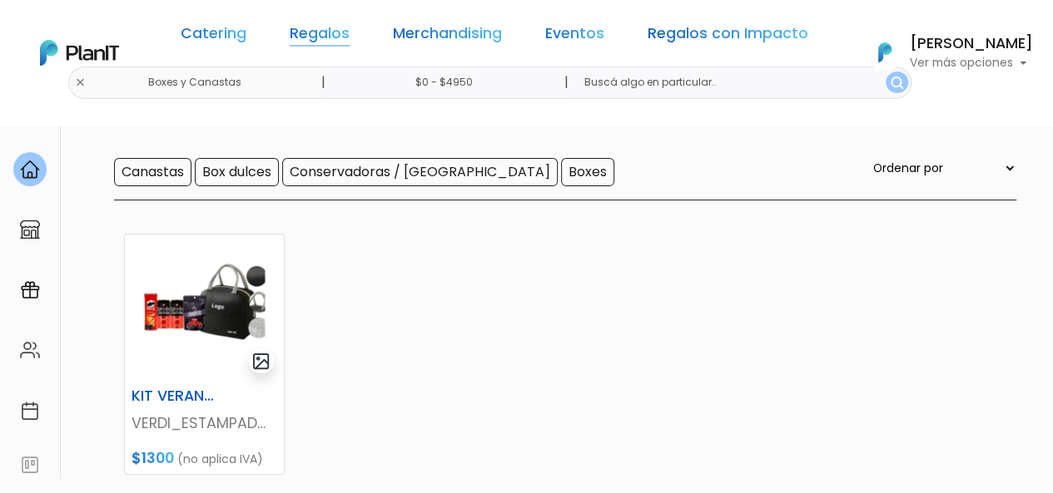
click at [332, 37] on link "Regalos" at bounding box center [320, 37] width 60 height 20
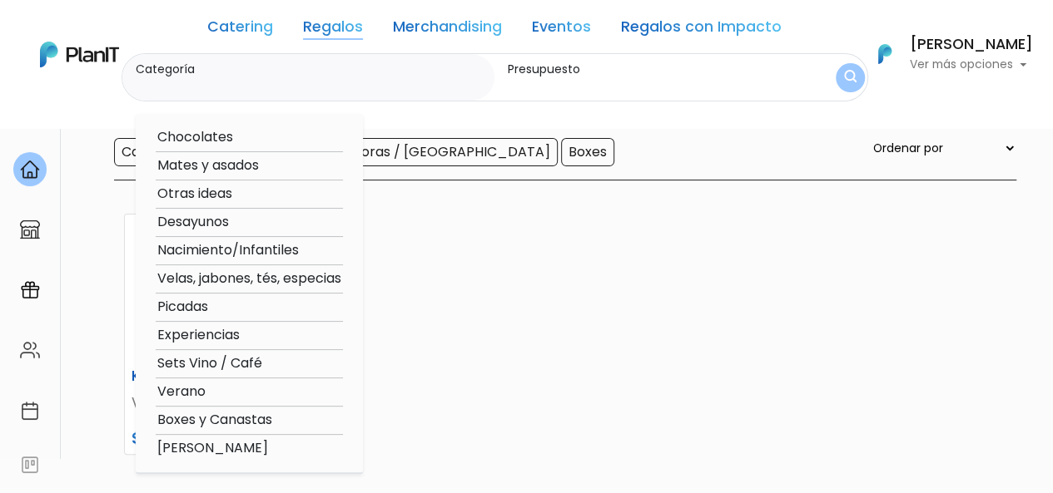
scroll to position [161, 0]
click at [193, 395] on option "Verano" at bounding box center [249, 392] width 187 height 21
type input "Verano"
type input "$0 - $4950"
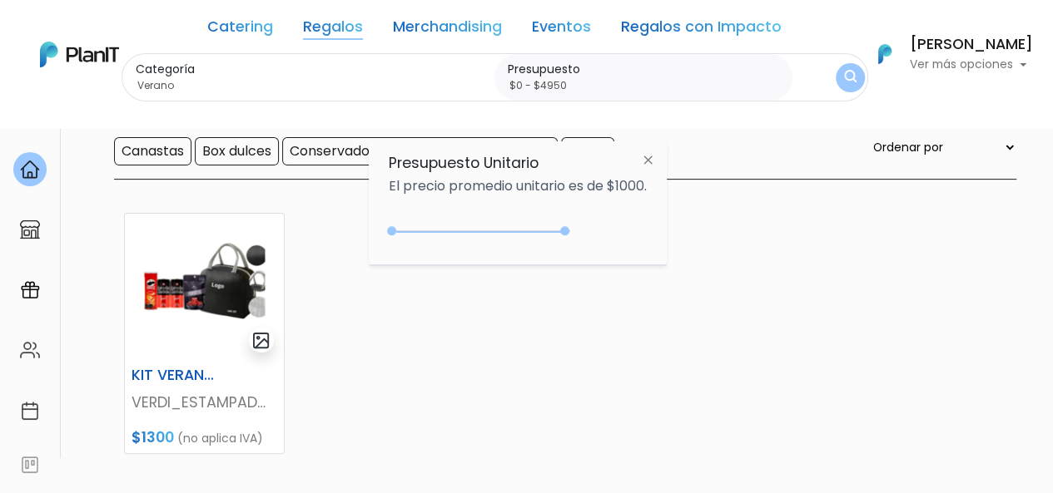
click at [847, 78] on img "submit" at bounding box center [850, 78] width 12 height 16
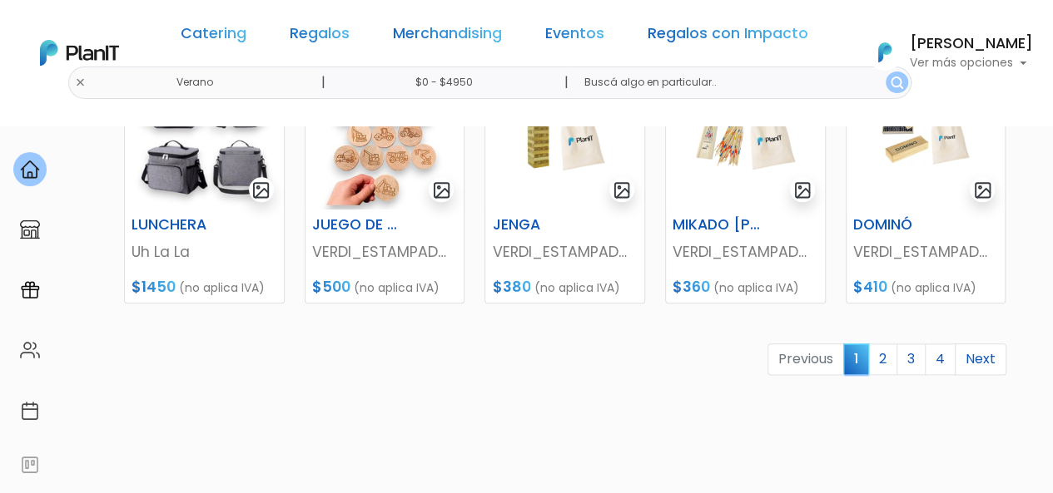
scroll to position [833, 0]
click at [889, 355] on link "2" at bounding box center [882, 360] width 29 height 32
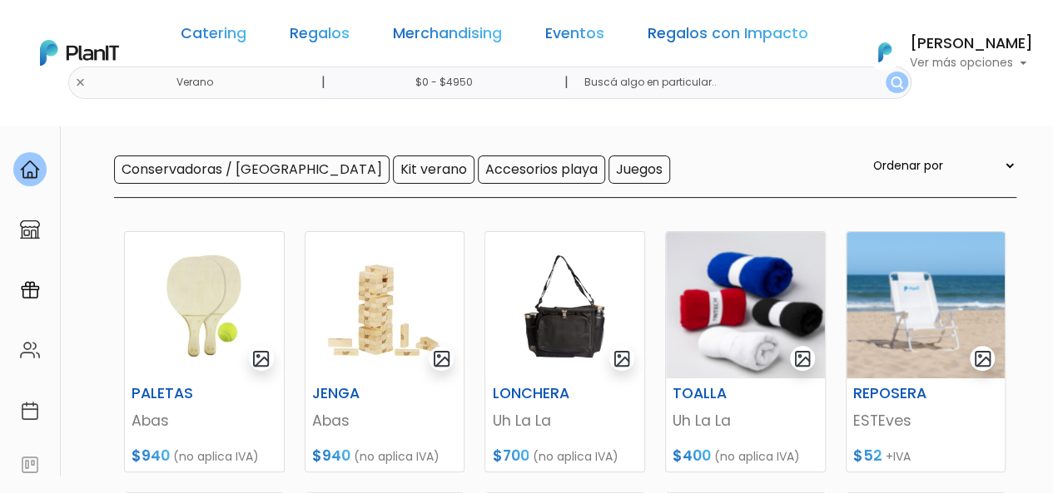
scroll to position [141, 0]
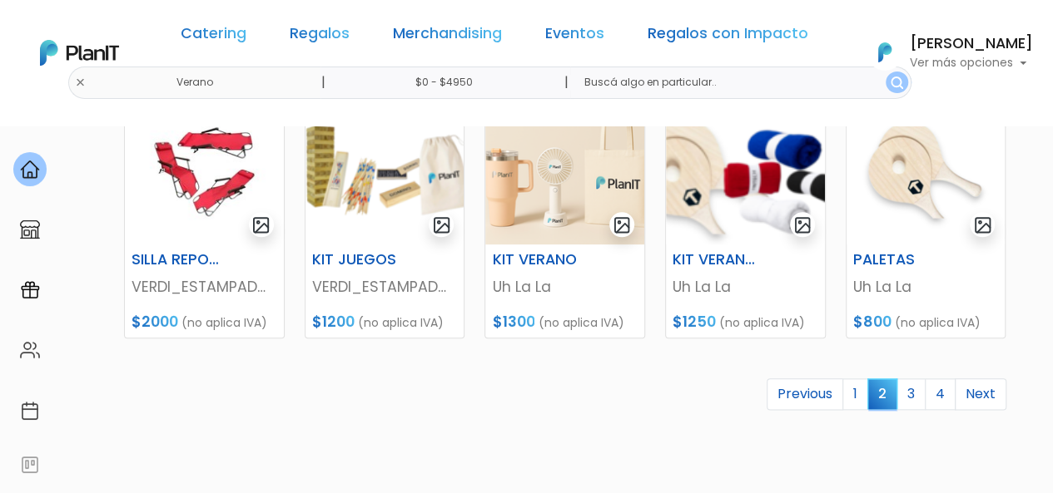
scroll to position [798, 0]
click at [912, 397] on link "3" at bounding box center [910, 395] width 29 height 32
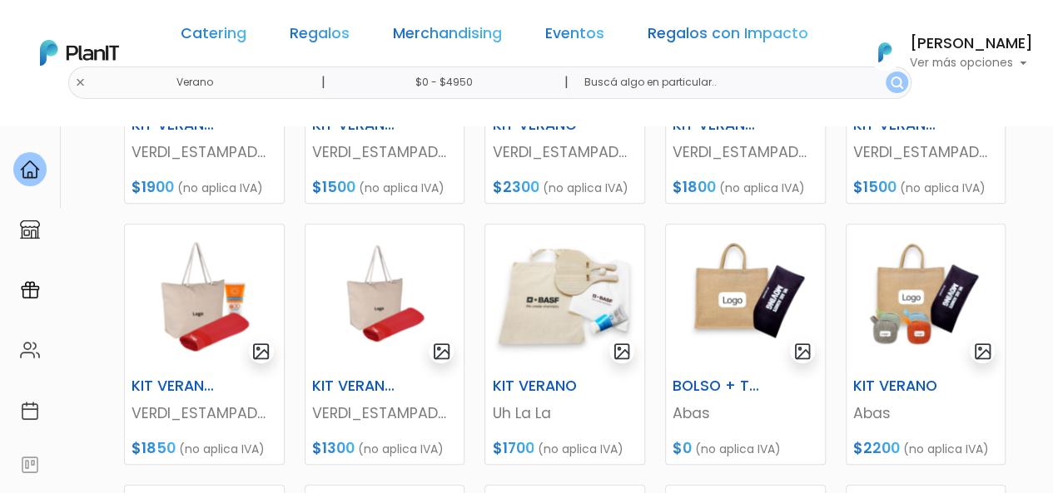
scroll to position [412, 0]
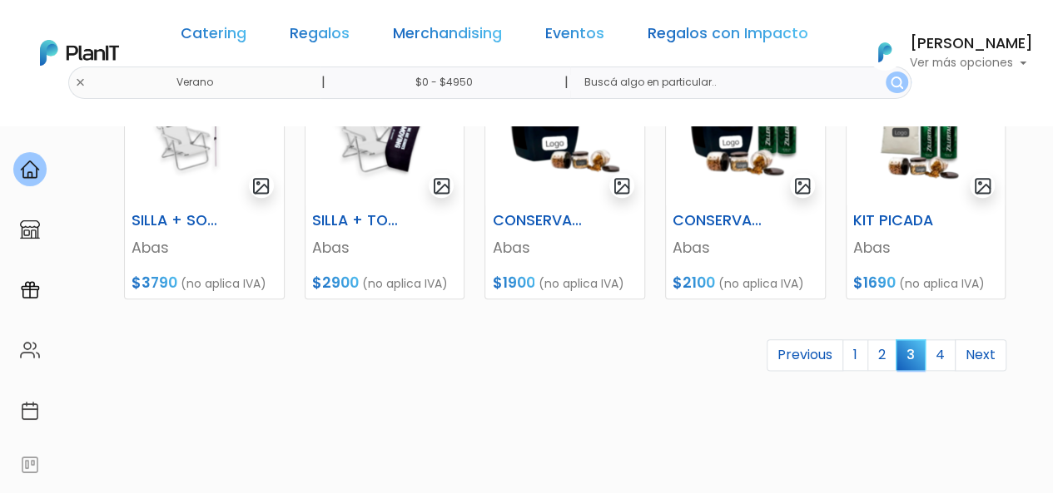
scroll to position [839, 0]
click at [862, 349] on link "1" at bounding box center [855, 355] width 26 height 32
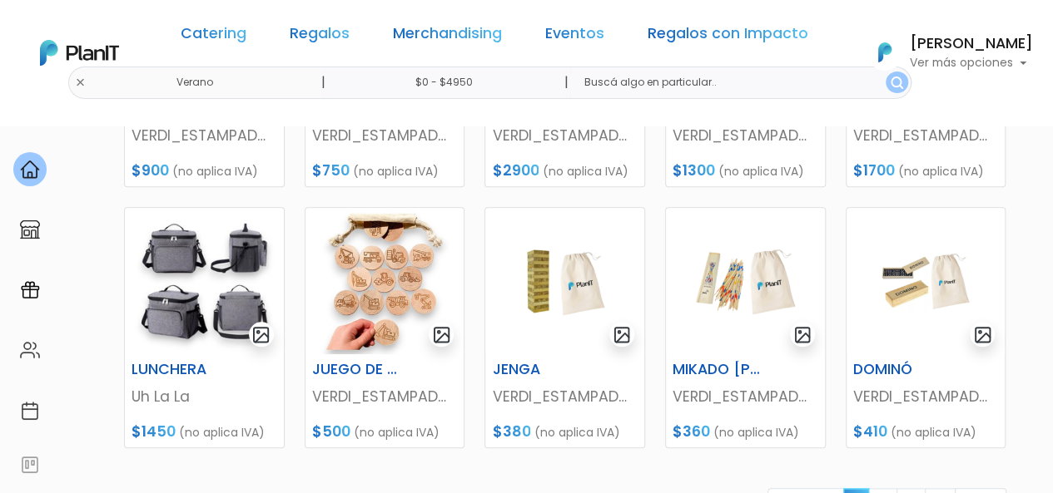
scroll to position [781, 0]
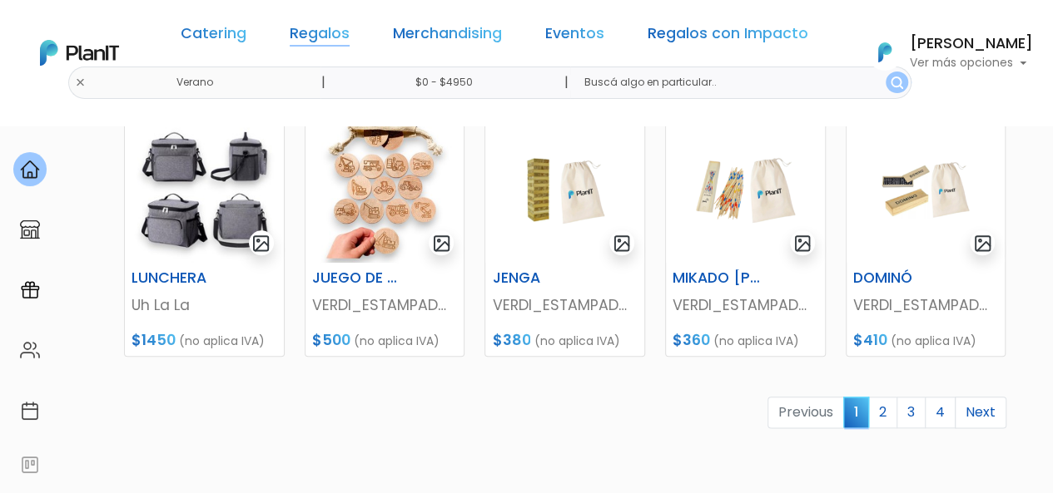
click at [331, 33] on link "Regalos" at bounding box center [320, 37] width 60 height 20
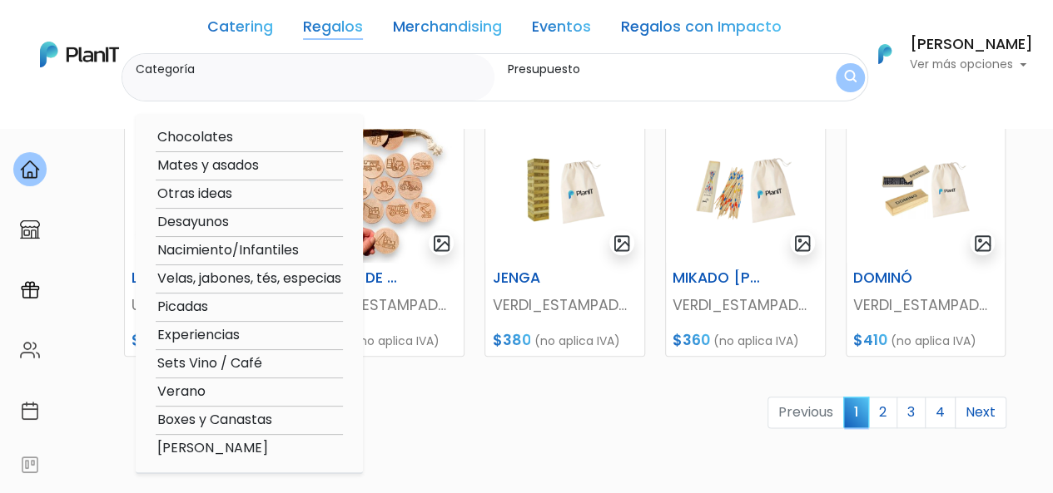
click at [240, 360] on option "Sets Vino / Café" at bounding box center [249, 364] width 187 height 21
type input "Sets Vino / Café"
type input "$0 - $4950"
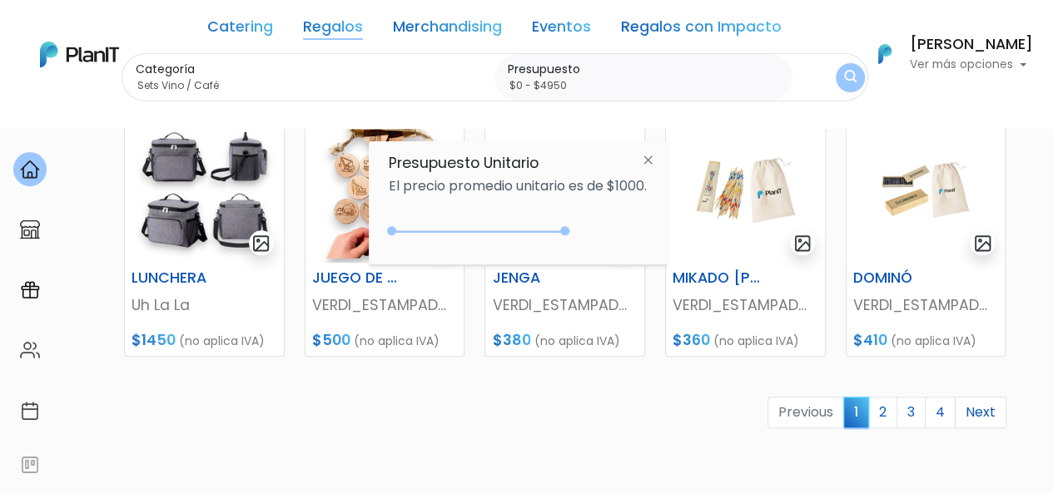
click at [850, 77] on img "submit" at bounding box center [850, 78] width 12 height 16
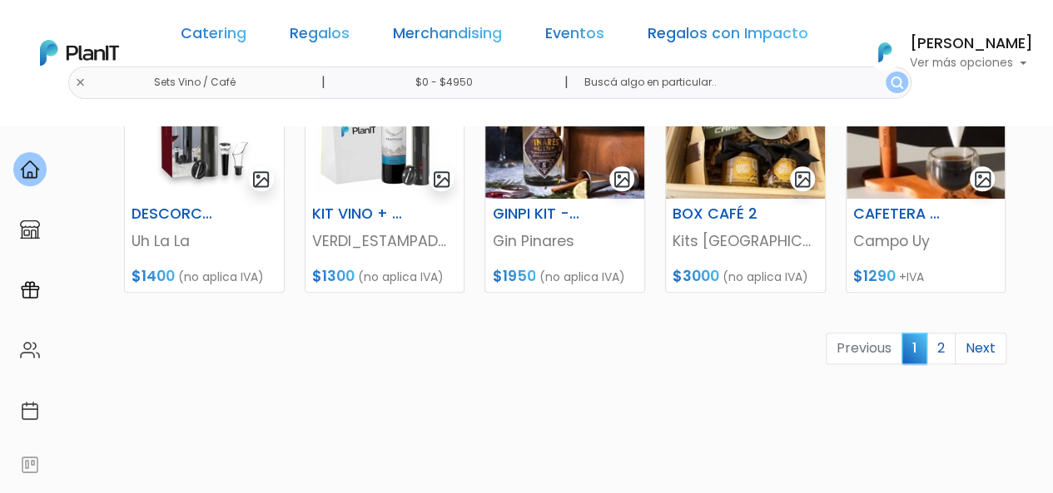
scroll to position [846, 0]
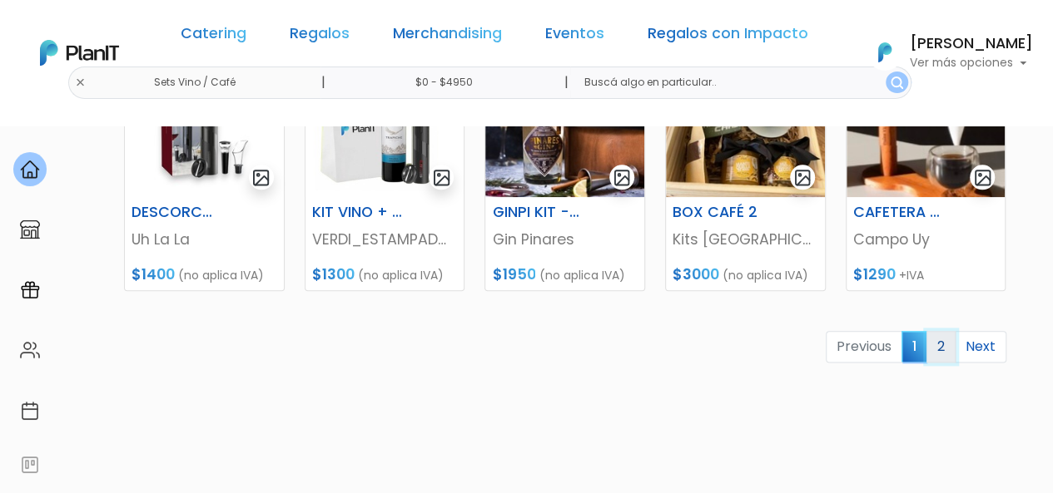
click at [948, 343] on link "2" at bounding box center [940, 347] width 29 height 32
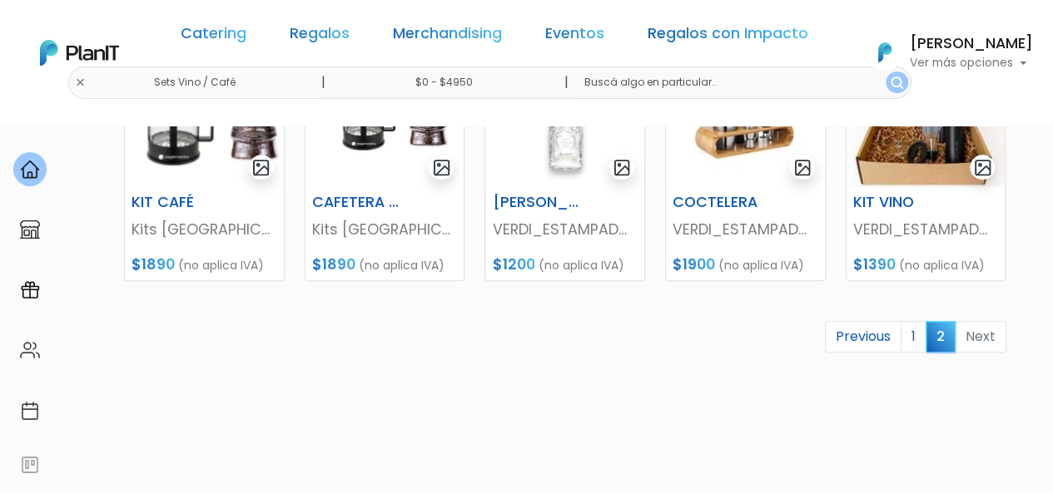
scroll to position [600, 0]
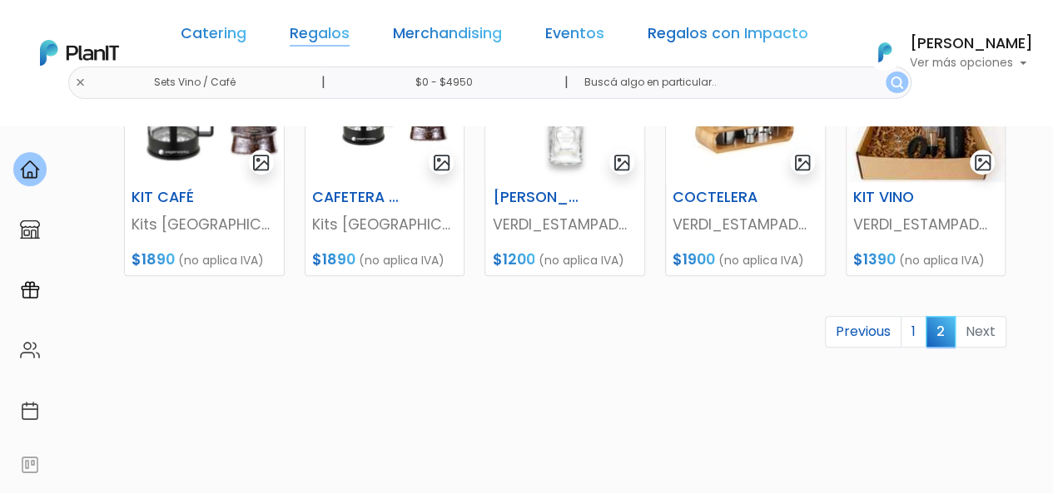
click at [336, 37] on link "Regalos" at bounding box center [320, 37] width 60 height 20
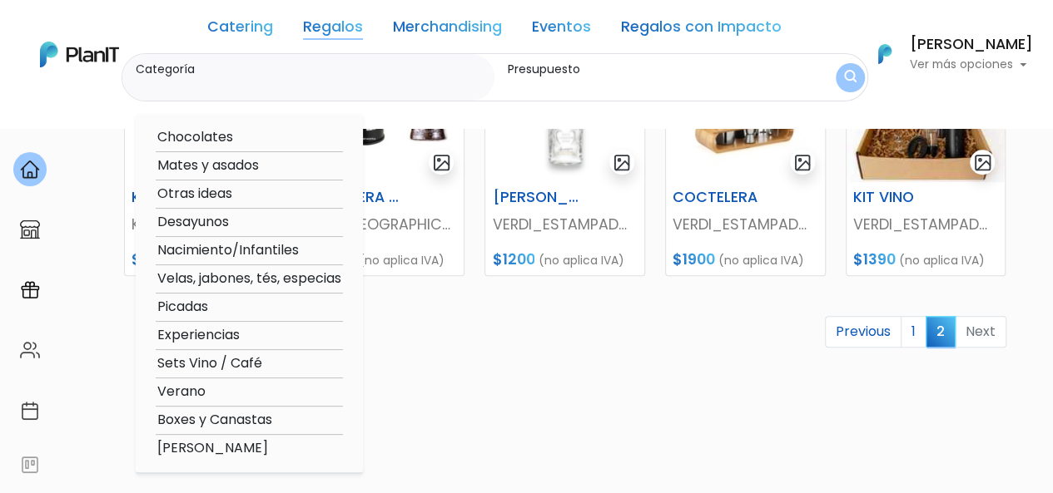
click at [261, 156] on option "Mates y asados" at bounding box center [249, 166] width 187 height 21
type input "Mates y asados"
type input "$0 - $4950"
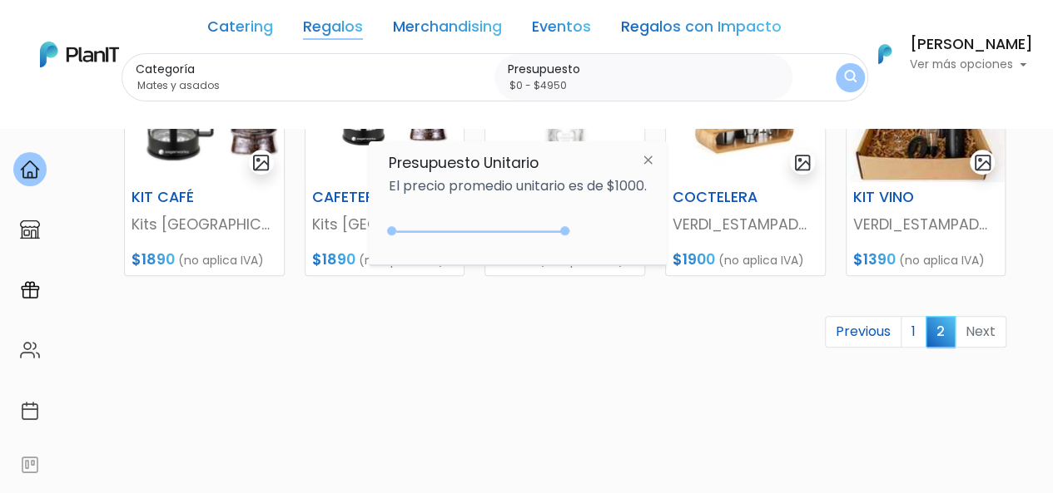
click at [845, 78] on img "submit" at bounding box center [850, 78] width 12 height 16
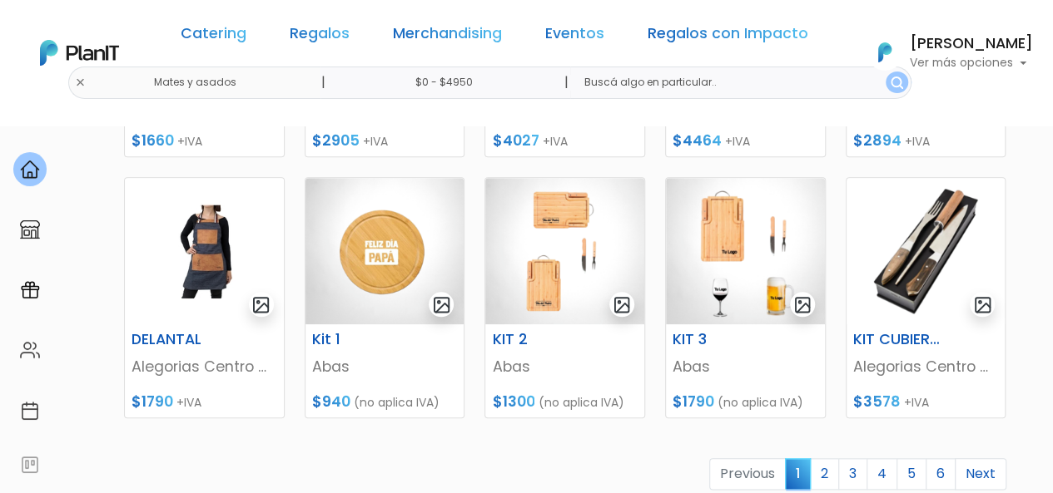
scroll to position [797, 0]
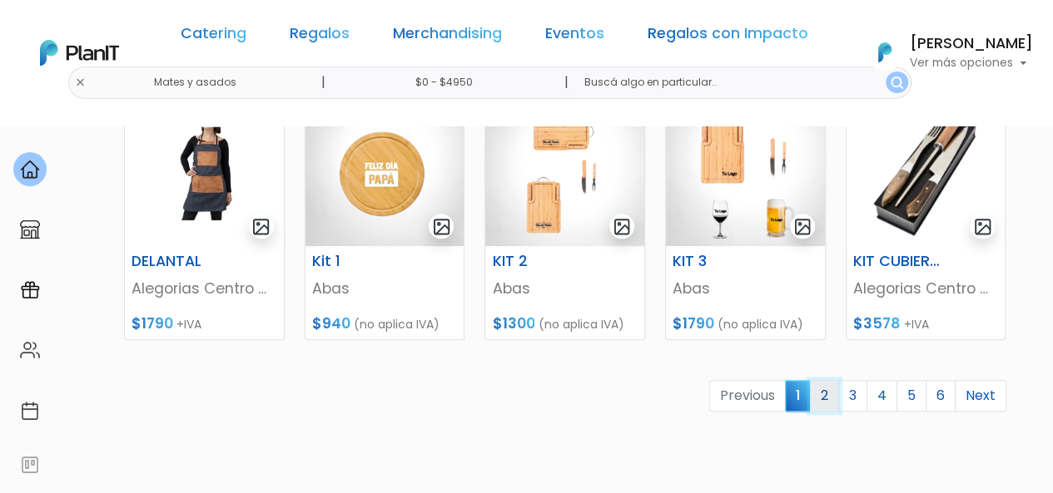
click at [830, 389] on link "2" at bounding box center [824, 396] width 29 height 32
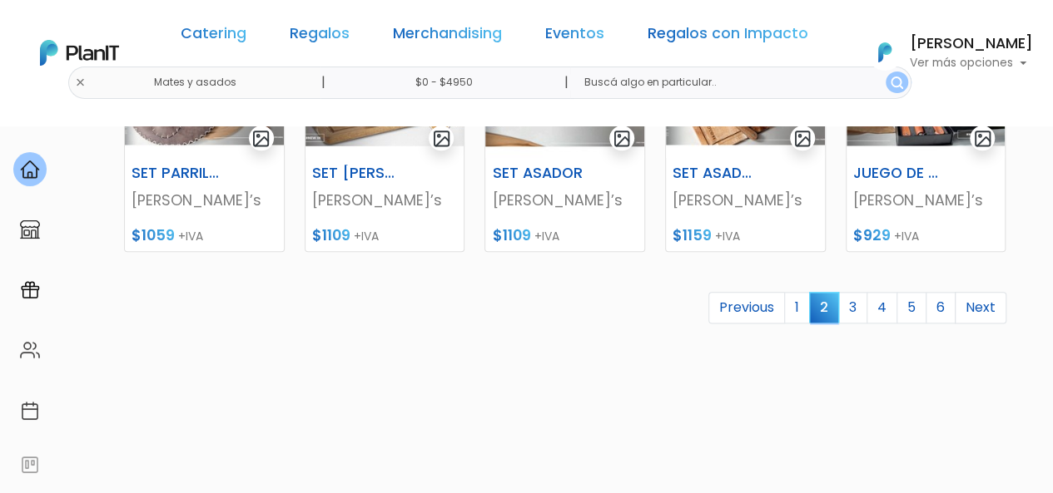
scroll to position [885, 0]
click at [862, 307] on link "3" at bounding box center [852, 309] width 29 height 32
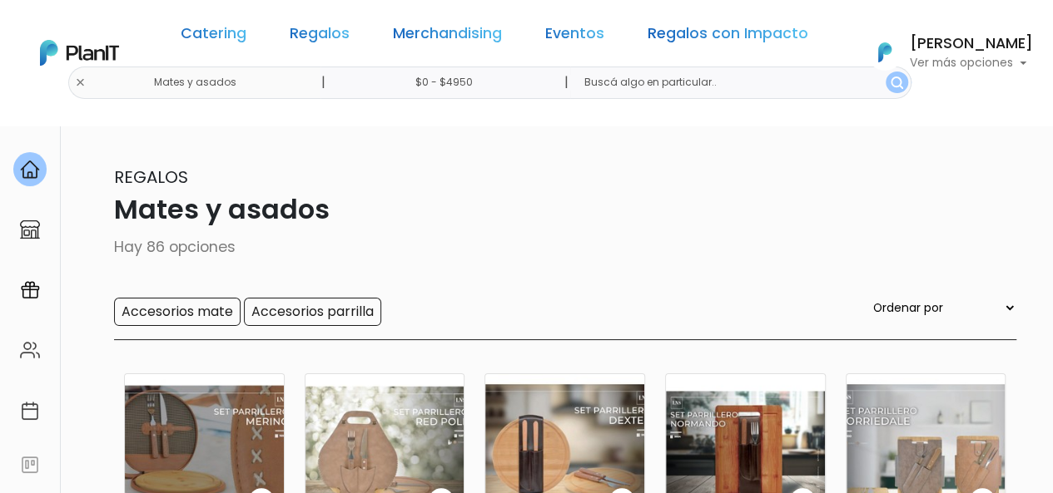
click at [975, 311] on select "Ordenar por Menor Precio Mayor Precio Reviews Últimos ingresos" at bounding box center [943, 308] width 146 height 18
select select "0"
click at [903, 300] on select "Ordenar por Menor Precio Mayor Precio Reviews Últimos ingresos" at bounding box center [943, 308] width 146 height 18
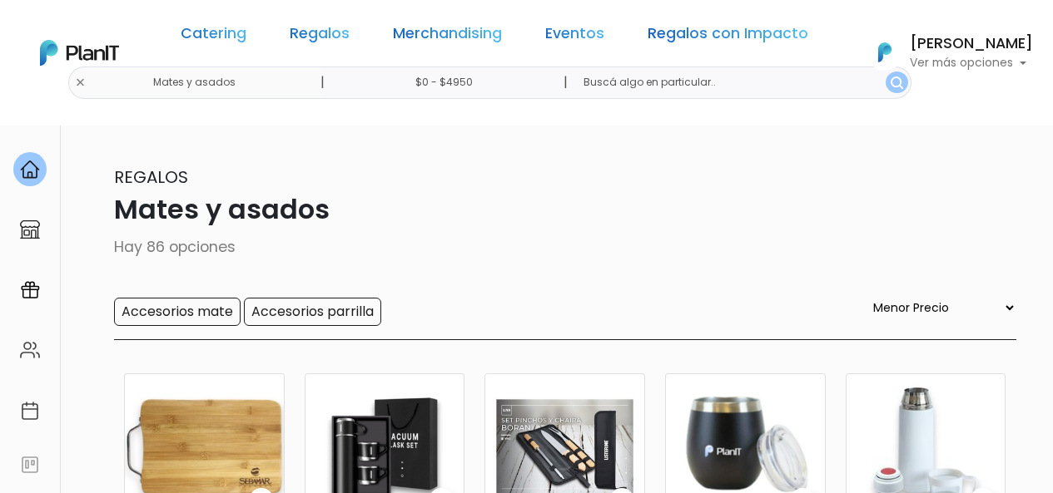
select select "0"
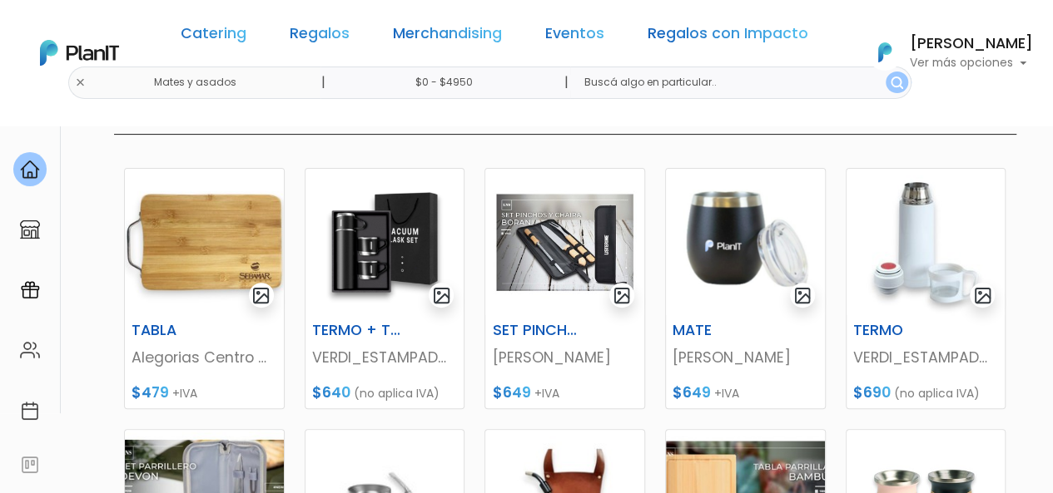
scroll to position [208, 0]
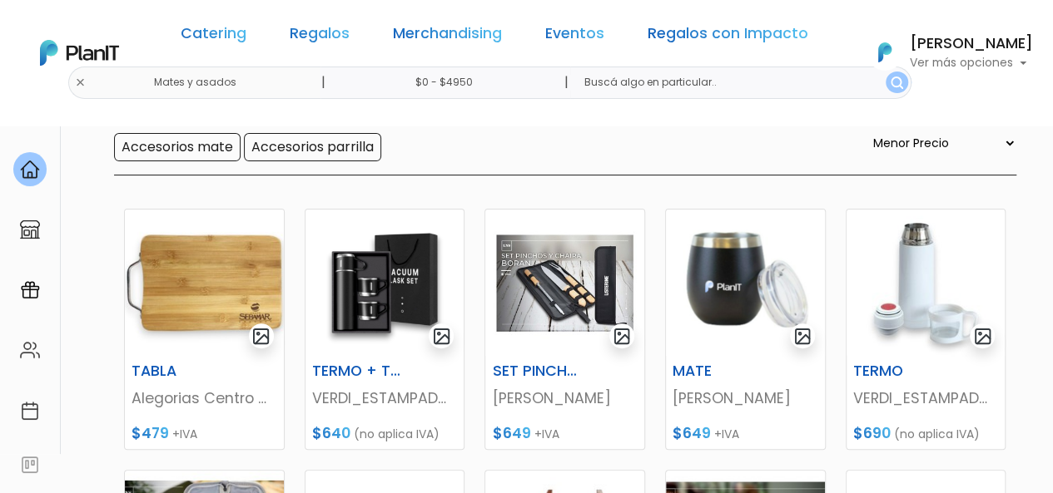
scroll to position [166, 0]
click at [343, 33] on link "Regalos" at bounding box center [320, 37] width 60 height 20
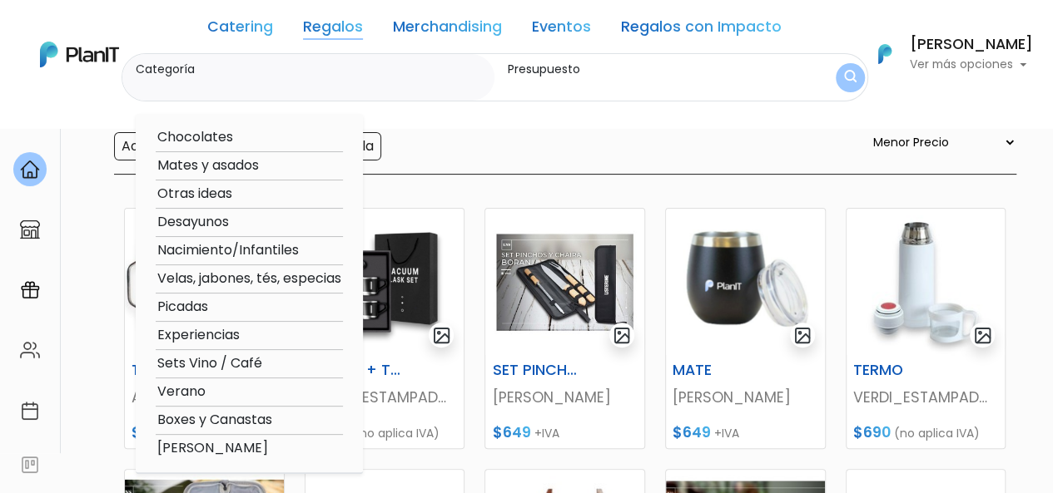
click at [220, 191] on option "Otras ideas" at bounding box center [249, 194] width 187 height 21
type input "Otras ideas"
type input "$0 - $4950"
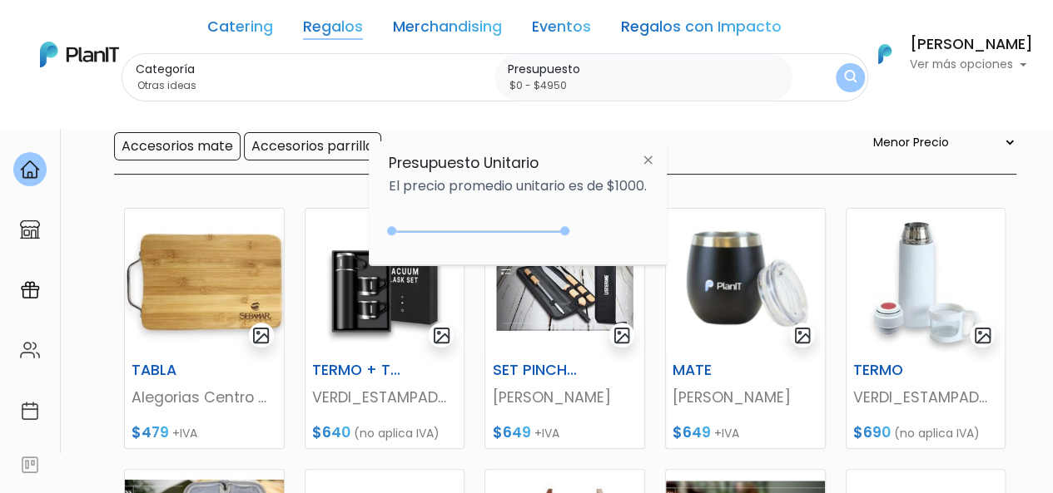
click at [854, 79] on img "submit" at bounding box center [850, 78] width 12 height 16
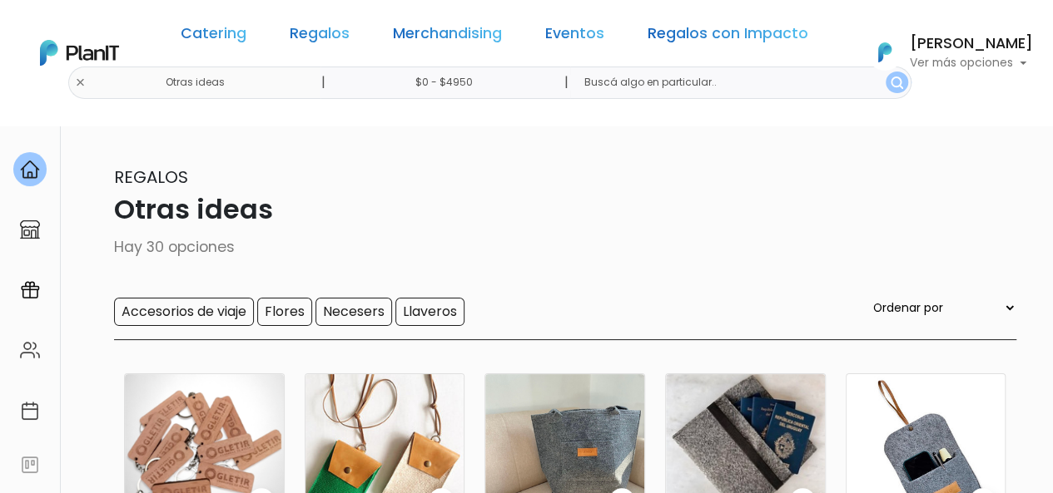
click at [944, 313] on select "Ordenar por Menor Precio Mayor Precio Reviews Últimos ingresos" at bounding box center [943, 308] width 146 height 18
select select "0"
click at [903, 300] on select "Ordenar por Menor Precio Mayor Precio Reviews Últimos ingresos" at bounding box center [943, 308] width 146 height 18
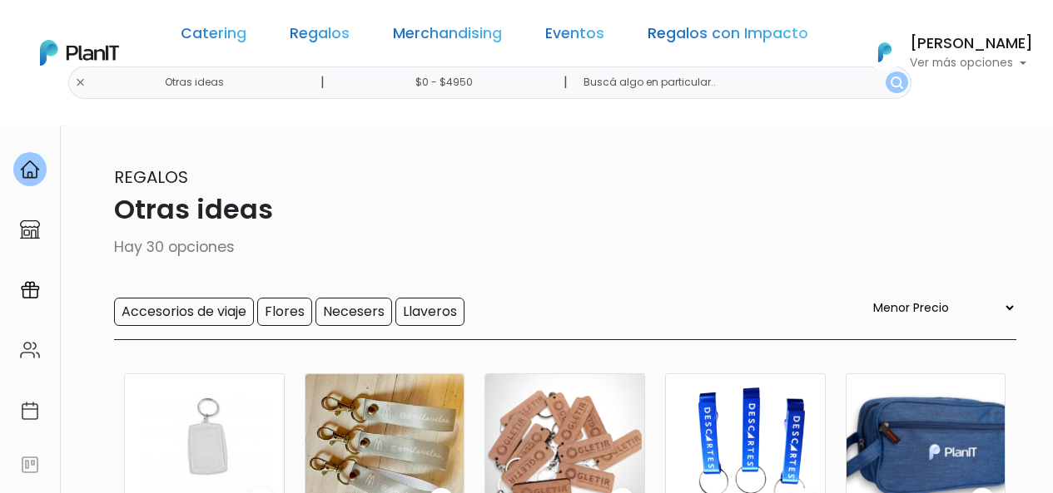
select select "0"
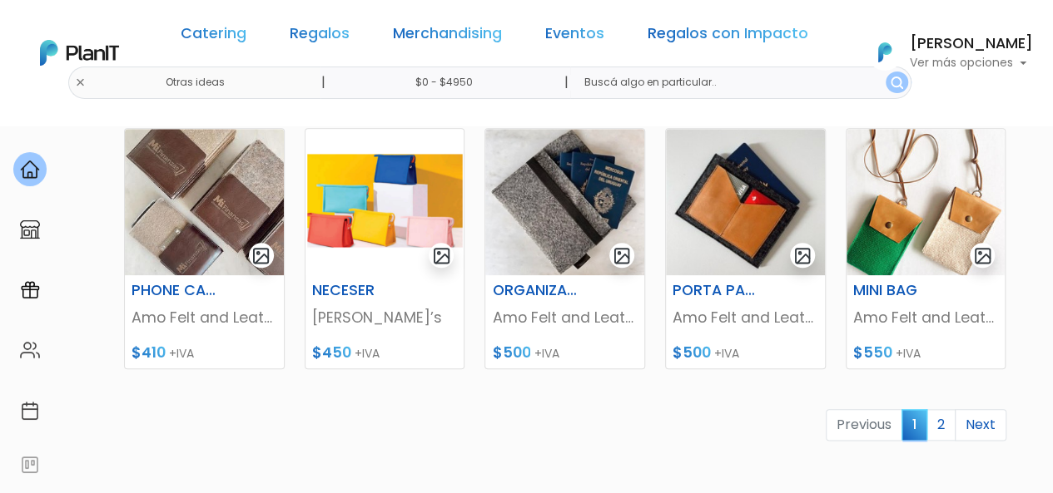
scroll to position [768, 0]
click at [329, 40] on link "Regalos" at bounding box center [320, 37] width 60 height 20
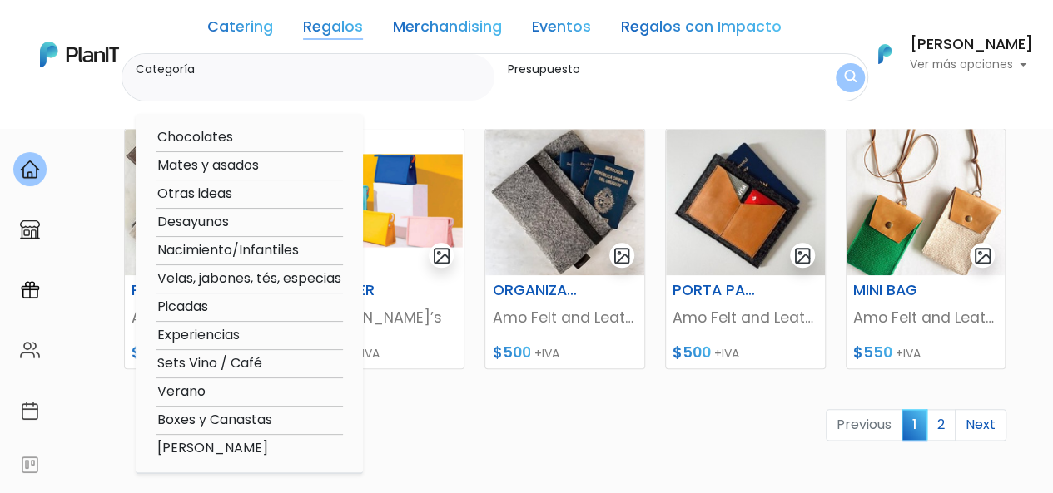
click at [220, 276] on option "Velas, jabones, tés, especias" at bounding box center [249, 279] width 187 height 21
type input "Velas, jabones, tés, especias"
type input "$0 - $4950"
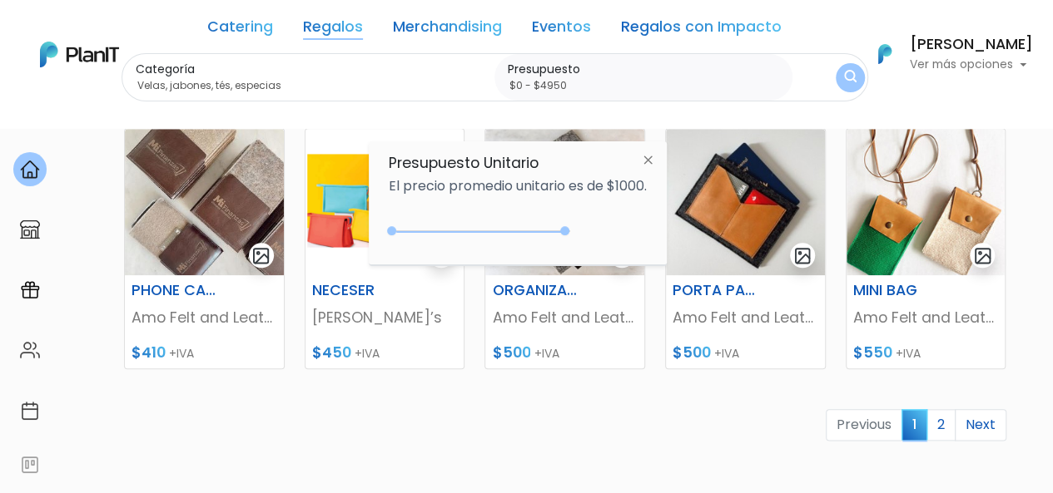
click at [850, 72] on img "submit" at bounding box center [850, 78] width 12 height 16
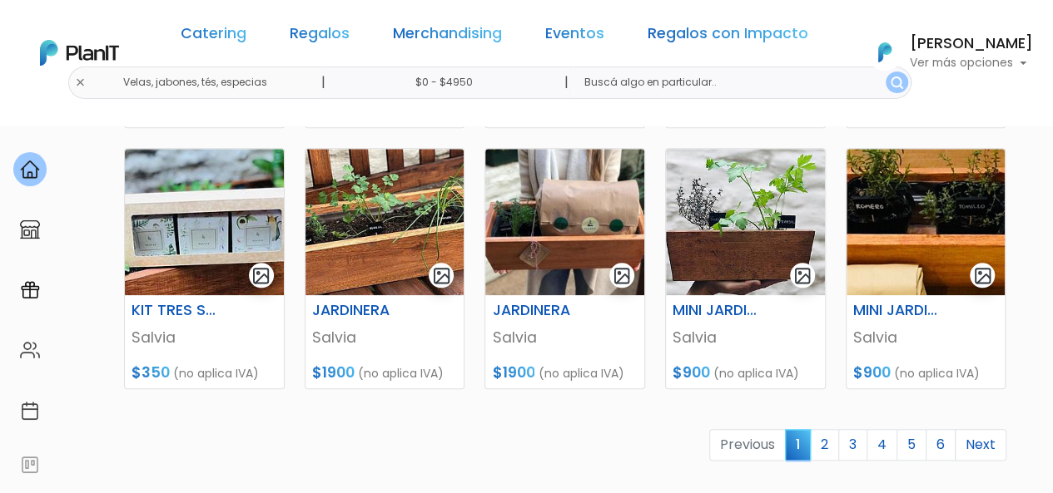
scroll to position [770, 0]
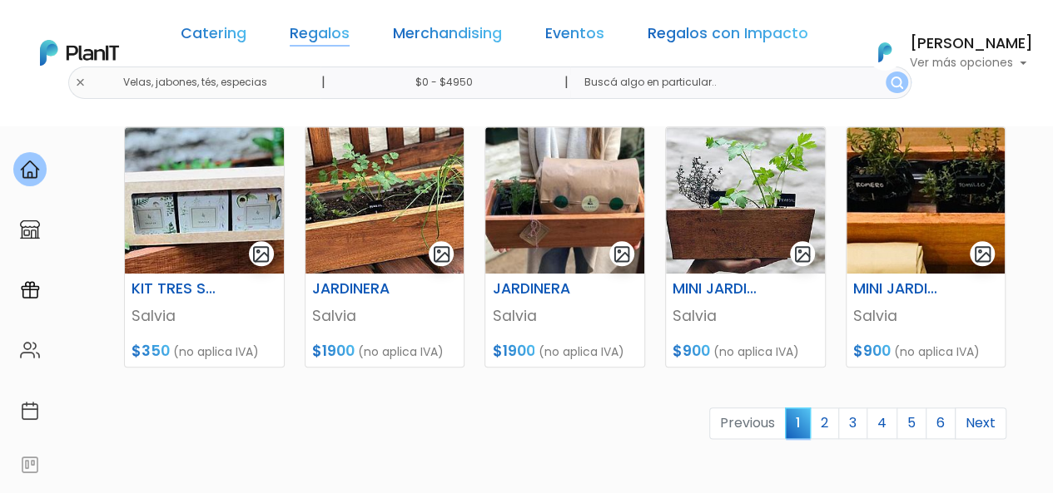
click at [341, 36] on link "Regalos" at bounding box center [320, 37] width 60 height 20
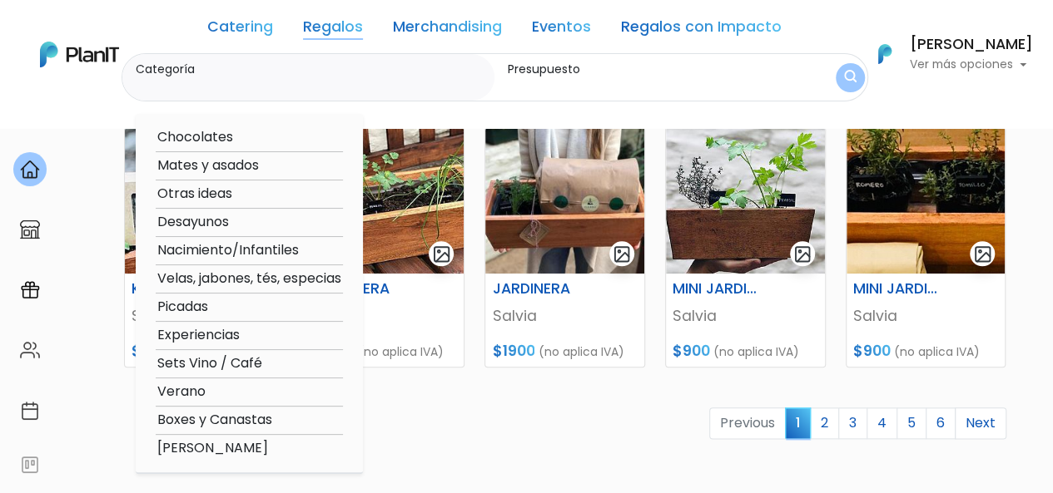
click at [192, 306] on option "Picadas" at bounding box center [249, 307] width 187 height 21
type input "Picadas"
type input "$0 - $4950"
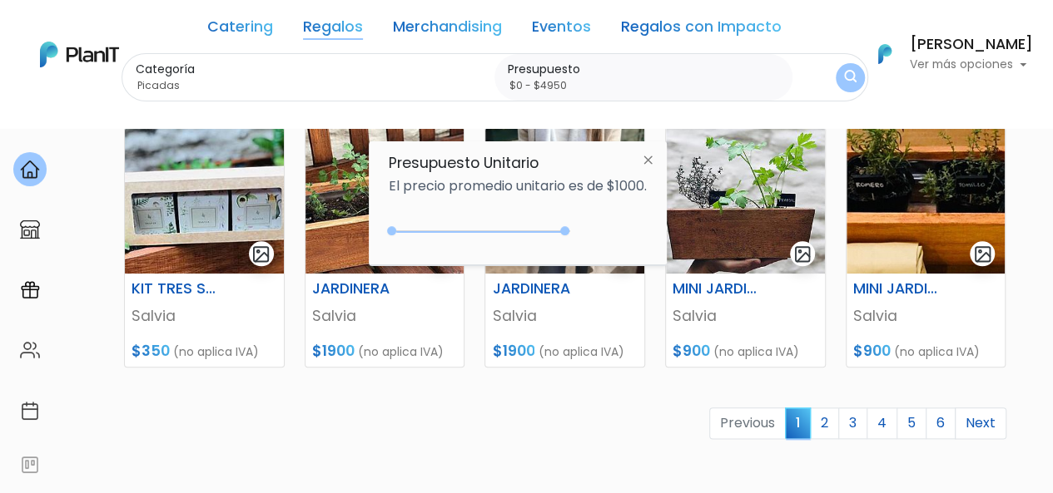
click at [850, 72] on img "submit" at bounding box center [850, 78] width 12 height 16
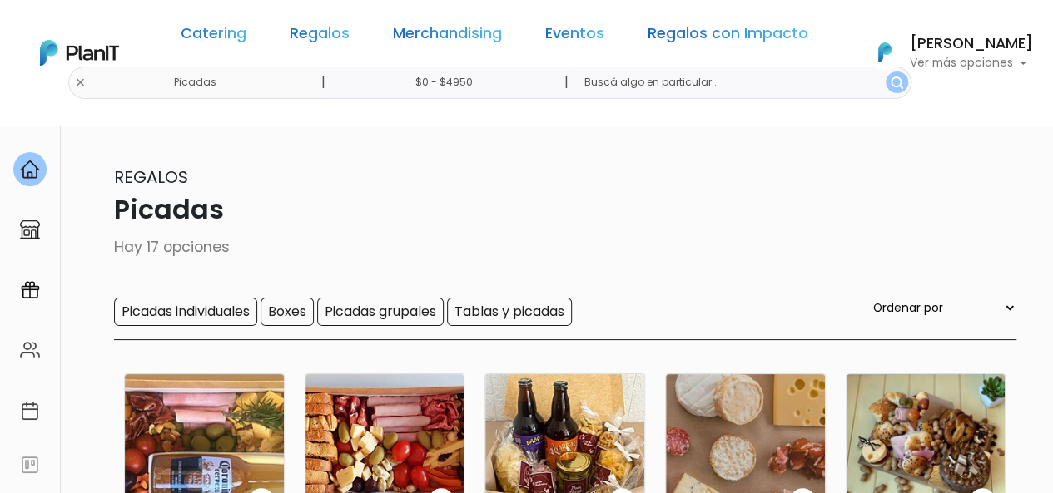
click at [940, 310] on select "Ordenar por Menor Precio Mayor Precio Reviews Últimos ingresos" at bounding box center [943, 308] width 146 height 18
select select "0"
click at [903, 300] on select "Ordenar por Menor Precio Mayor Precio Reviews Últimos ingresos" at bounding box center [943, 308] width 146 height 18
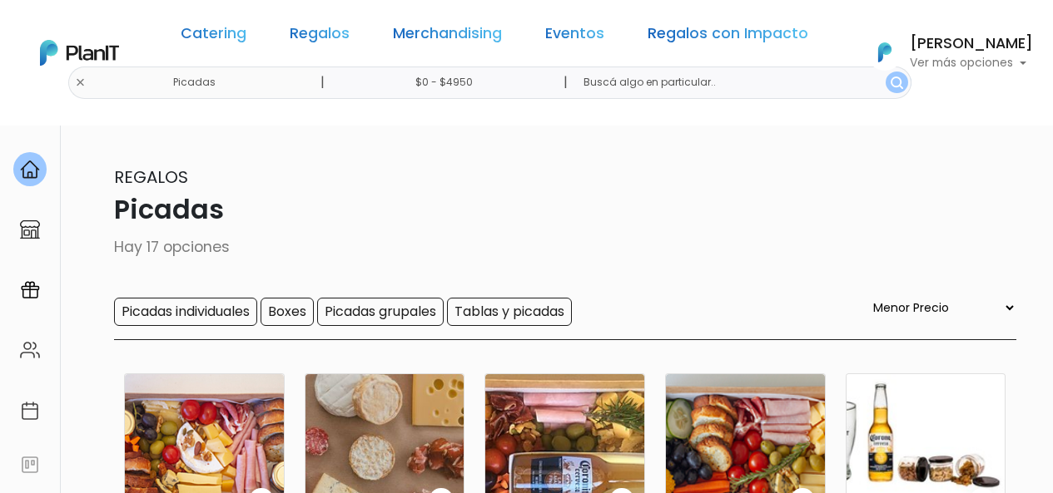
select select "0"
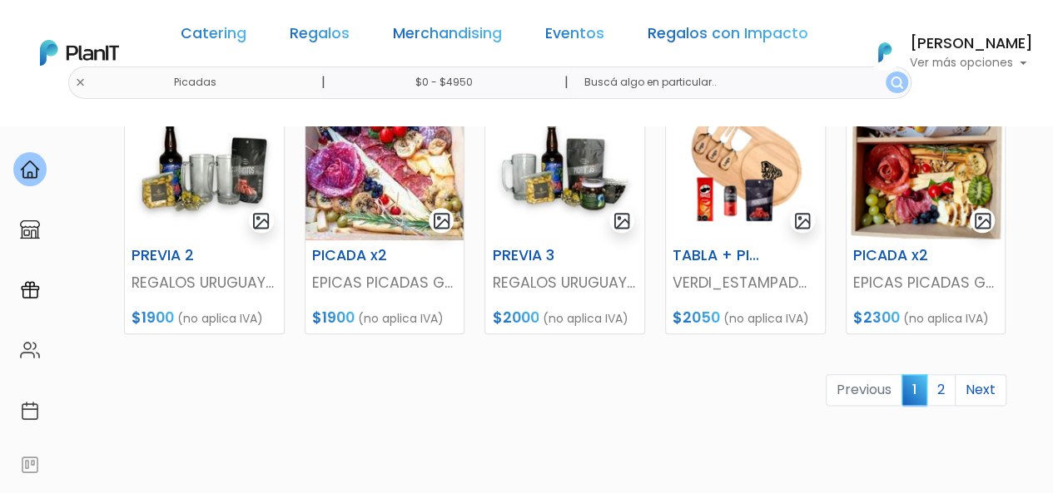
scroll to position [804, 0]
click at [947, 389] on link "2" at bounding box center [940, 390] width 29 height 32
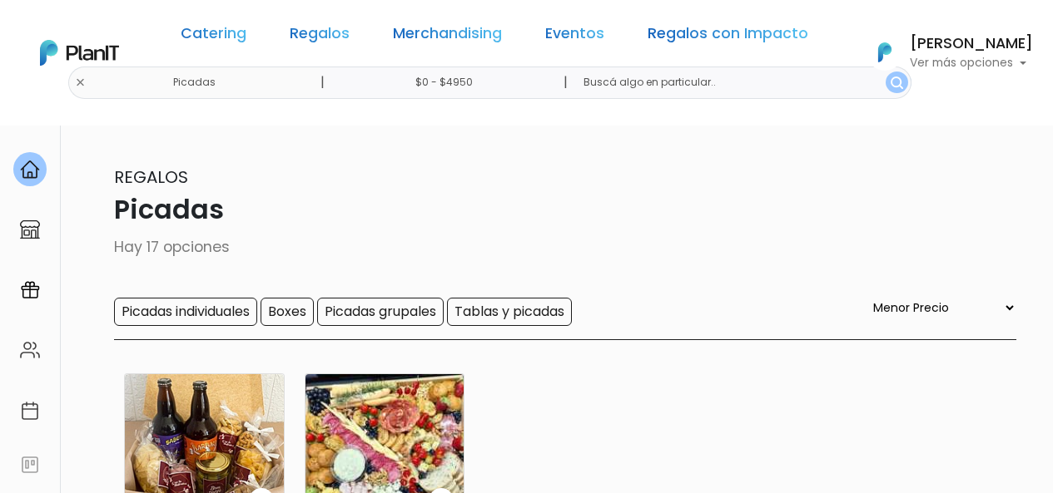
select select "0"
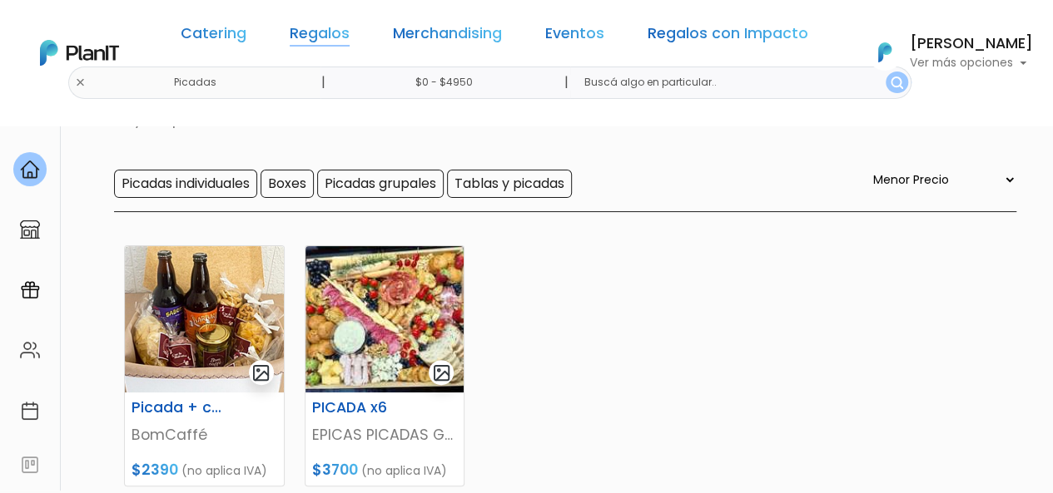
click at [338, 33] on link "Regalos" at bounding box center [320, 37] width 60 height 20
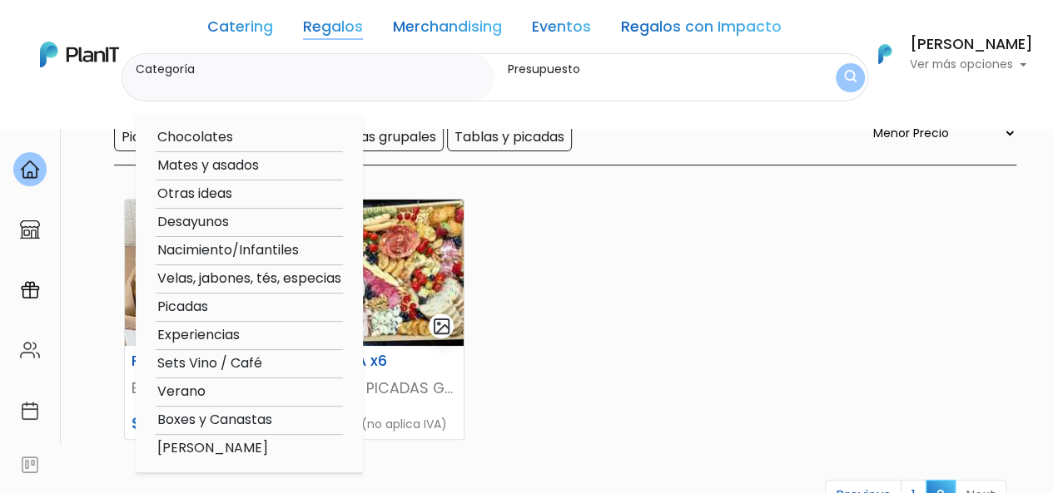
scroll to position [176, 0]
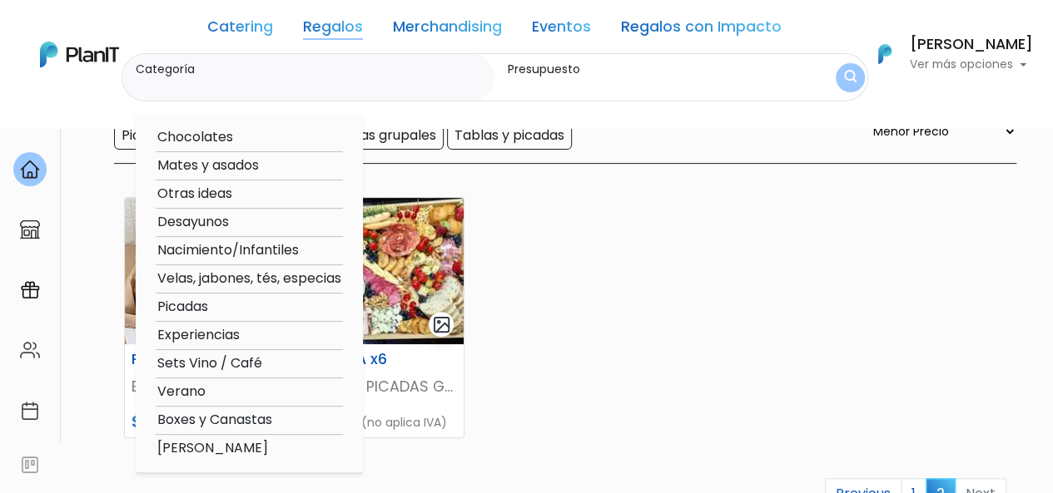
click at [200, 420] on option "Boxes y Canastas" at bounding box center [249, 420] width 187 height 21
type input "Boxes y Canastas"
type input "$0 - $4950"
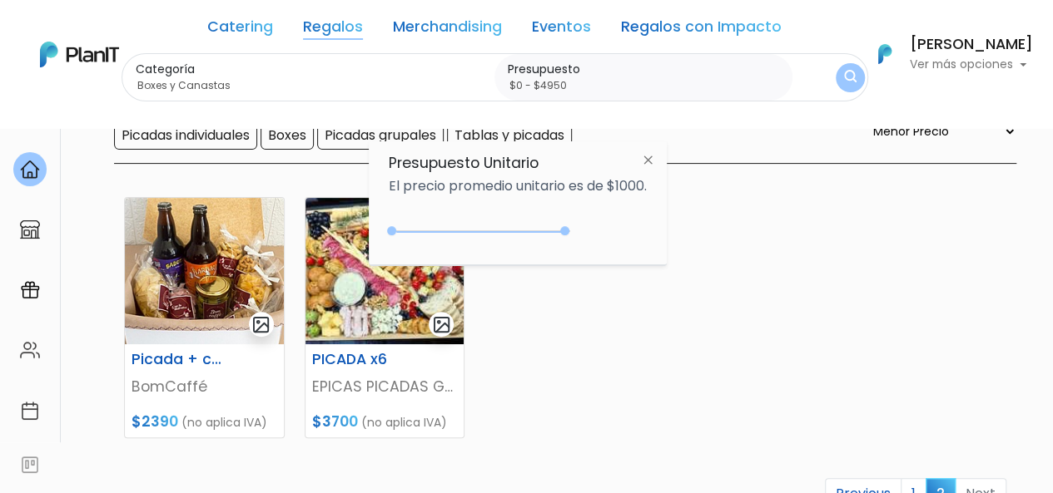
click at [850, 70] on img "submit" at bounding box center [850, 78] width 12 height 16
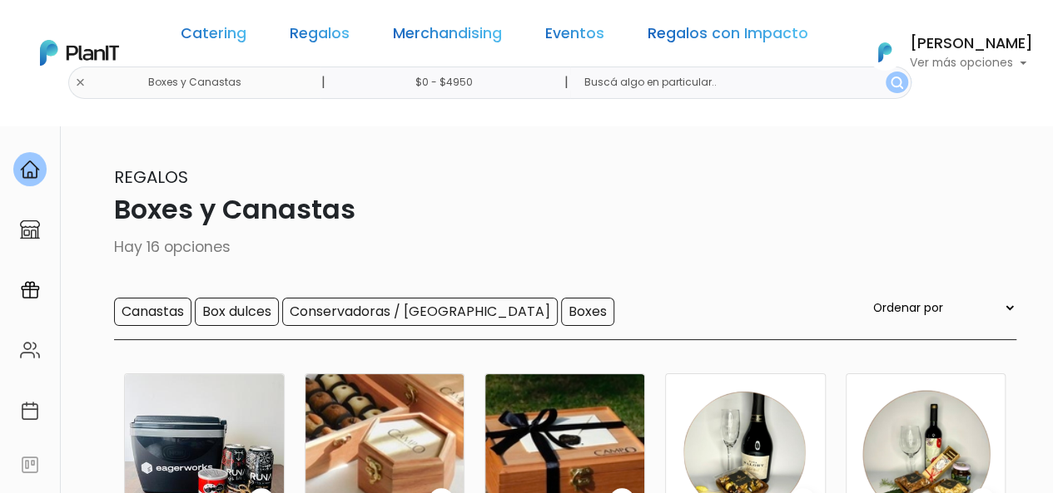
click at [947, 315] on select "Ordenar por Menor Precio Mayor Precio Reviews Últimos ingresos" at bounding box center [943, 308] width 146 height 18
select select "0"
click at [903, 300] on select "Ordenar por Menor Precio Mayor Precio Reviews Últimos ingresos" at bounding box center [943, 308] width 146 height 18
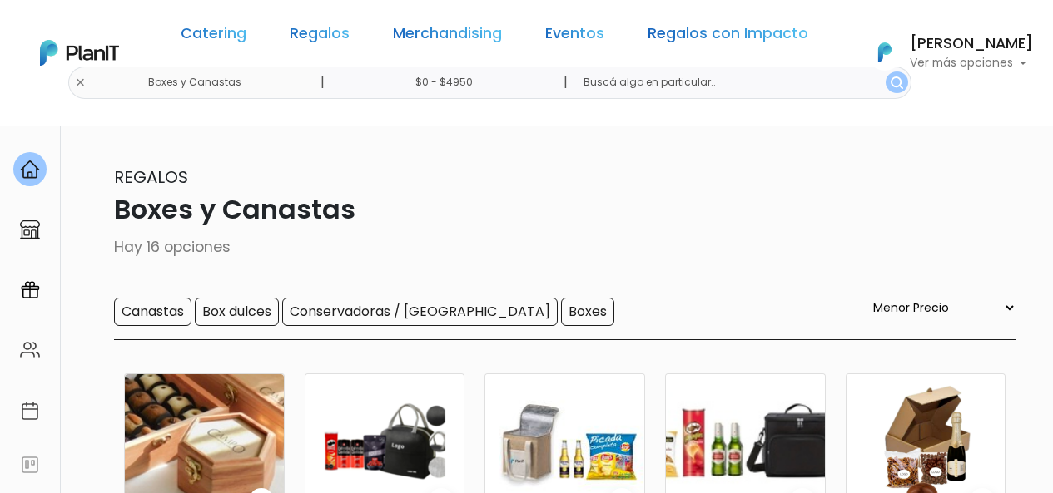
select select "0"
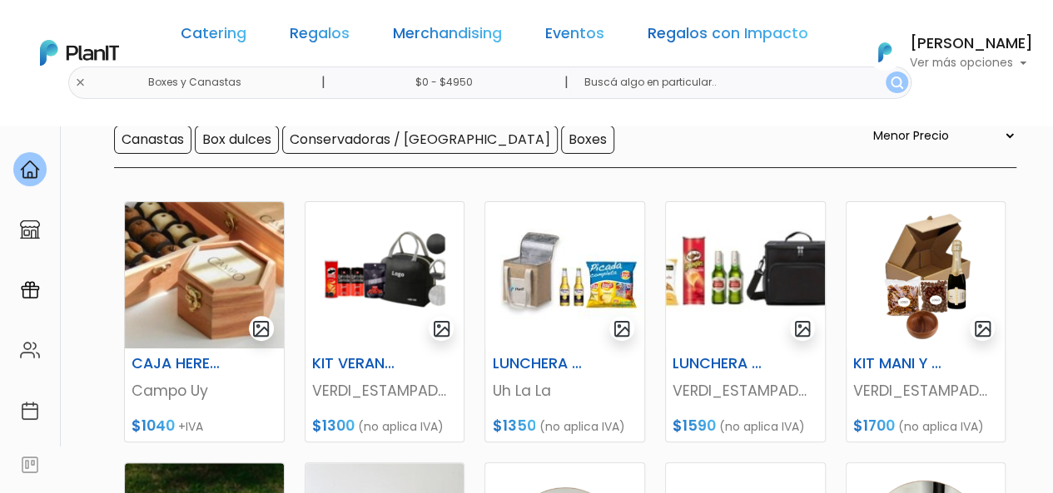
drag, startPoint x: 151, startPoint y: 362, endPoint x: 67, endPoint y: 340, distance: 87.6
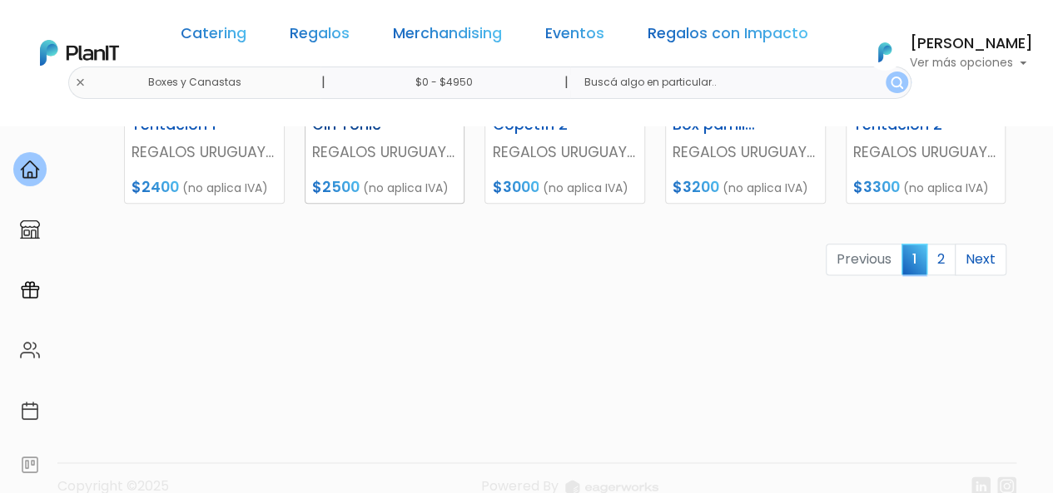
scroll to position [961, 0]
